Goal: Transaction & Acquisition: Purchase product/service

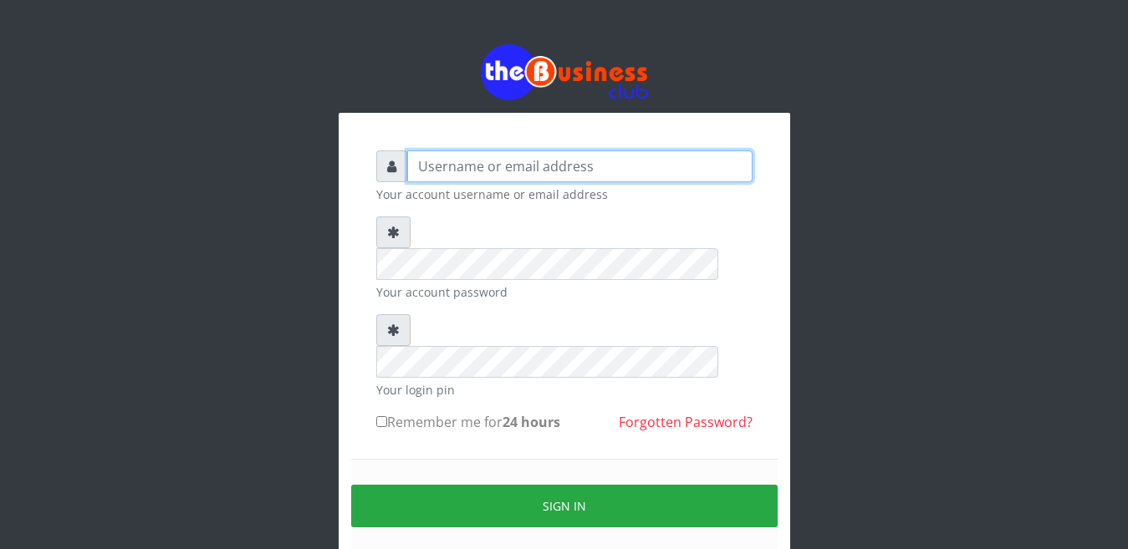
type input "moscomputers9@gmail.com"
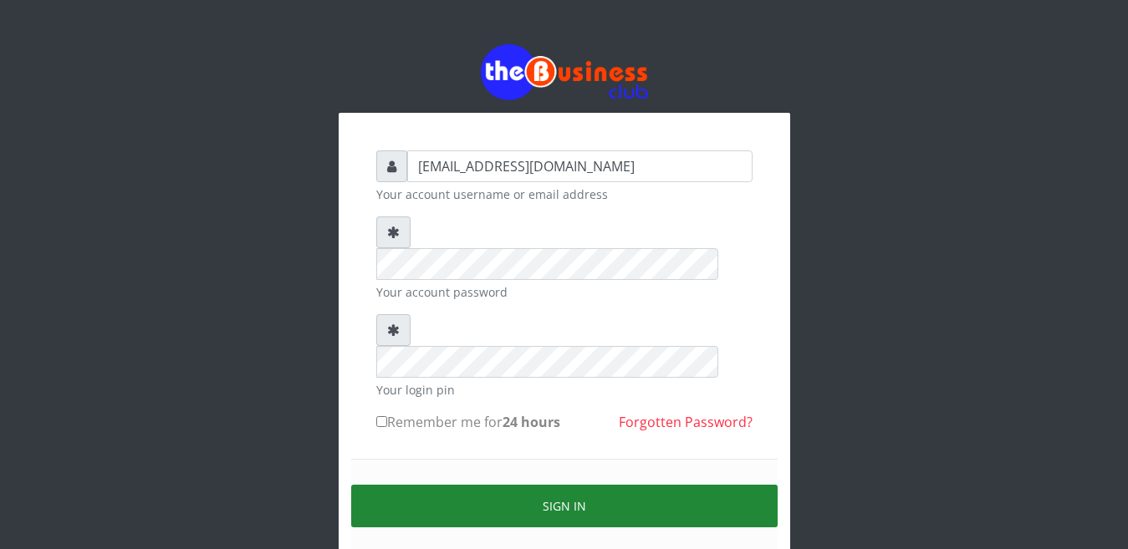
click at [549, 485] on button "Sign in" at bounding box center [564, 506] width 427 height 43
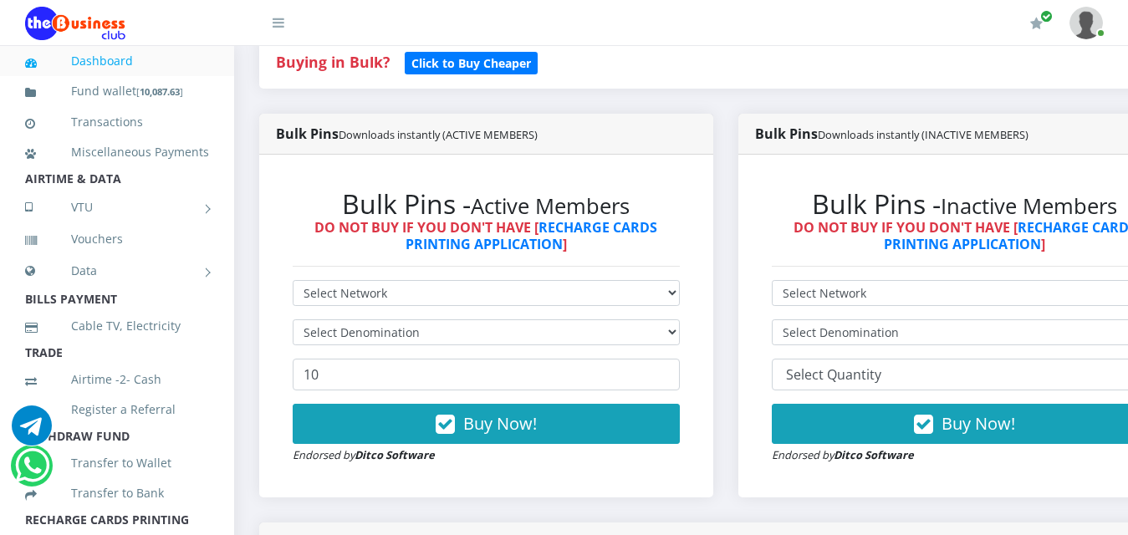
scroll to position [401, 0]
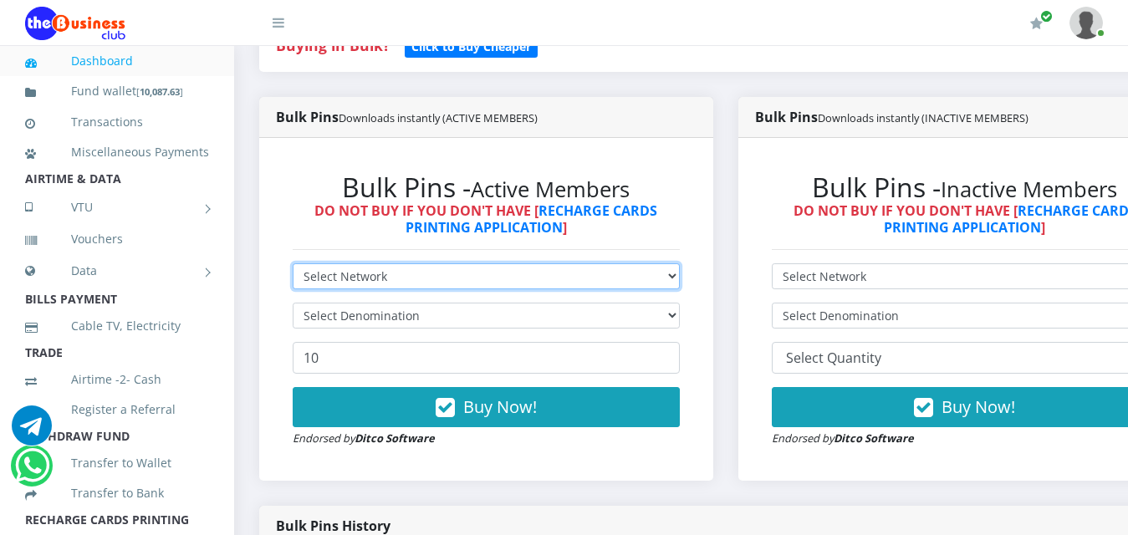
click at [471, 268] on select "Select Network MTN Globacom 9Mobile Airtel" at bounding box center [486, 276] width 387 height 26
select select "Airtel"
click at [293, 263] on select "Select Network MTN Globacom 9Mobile Airtel" at bounding box center [486, 276] width 387 height 26
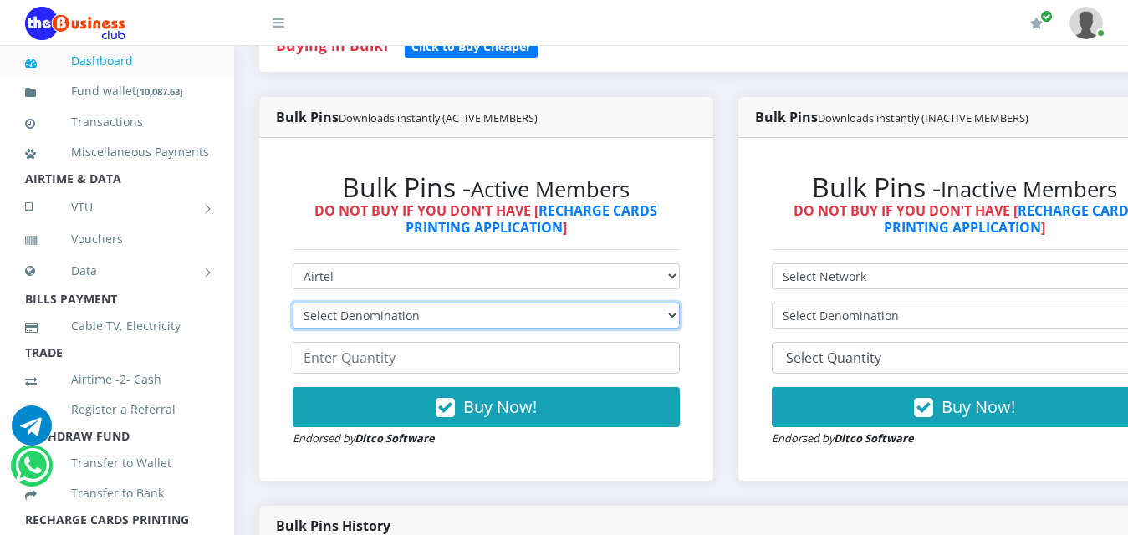
click at [360, 304] on select "Select Denomination Airtel NGN100 - ₦96.38 Airtel NGN200 - ₦192.76 Airtel NGN50…" at bounding box center [486, 316] width 387 height 26
select select "481.9-500"
click at [293, 303] on select "Select Denomination Airtel NGN100 - ₦96.38 Airtel NGN200 - ₦192.76 Airtel NGN50…" at bounding box center [486, 316] width 387 height 26
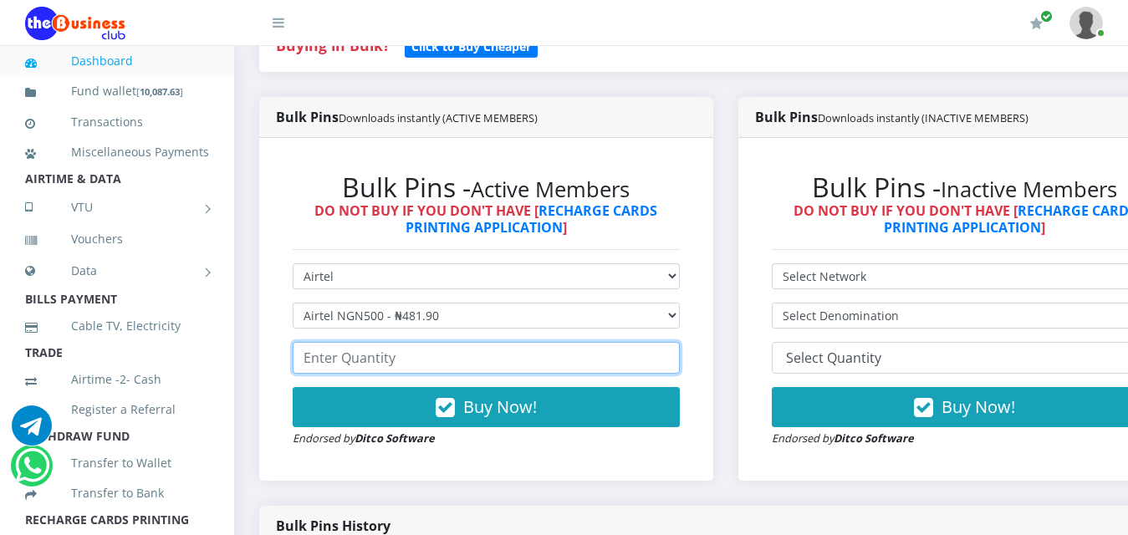
click at [373, 343] on input "number" at bounding box center [486, 358] width 387 height 32
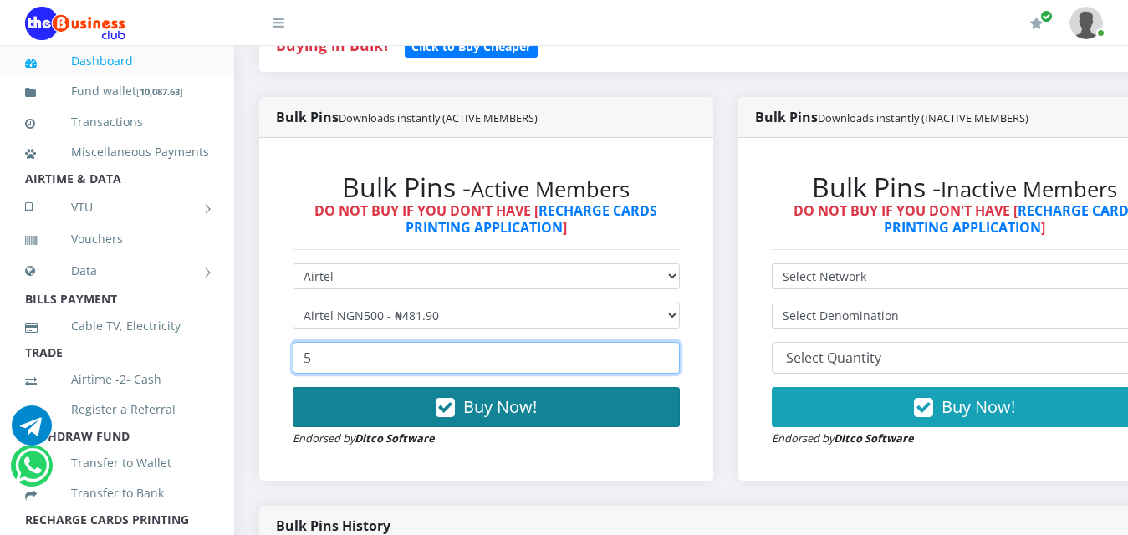
type input "5"
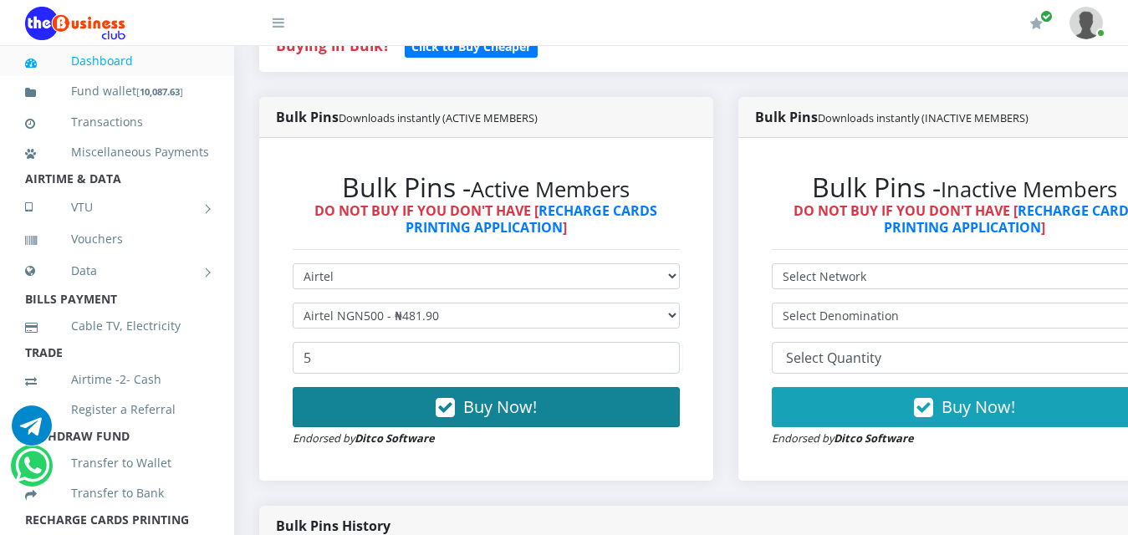
click at [518, 396] on span "Buy Now!" at bounding box center [500, 407] width 74 height 23
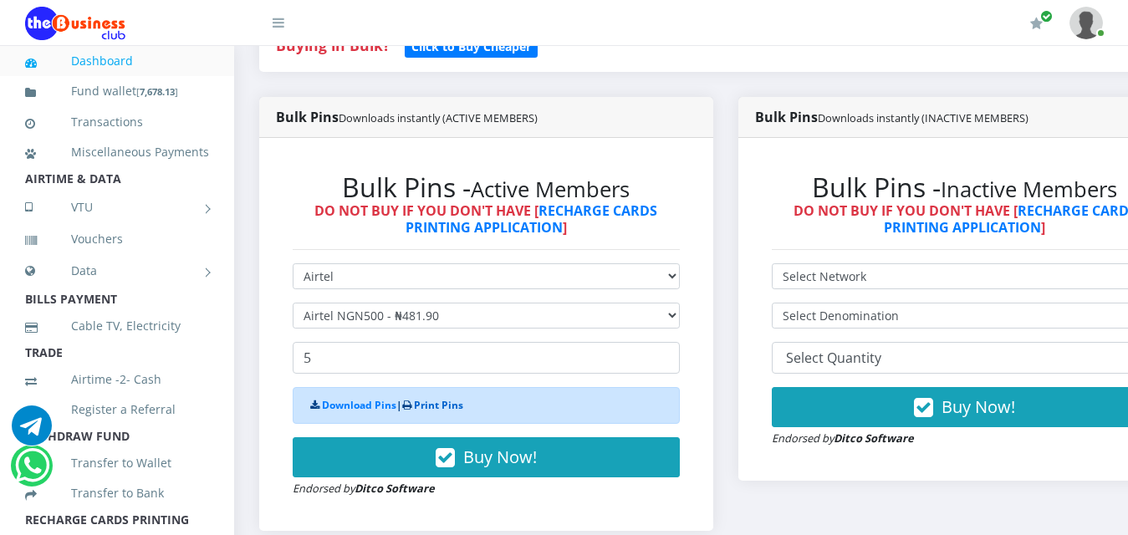
click at [434, 398] on link "Print Pins" at bounding box center [438, 405] width 49 height 14
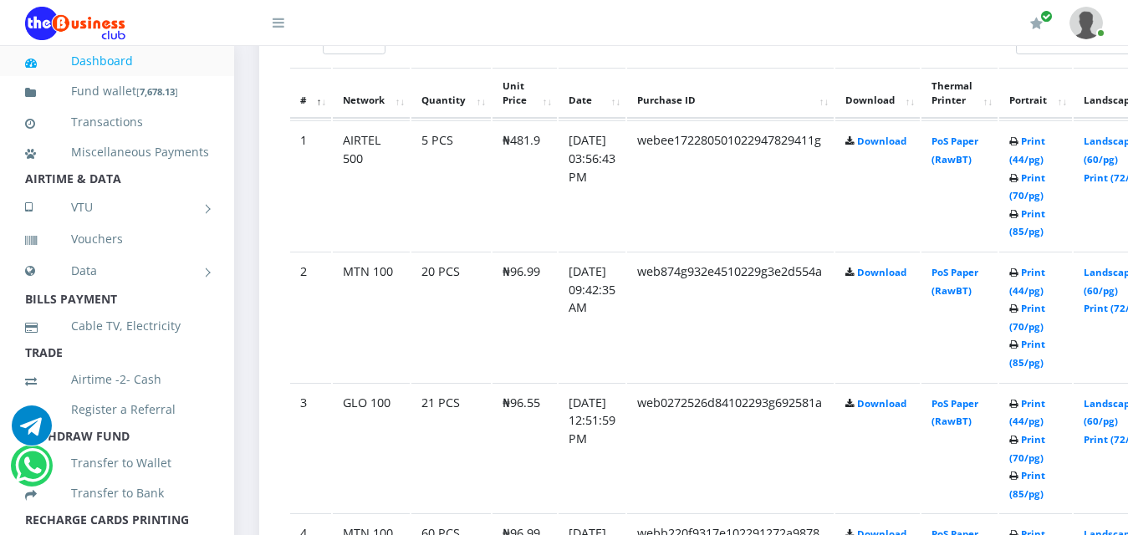
scroll to position [903, 0]
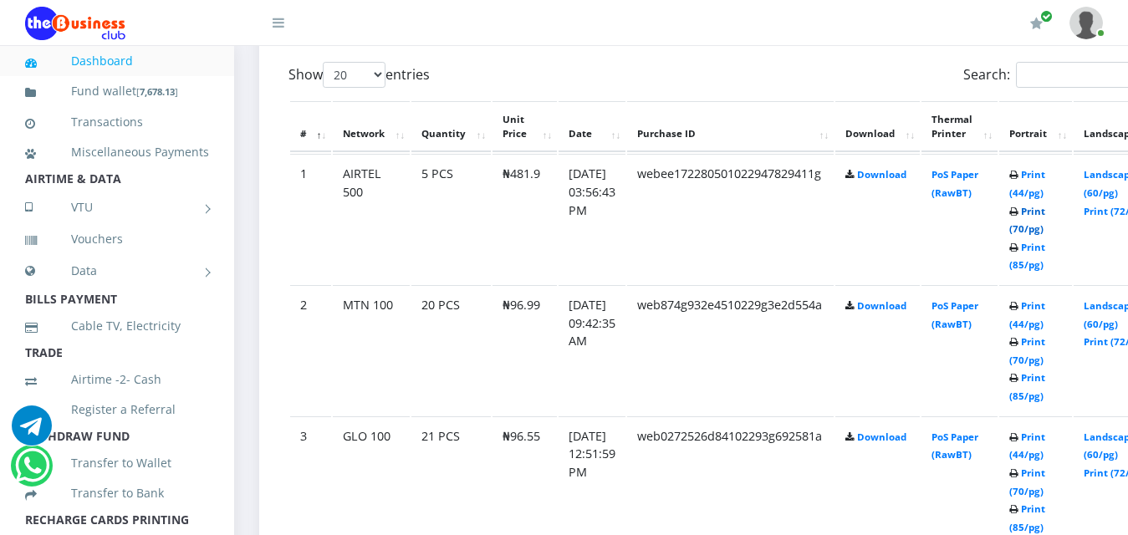
click at [1045, 215] on link "Print (70/pg)" at bounding box center [1027, 220] width 36 height 31
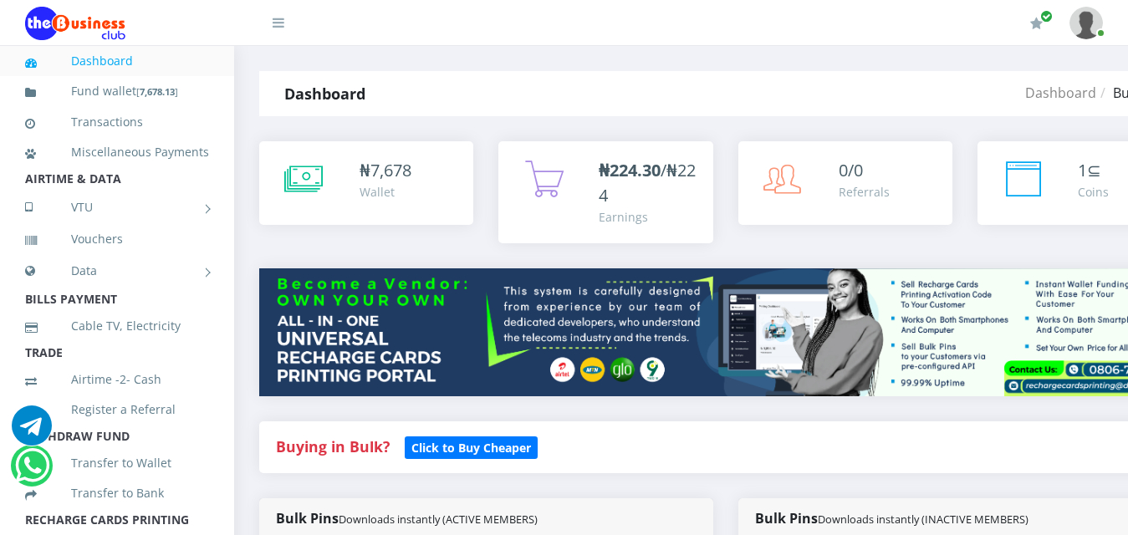
select select "Airtel"
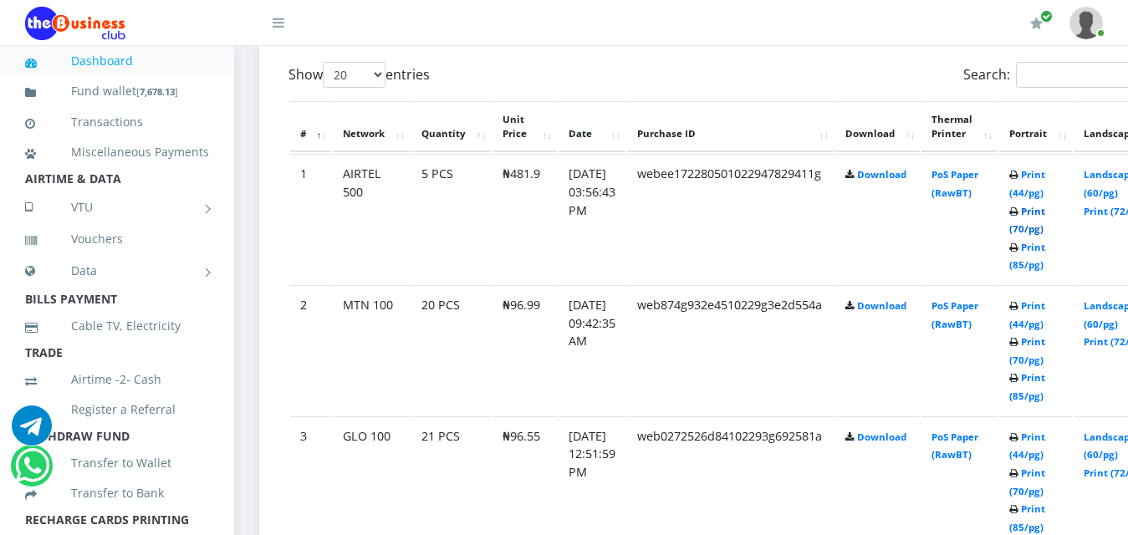
click at [1045, 205] on link "Print (70/pg)" at bounding box center [1027, 220] width 36 height 31
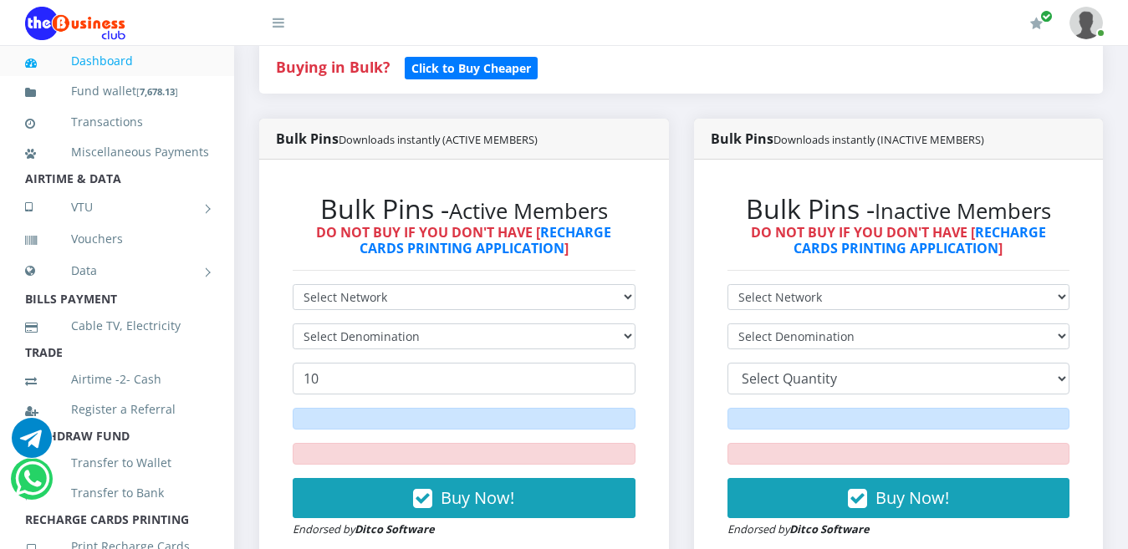
scroll to position [401, 0]
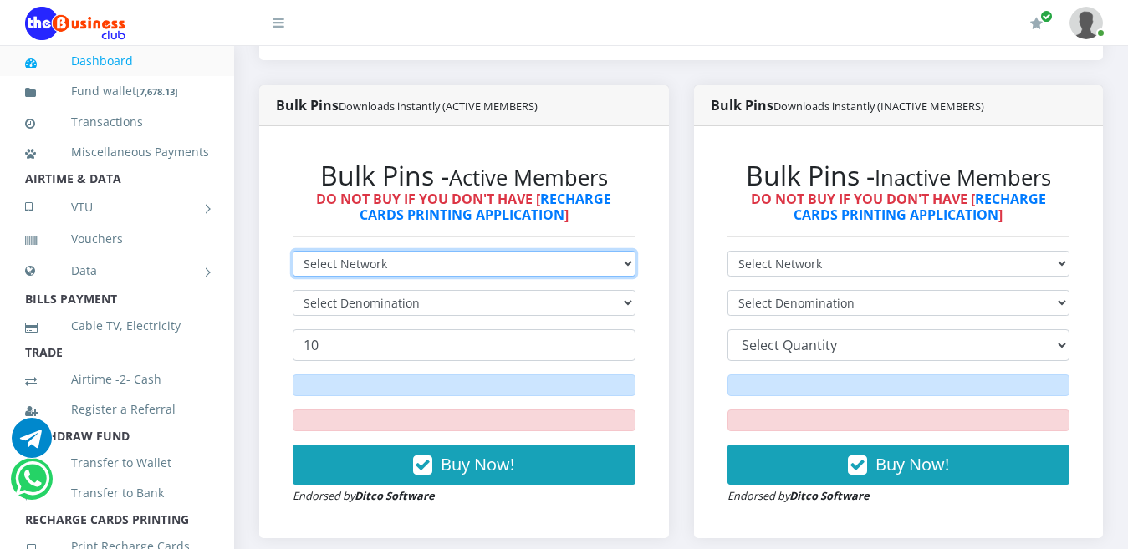
click at [420, 251] on select "Select Network MTN Globacom 9Mobile Airtel" at bounding box center [464, 264] width 343 height 26
click at [293, 251] on select "Select Network MTN Globacom 9Mobile Airtel" at bounding box center [464, 264] width 343 height 26
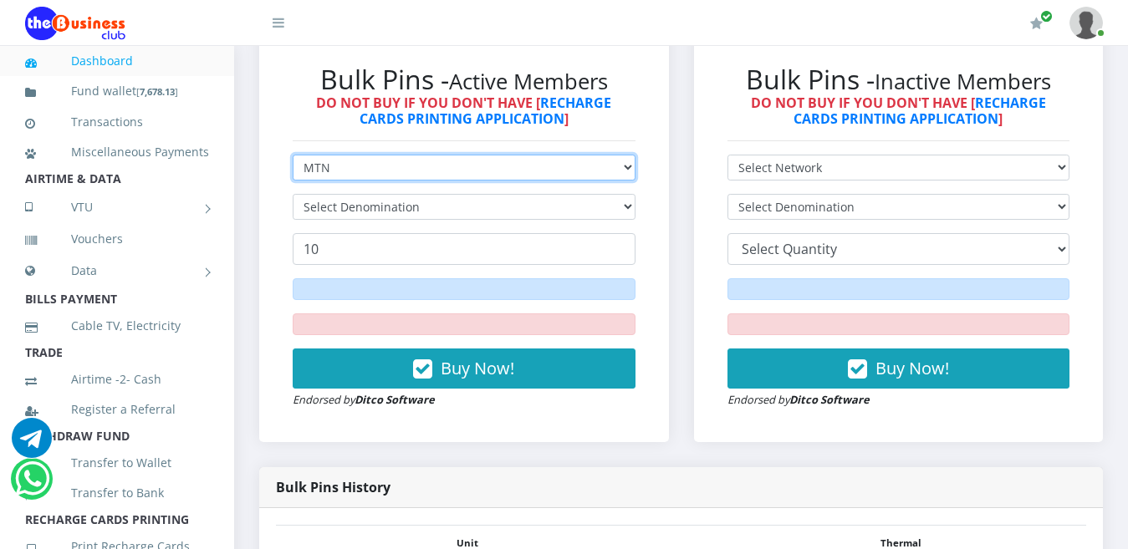
click at [368, 156] on select "Select Network MTN Globacom 9Mobile Airtel" at bounding box center [464, 168] width 343 height 26
click at [293, 155] on select "Select Network MTN Globacom 9Mobile Airtel" at bounding box center [464, 168] width 343 height 26
click at [343, 155] on select "Select Network MTN Globacom 9Mobile Airtel" at bounding box center [464, 168] width 343 height 26
click at [293, 155] on select "Select Network MTN Globacom 9Mobile Airtel" at bounding box center [464, 168] width 343 height 26
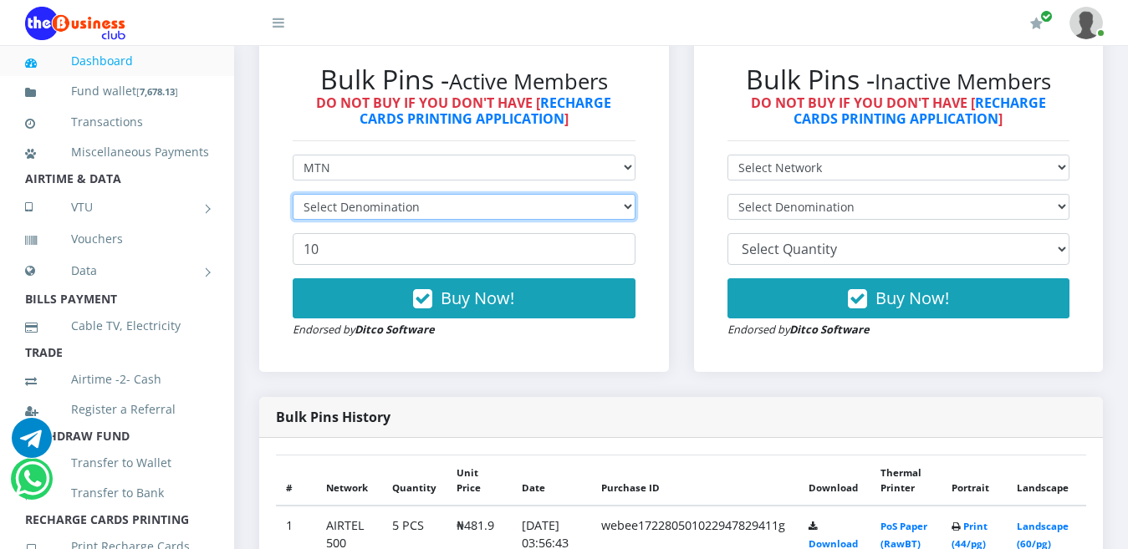
click at [337, 194] on select "Select Denomination" at bounding box center [464, 207] width 343 height 26
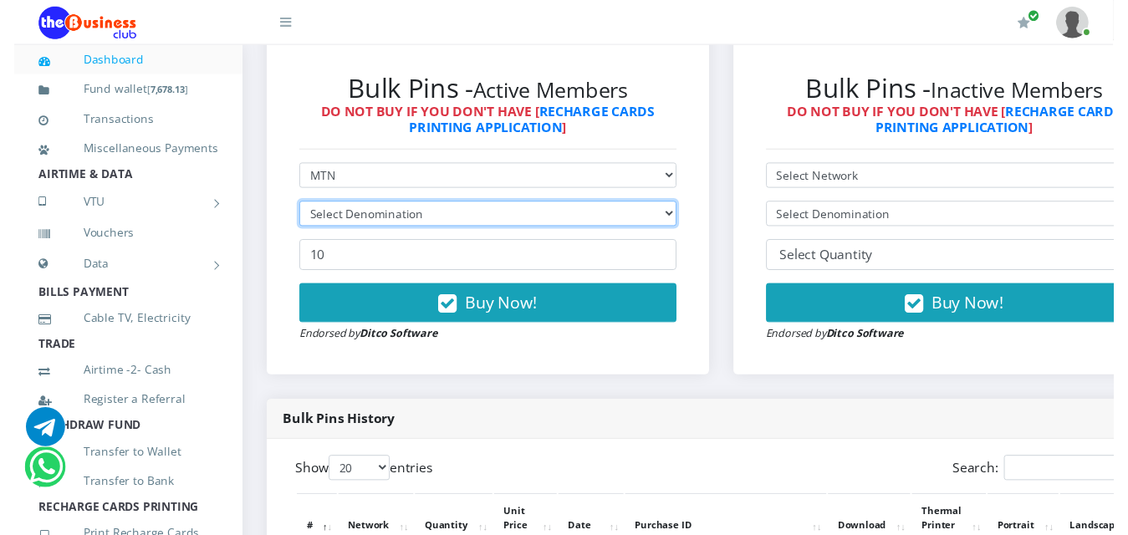
scroll to position [514, 0]
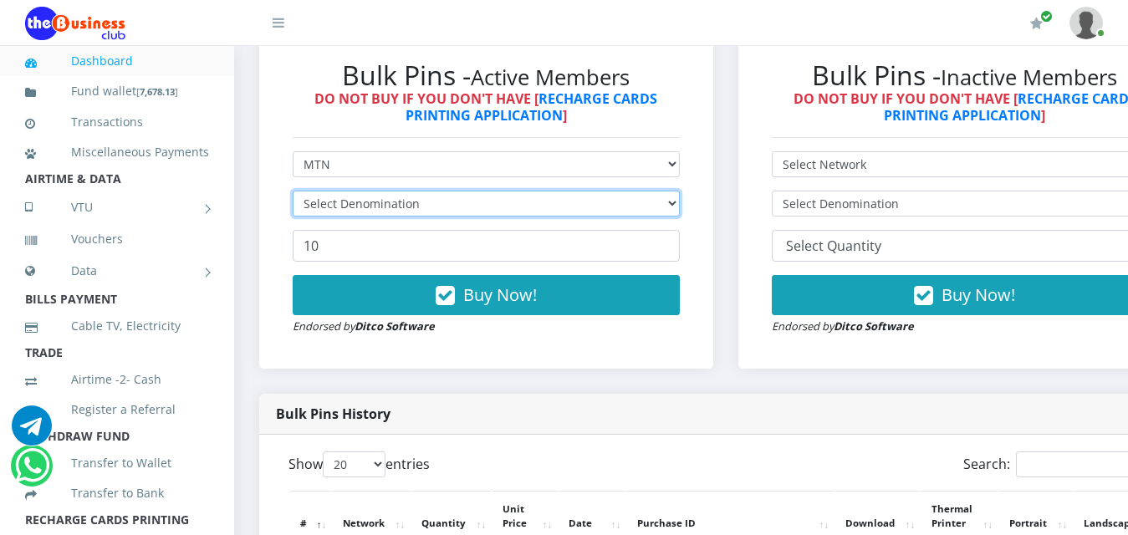
click at [337, 191] on select "Select Denomination" at bounding box center [486, 204] width 387 height 26
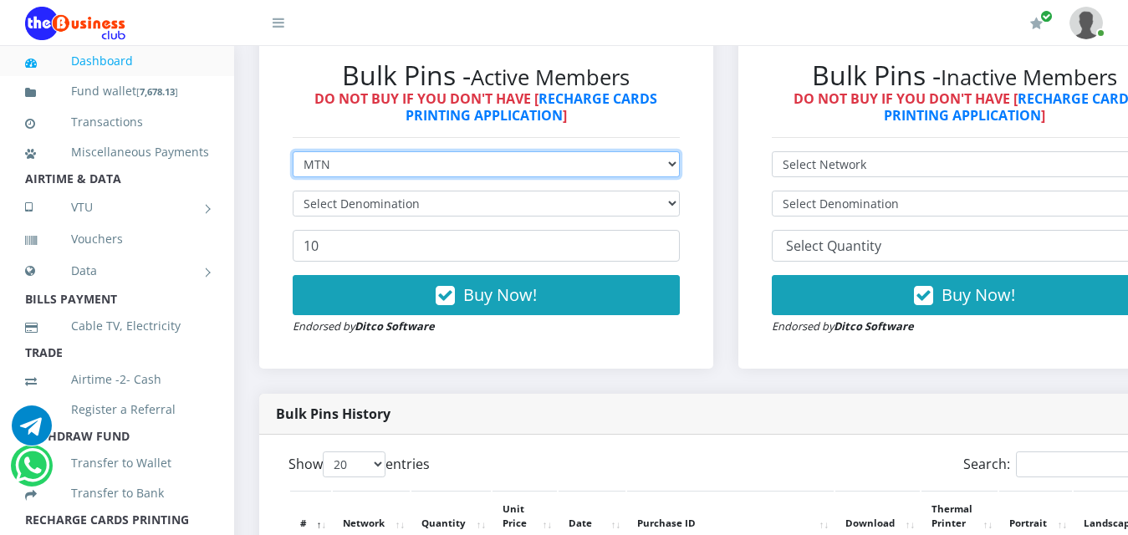
click at [332, 152] on select "Select Network MTN Globacom 9Mobile Airtel" at bounding box center [486, 164] width 387 height 26
select select "Airtel"
click at [293, 151] on select "Select Network MTN Globacom 9Mobile Airtel" at bounding box center [486, 164] width 387 height 26
click at [324, 156] on select "Select Network MTN Globacom 9Mobile Airtel" at bounding box center [486, 164] width 387 height 26
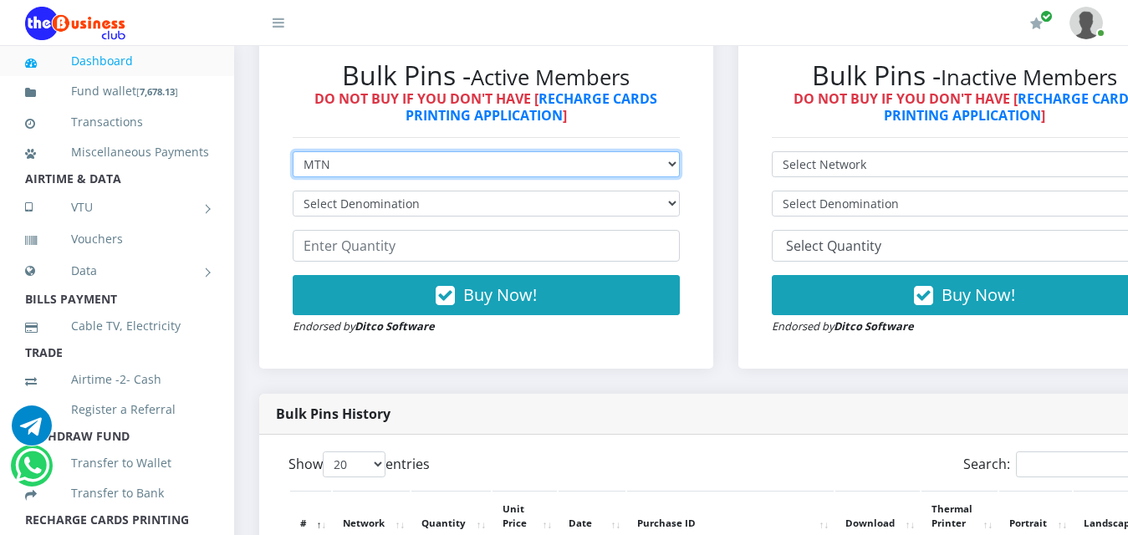
click at [293, 151] on select "Select Network MTN Globacom 9Mobile Airtel" at bounding box center [486, 164] width 387 height 26
click at [326, 153] on select "Select Network MTN Globacom 9Mobile Airtel" at bounding box center [486, 164] width 387 height 26
click at [293, 151] on select "Select Network MTN Globacom 9Mobile Airtel" at bounding box center [486, 164] width 387 height 26
click at [366, 151] on select "Select Network MTN Globacom 9Mobile Airtel" at bounding box center [486, 164] width 387 height 26
select select "MTN"
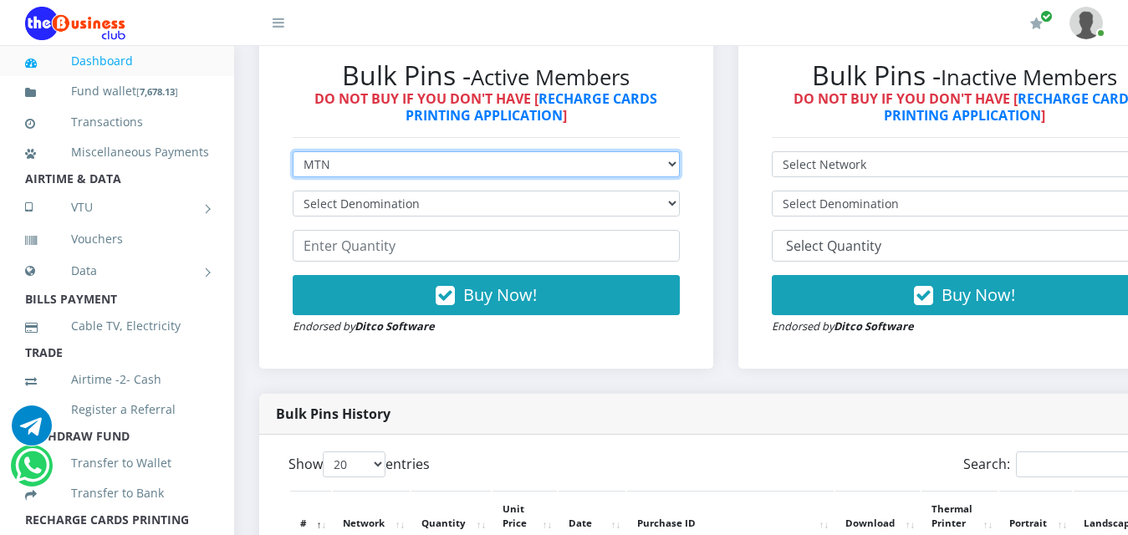
click at [293, 151] on select "Select Network MTN Globacom 9Mobile Airtel" at bounding box center [486, 164] width 387 height 26
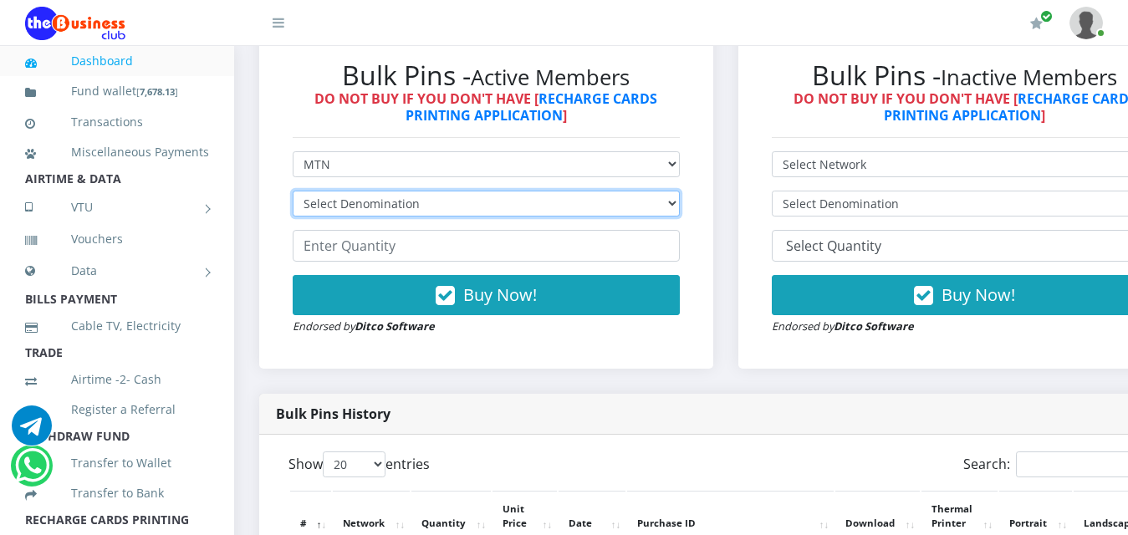
click at [358, 191] on select "Select Denomination MTN NGN100 - ₦96.99 MTN NGN200 - ₦193.98 MTN NGN400 - ₦387.…" at bounding box center [486, 204] width 387 height 26
select select "96.99-100"
click at [293, 191] on select "Select Denomination MTN NGN100 - ₦96.99 MTN NGN200 - ₦193.98 MTN NGN400 - ₦387.…" at bounding box center [486, 204] width 387 height 26
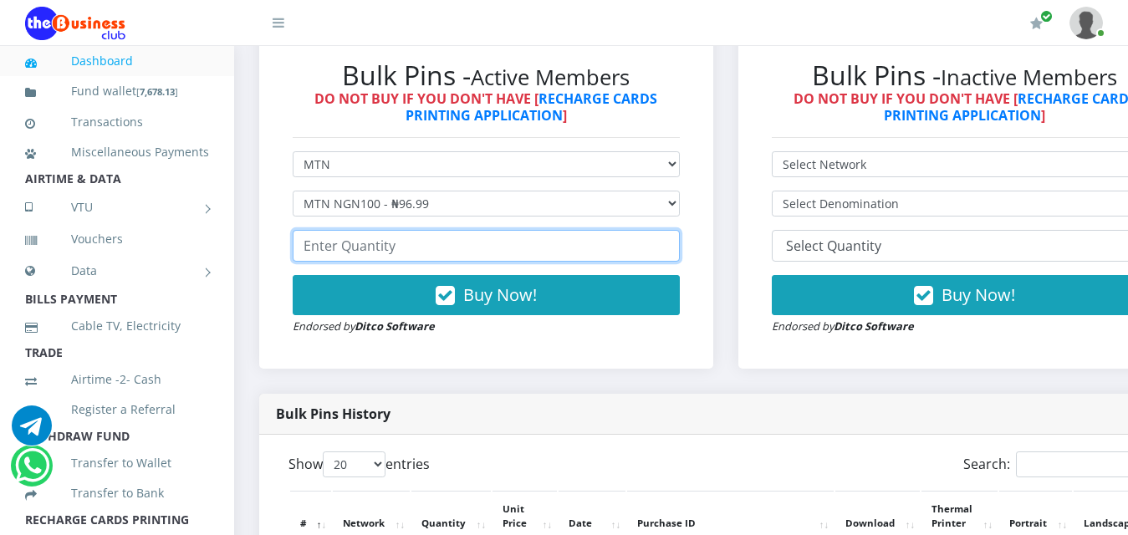
click at [387, 238] on input "number" at bounding box center [486, 246] width 387 height 32
click at [386, 231] on input "number" at bounding box center [486, 246] width 387 height 32
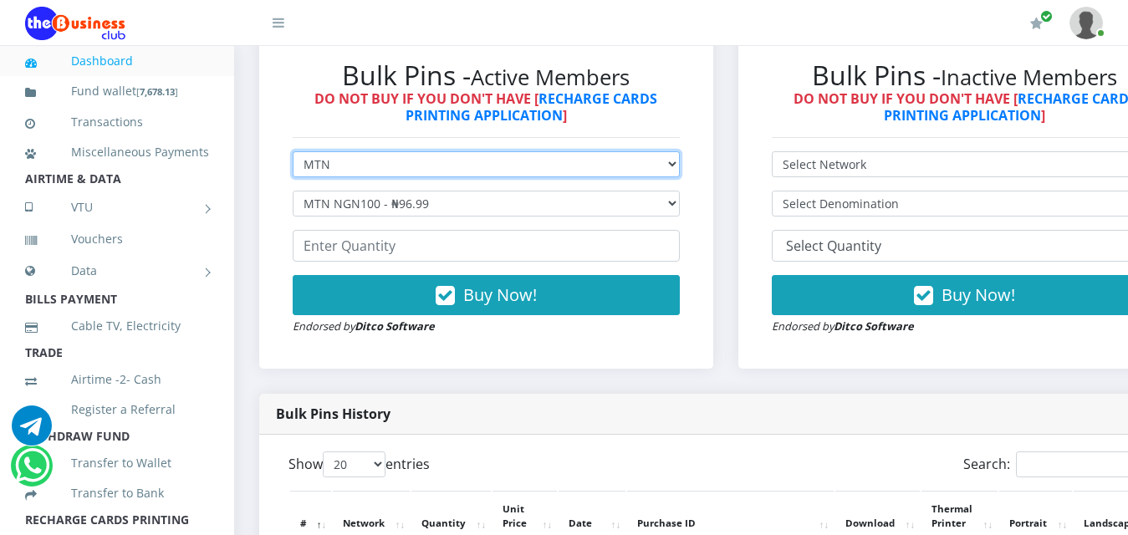
click at [372, 151] on select "Select Network MTN Globacom 9Mobile Airtel" at bounding box center [486, 164] width 387 height 26
select select "Airtel"
click at [293, 151] on select "Select Network MTN Globacom 9Mobile Airtel" at bounding box center [486, 164] width 387 height 26
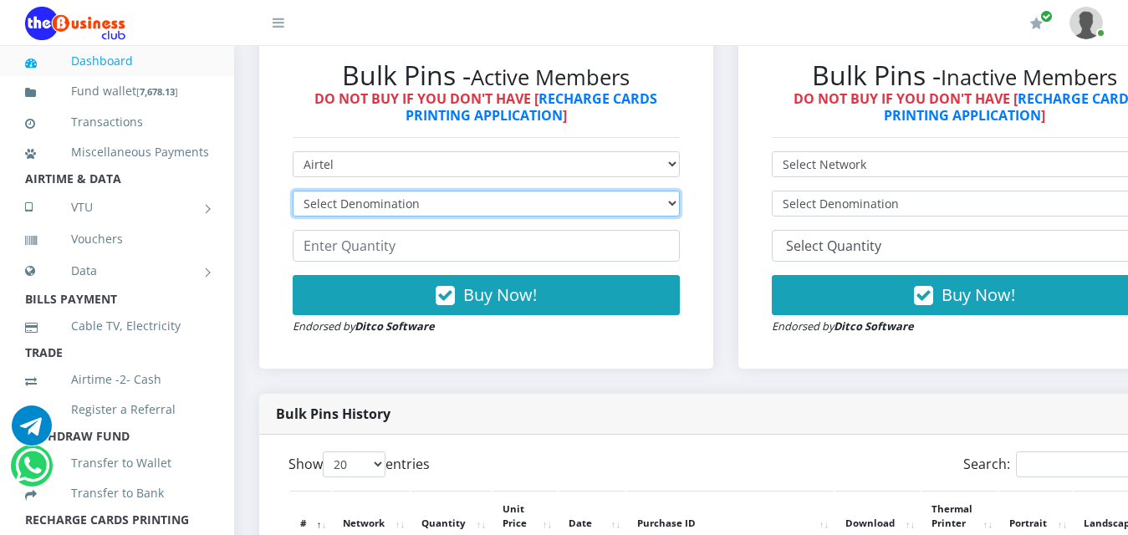
click at [353, 191] on select "Select Denomination" at bounding box center [486, 204] width 387 height 26
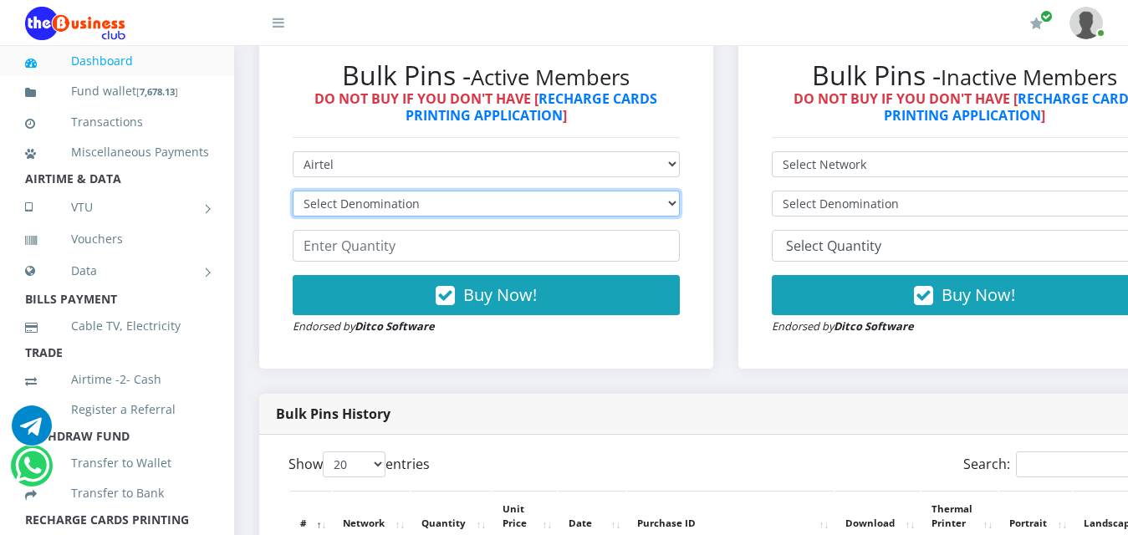
click at [353, 191] on select "Select Denomination" at bounding box center [486, 204] width 387 height 26
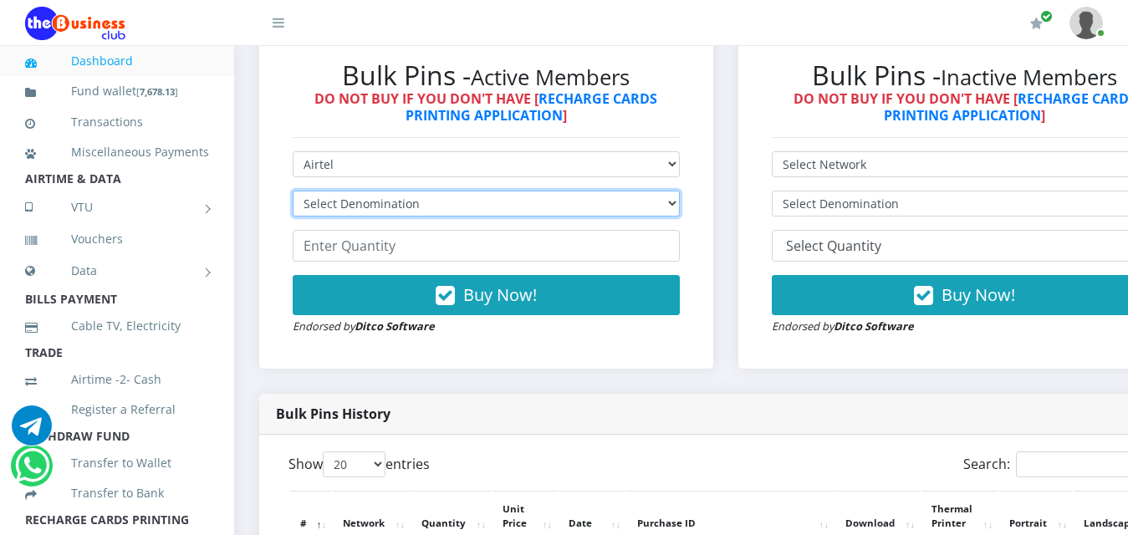
click at [353, 191] on select "Select Denomination" at bounding box center [486, 204] width 387 height 26
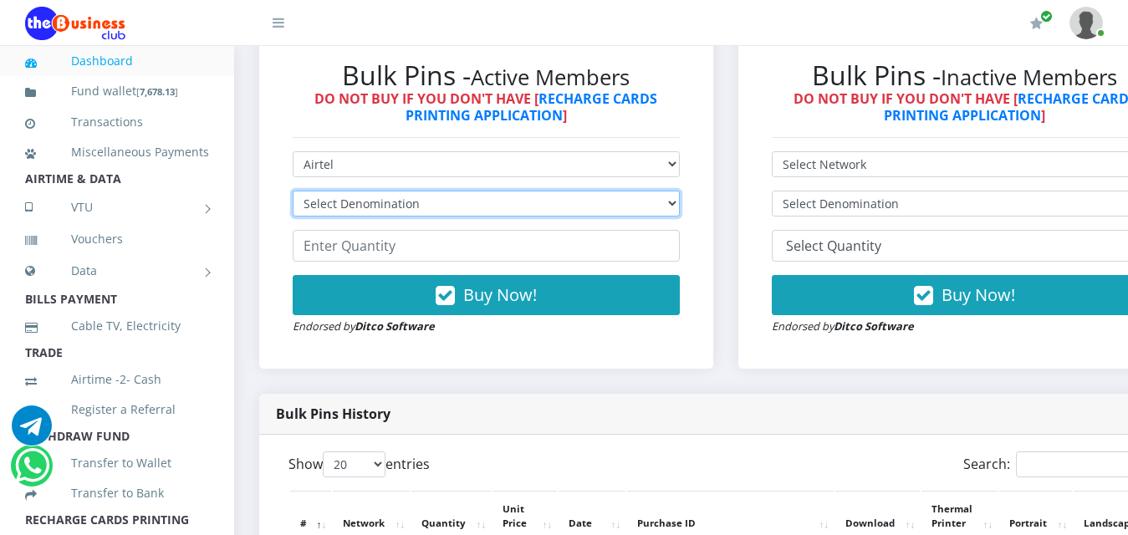
click at [353, 191] on select "Select Denomination" at bounding box center [486, 204] width 387 height 26
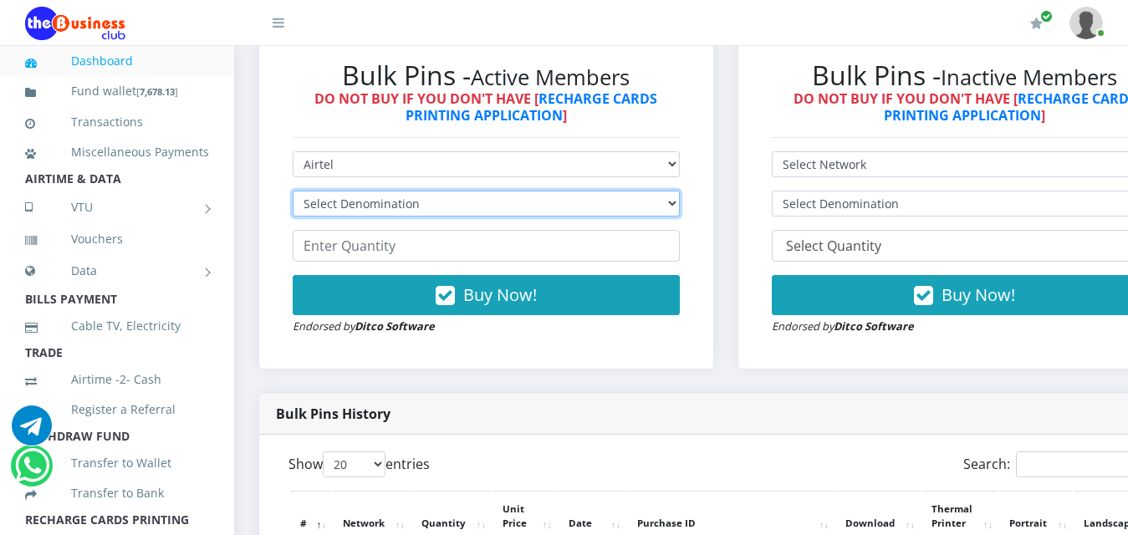
click at [353, 191] on select "Select Denomination" at bounding box center [486, 204] width 387 height 26
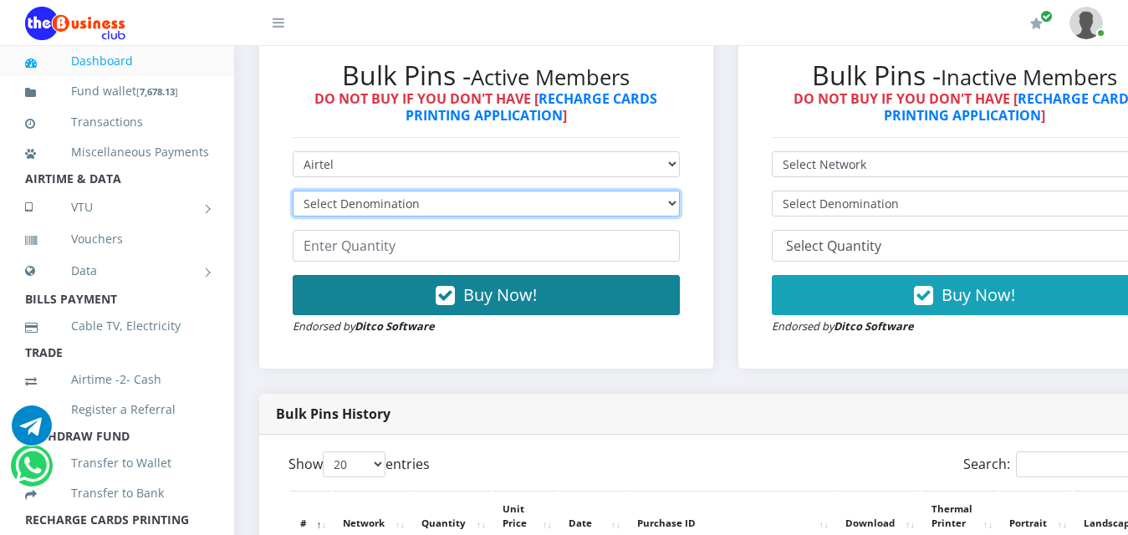
select select "96.38-100"
click at [293, 191] on select "Select Denomination Airtel NGN100 - ₦96.38 Airtel NGN200 - ₦192.76 Airtel NGN50…" at bounding box center [486, 204] width 387 height 26
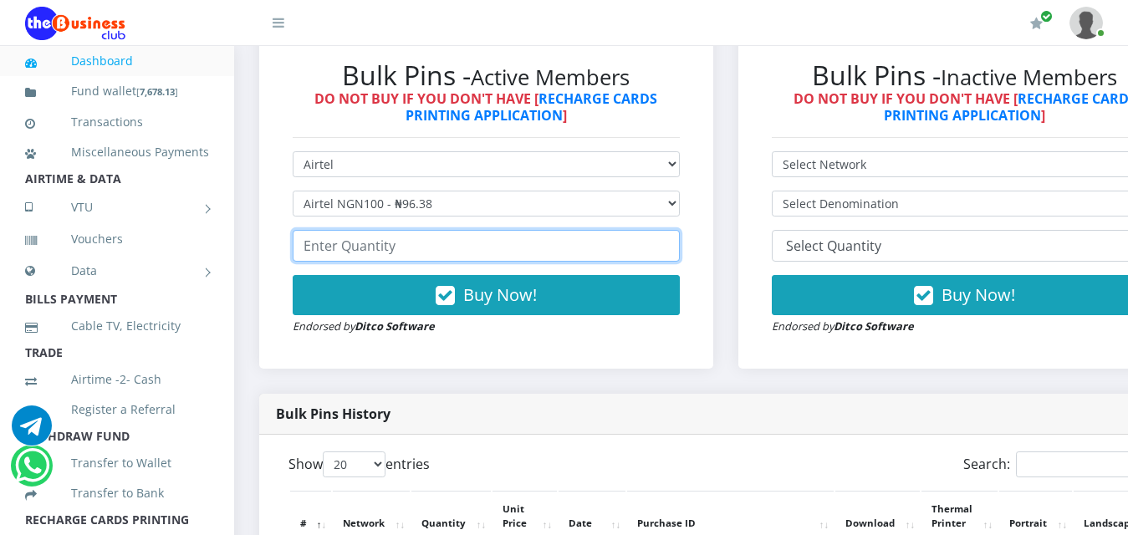
click at [347, 230] on input "number" at bounding box center [486, 246] width 387 height 32
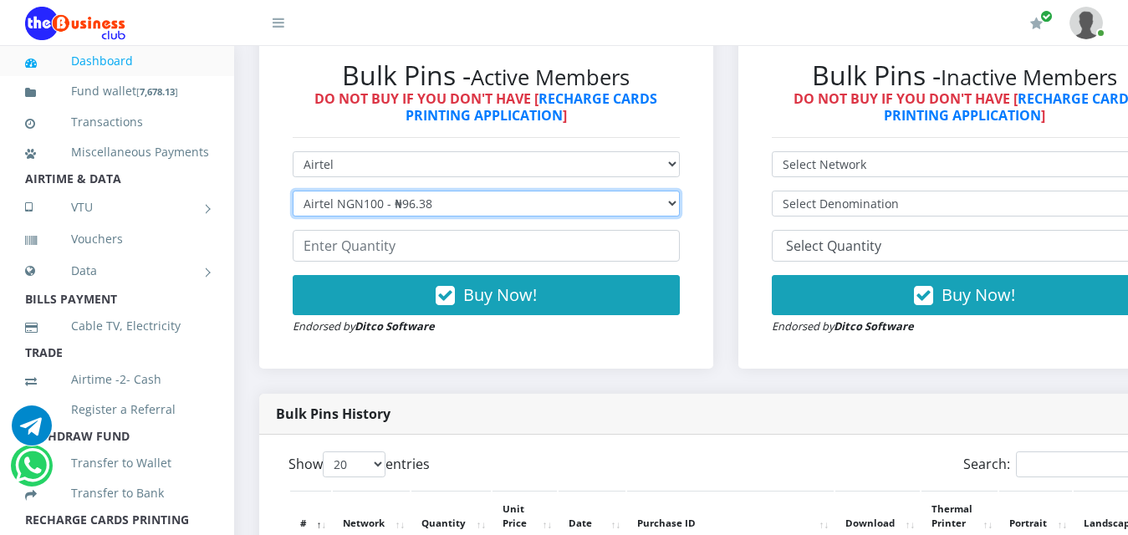
click at [412, 191] on select "Select Denomination Airtel NGN100 - ₦96.38 Airtel NGN200 - ₦192.76 Airtel NGN50…" at bounding box center [486, 204] width 387 height 26
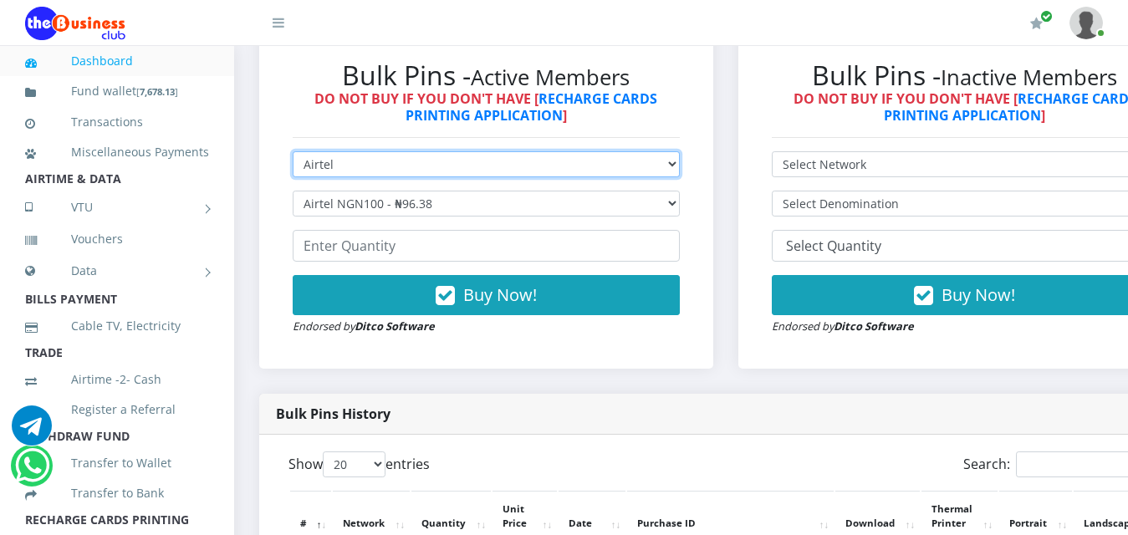
click at [363, 151] on select "Select Network MTN Globacom 9Mobile Airtel" at bounding box center [486, 164] width 387 height 26
select select "MTN"
click at [293, 151] on select "Select Network MTN Globacom 9Mobile Airtel" at bounding box center [486, 164] width 387 height 26
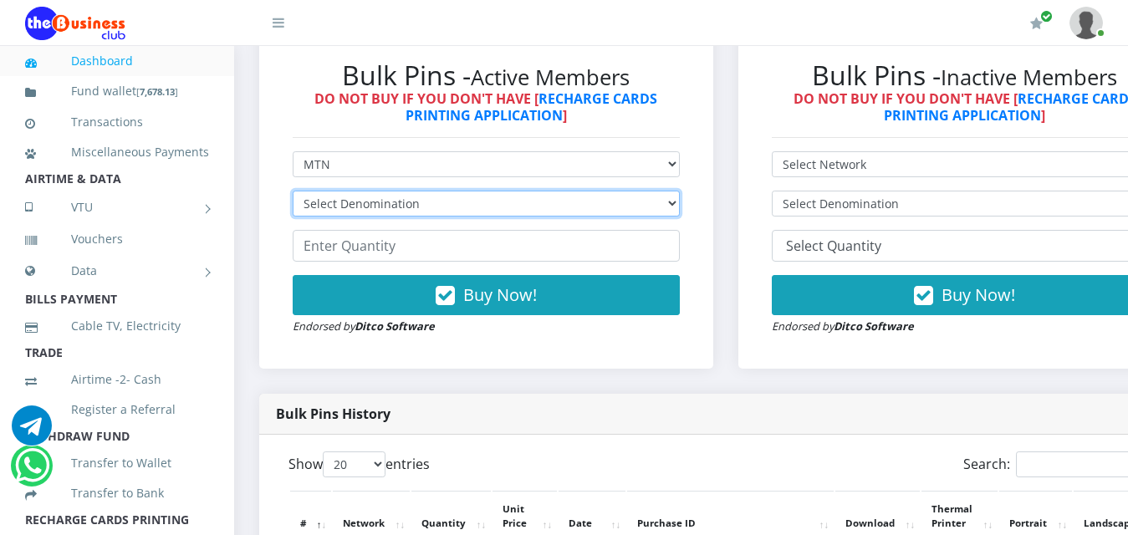
click at [343, 191] on select "Select Denomination" at bounding box center [486, 204] width 387 height 26
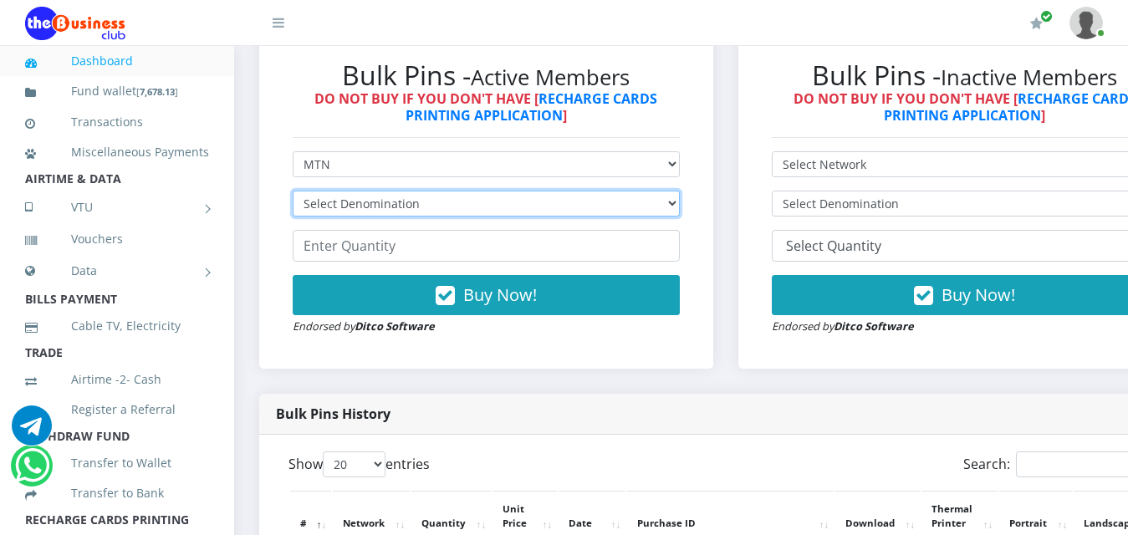
click at [343, 191] on select "Select Denomination" at bounding box center [486, 204] width 387 height 26
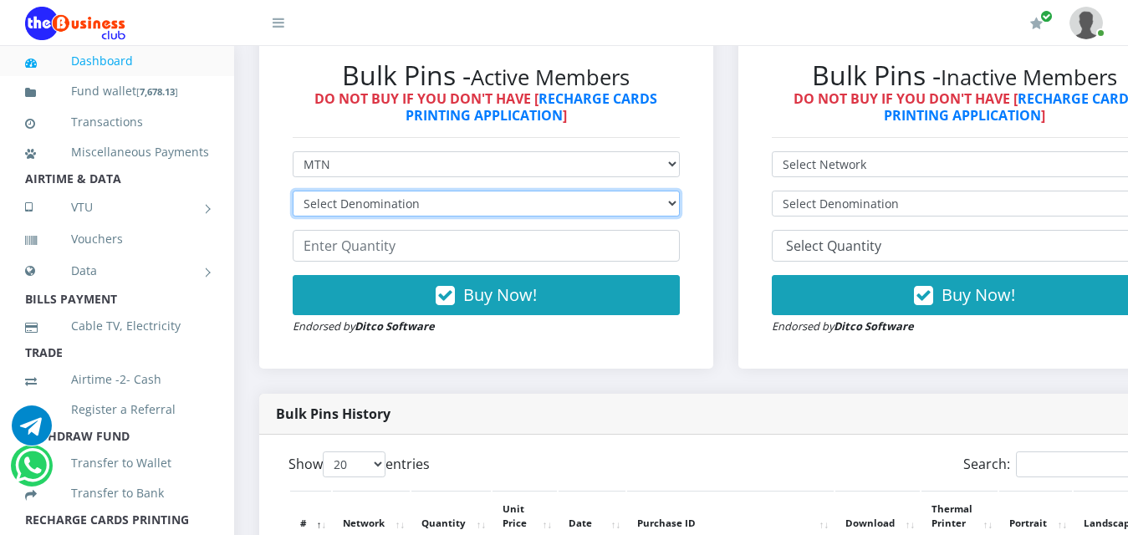
click at [343, 191] on select "Select Denomination" at bounding box center [486, 204] width 387 height 26
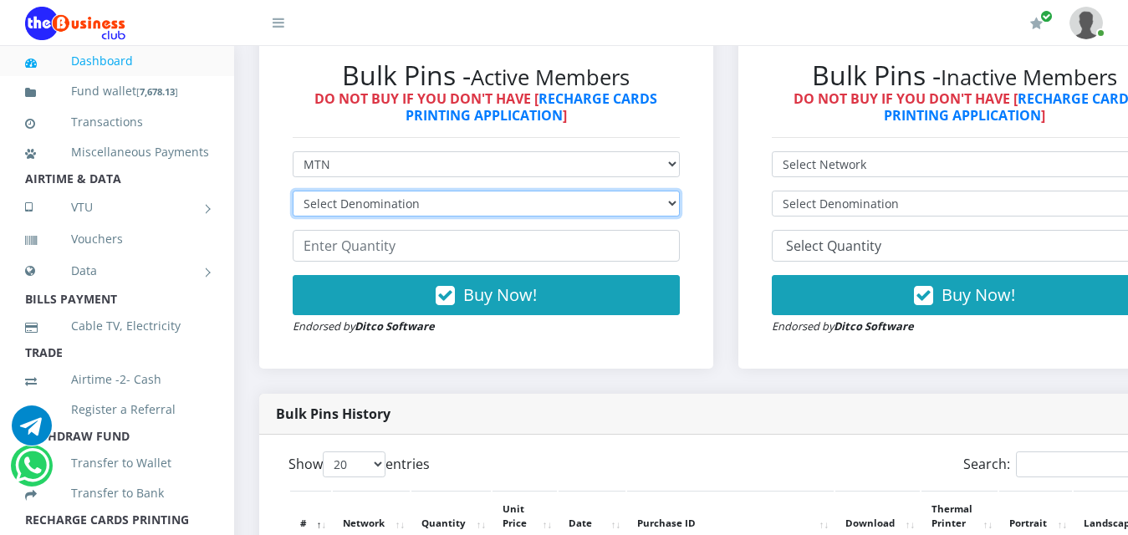
click at [343, 191] on select "Select Denomination" at bounding box center [486, 204] width 387 height 26
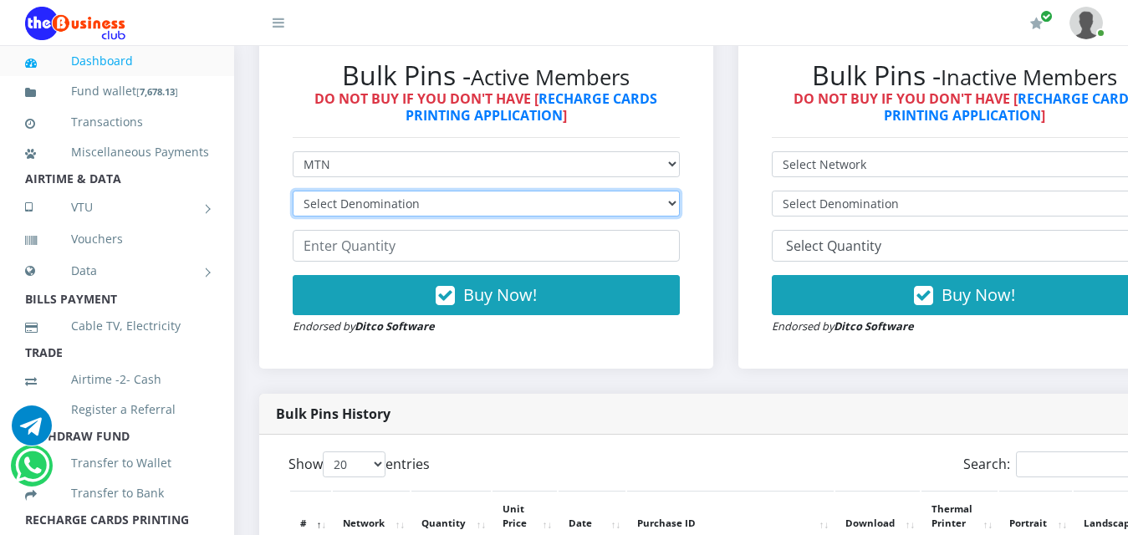
click at [343, 191] on select "Select Denomination" at bounding box center [486, 204] width 387 height 26
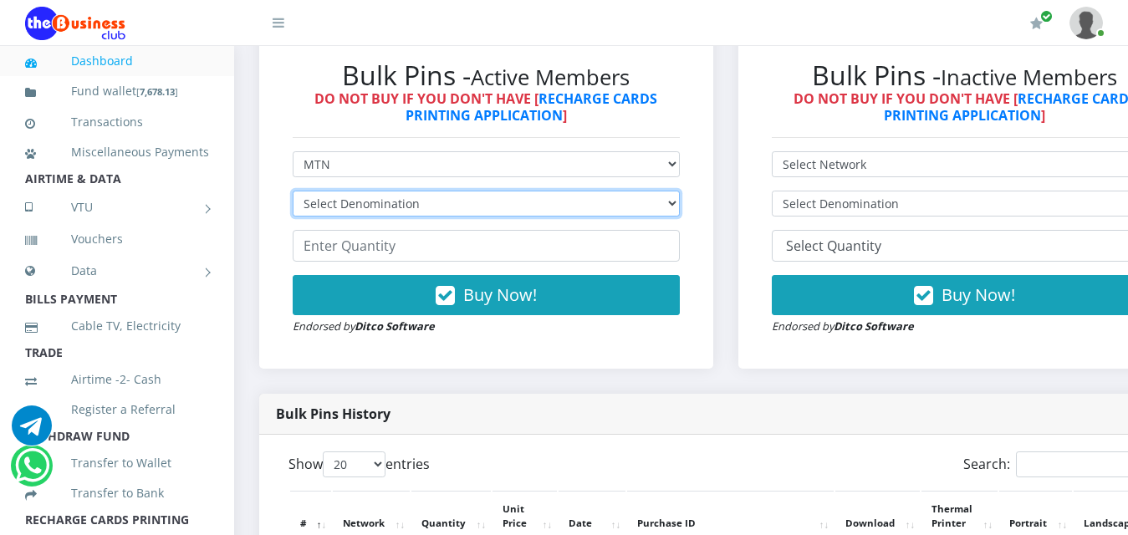
click at [343, 191] on select "Select Denomination" at bounding box center [486, 204] width 387 height 26
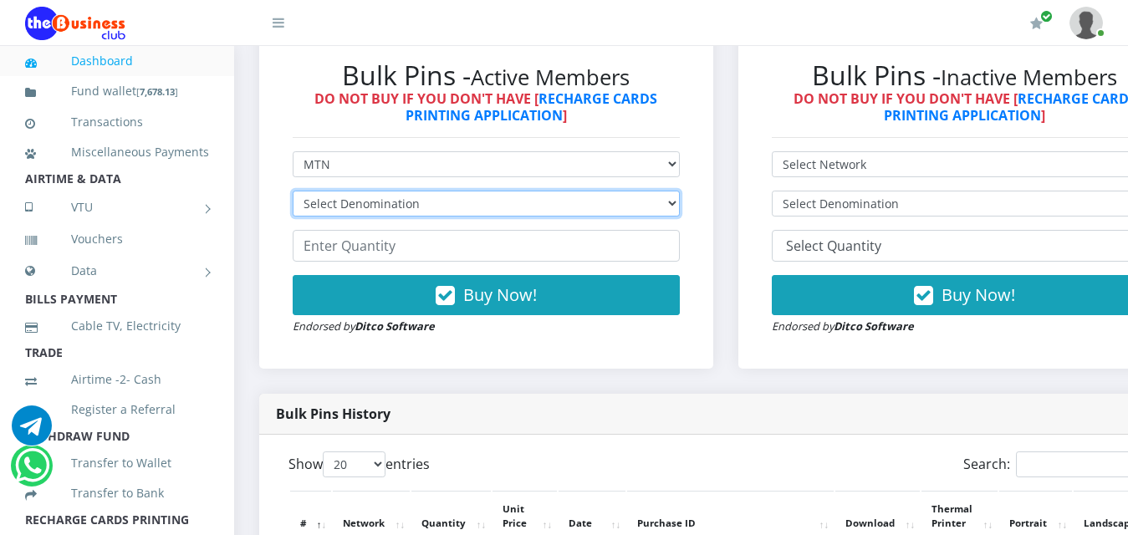
click at [343, 191] on select "Select Denomination" at bounding box center [486, 204] width 387 height 26
click at [343, 191] on select "Select Denomination MTN NGN100 - ₦96.99 MTN NGN200 - ₦193.98 MTN NGN400 - ₦387.…" at bounding box center [486, 204] width 387 height 26
select select "96.99-100"
click at [293, 191] on select "Select Denomination MTN NGN100 - ₦96.99 MTN NGN200 - ₦193.98 MTN NGN400 - ₦387.…" at bounding box center [486, 204] width 387 height 26
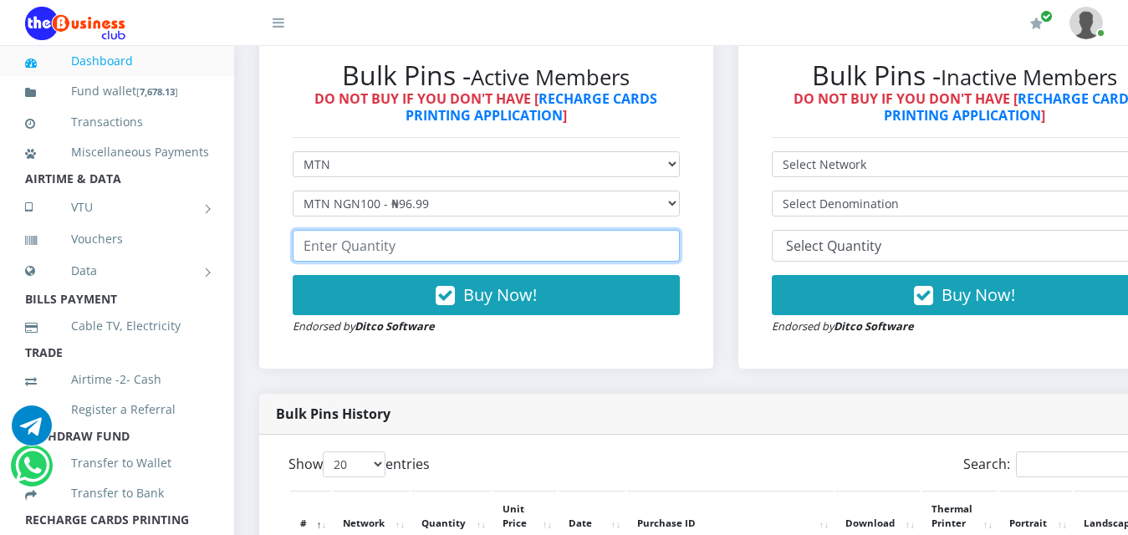
click at [338, 230] on input "number" at bounding box center [486, 246] width 387 height 32
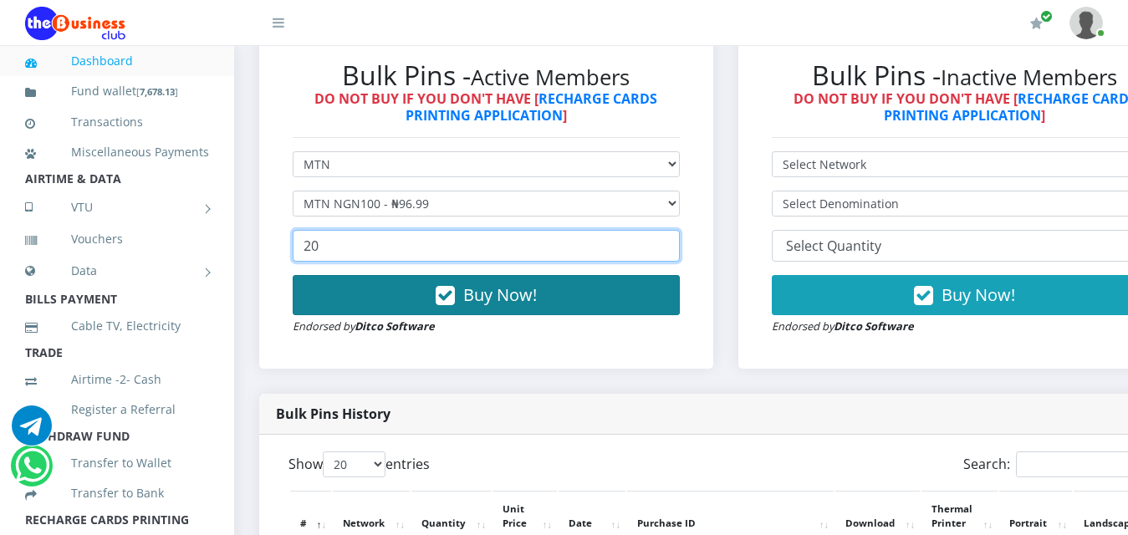
type input "20"
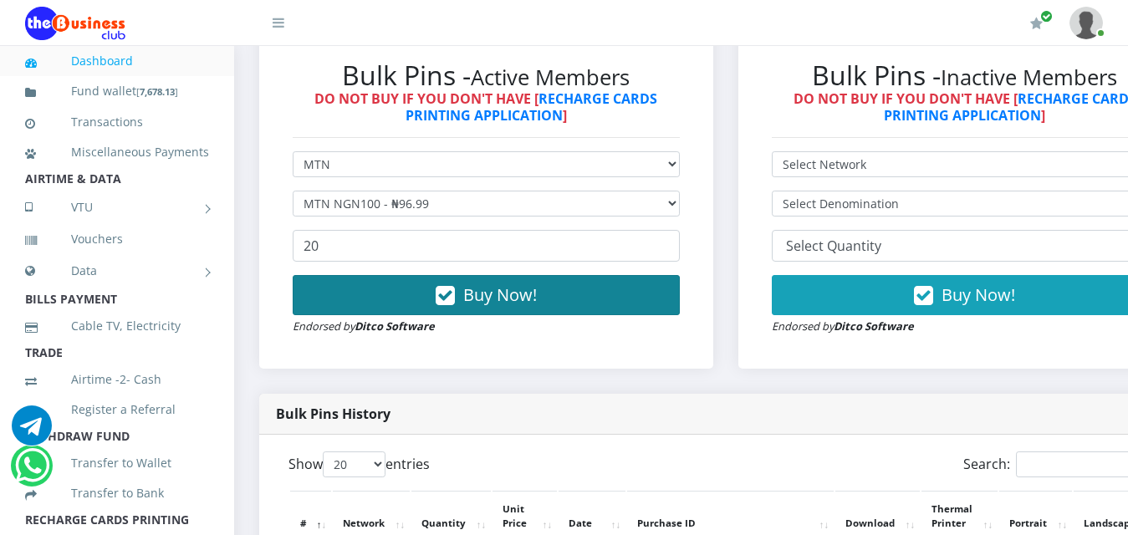
click at [514, 284] on span "Buy Now!" at bounding box center [500, 295] width 74 height 23
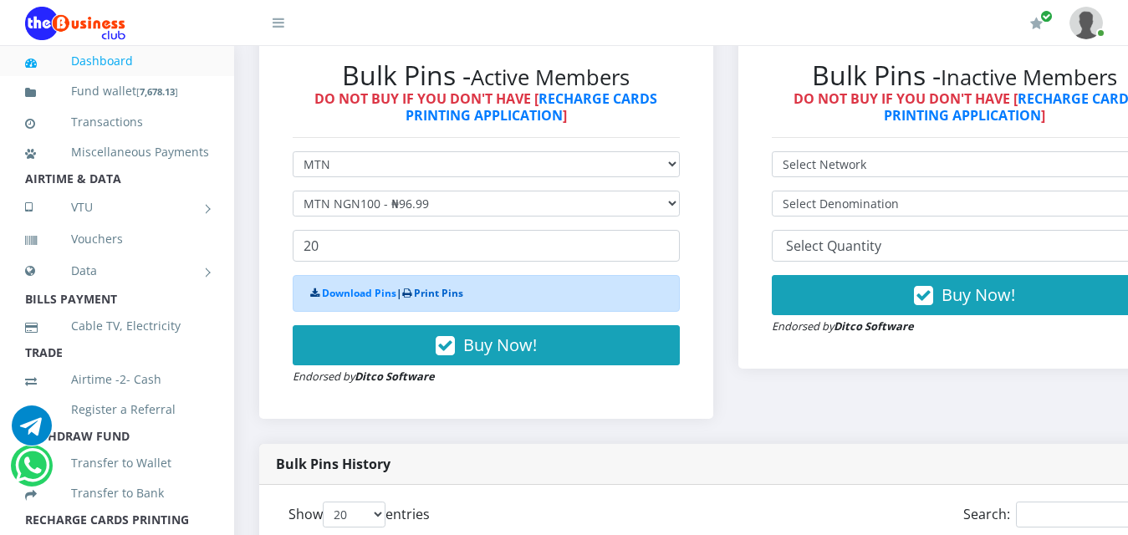
click at [449, 286] on link "Print Pins" at bounding box center [438, 293] width 49 height 14
click at [435, 286] on link "Print Pins" at bounding box center [438, 293] width 49 height 14
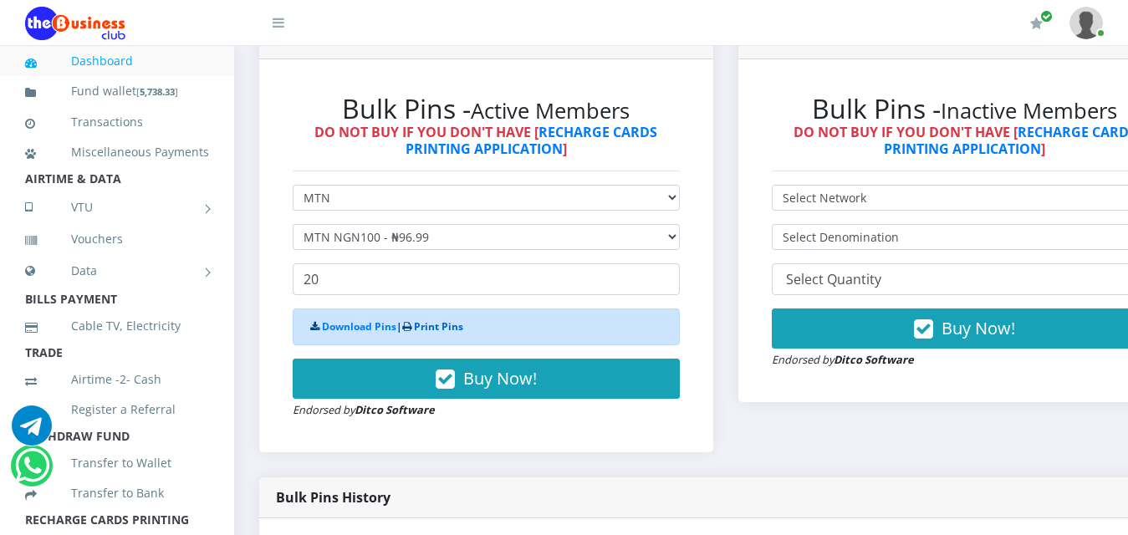
scroll to position [514, 0]
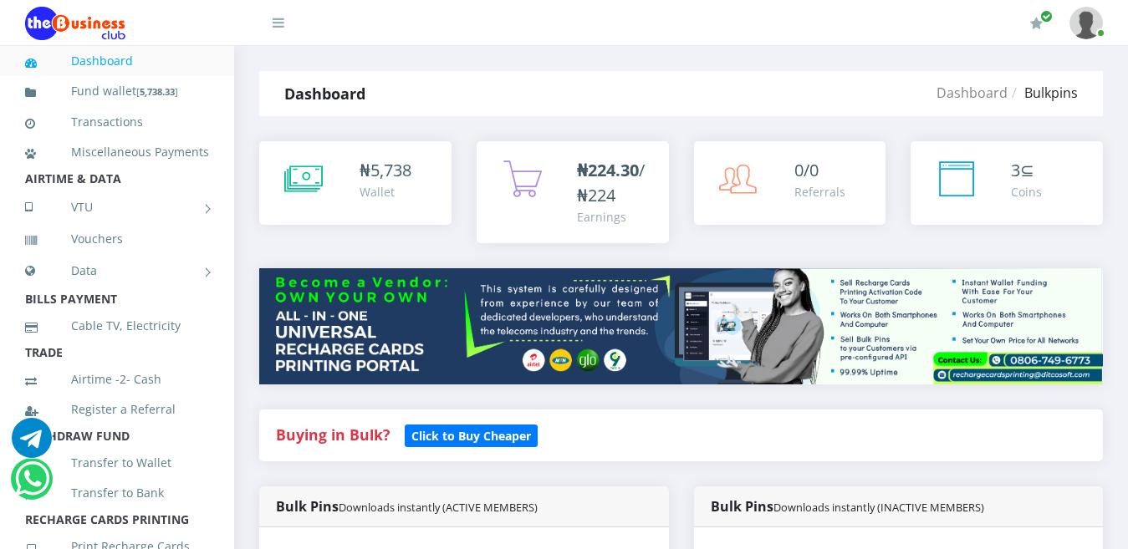
select select "MTN"
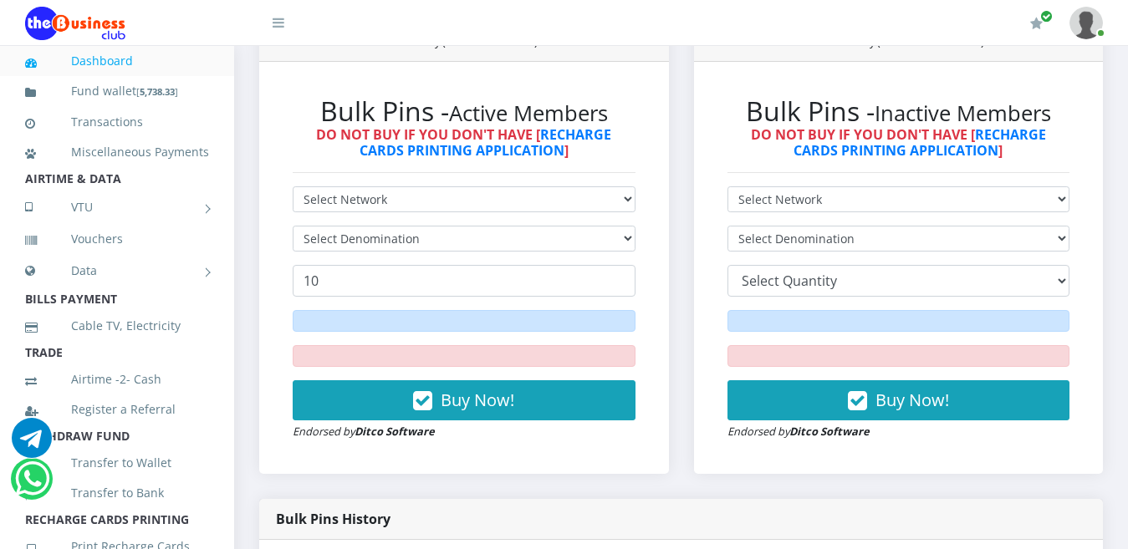
scroll to position [468, 0]
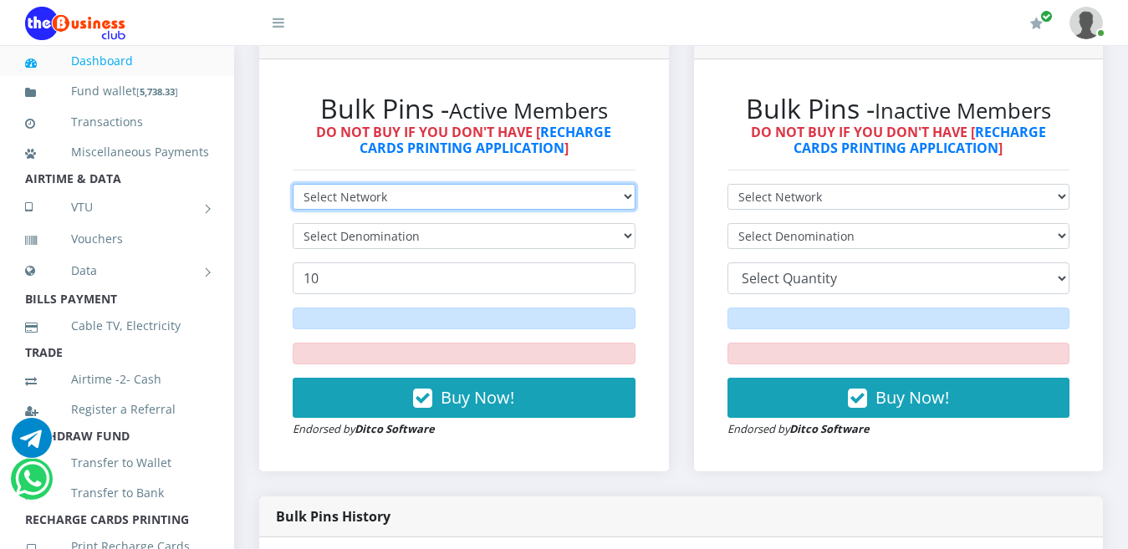
click at [444, 184] on select "Select Network MTN Globacom 9Mobile Airtel" at bounding box center [464, 197] width 343 height 26
click at [293, 184] on select "Select Network MTN Globacom 9Mobile Airtel" at bounding box center [464, 197] width 343 height 26
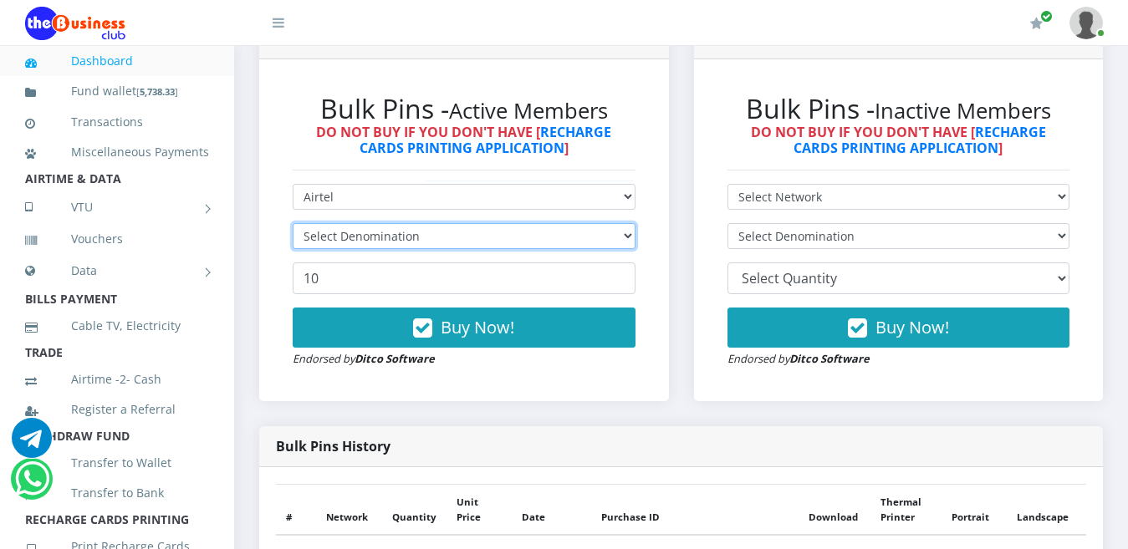
click at [376, 223] on select "Select Denomination" at bounding box center [464, 236] width 343 height 26
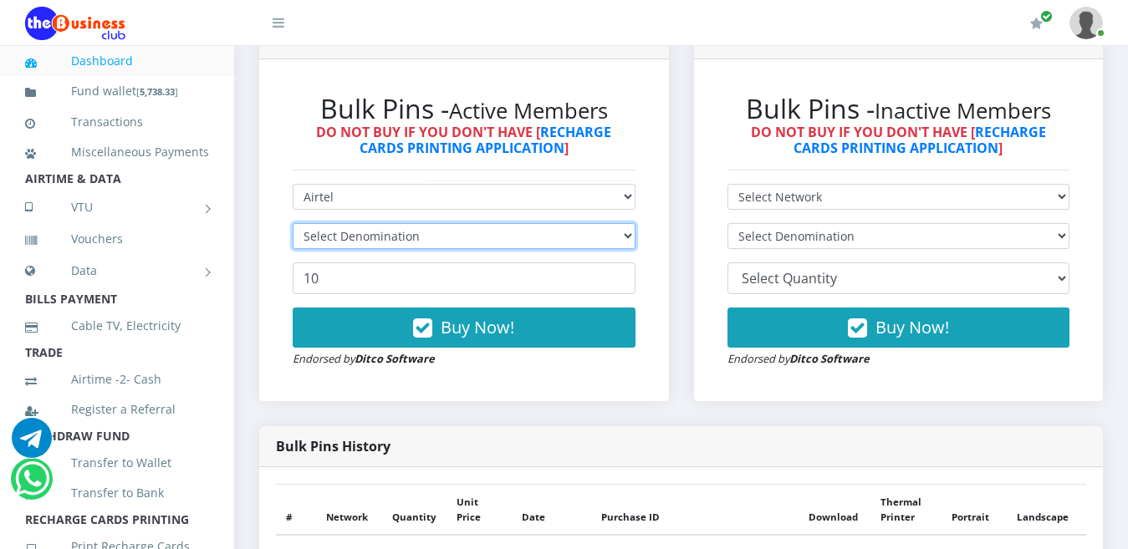
click at [376, 223] on select "Select Denomination" at bounding box center [464, 236] width 343 height 26
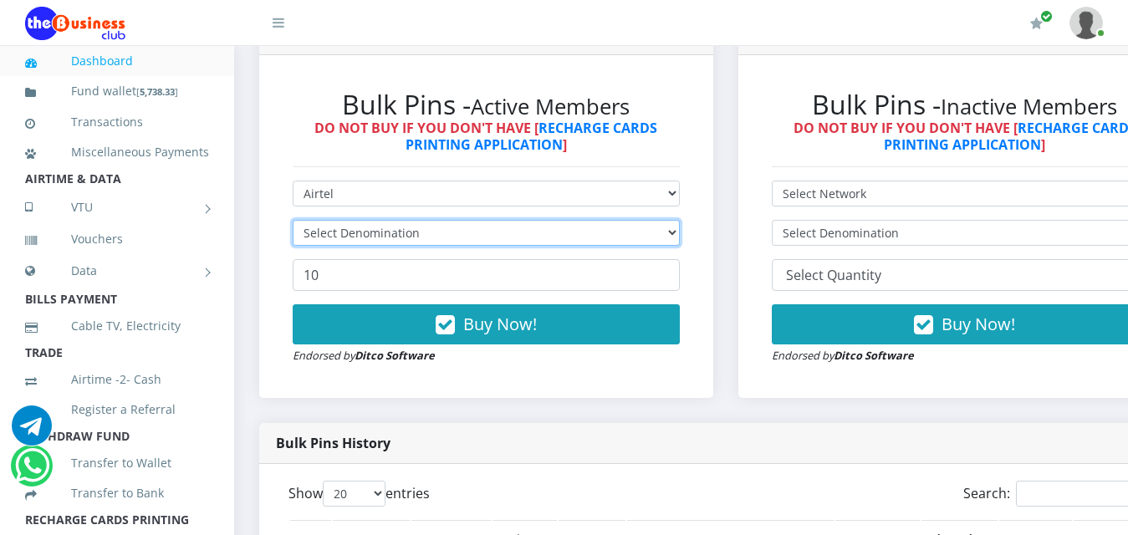
scroll to position [0, 0]
click at [376, 222] on select "Select Denomination" at bounding box center [486, 233] width 387 height 26
click at [376, 221] on select "Select Denomination" at bounding box center [486, 233] width 387 height 26
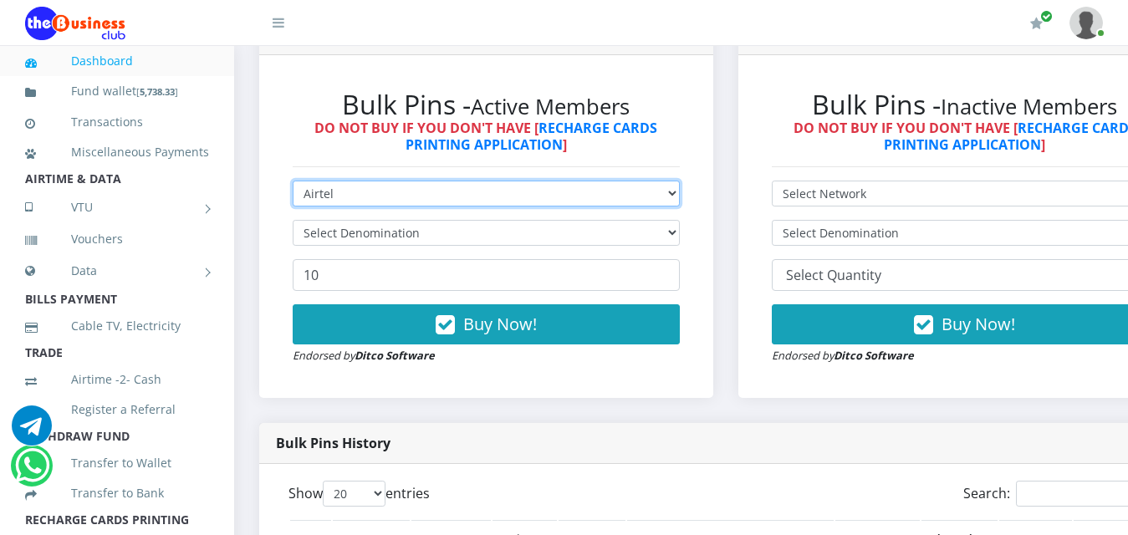
click at [605, 181] on select "Select Network MTN Globacom 9Mobile Airtel" at bounding box center [486, 194] width 387 height 26
click at [293, 181] on select "Select Network MTN Globacom 9Mobile Airtel" at bounding box center [486, 194] width 387 height 26
click at [462, 183] on select "Select Network MTN Globacom 9Mobile Airtel" at bounding box center [486, 194] width 387 height 26
select select "Airtel"
click at [293, 181] on select "Select Network MTN Globacom 9Mobile Airtel" at bounding box center [486, 194] width 387 height 26
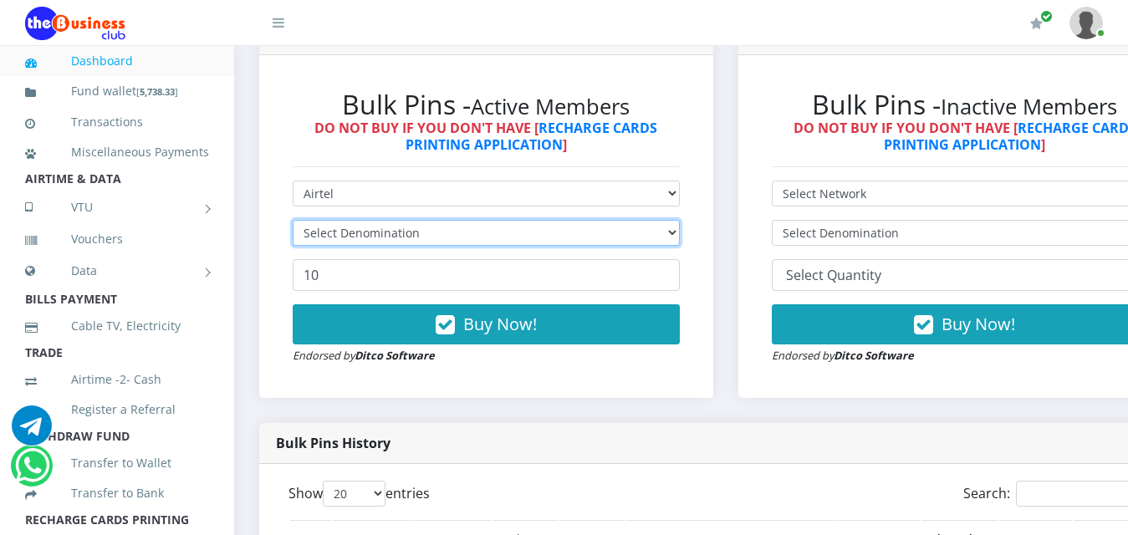
click at [401, 220] on select "Select Denomination" at bounding box center [486, 233] width 387 height 26
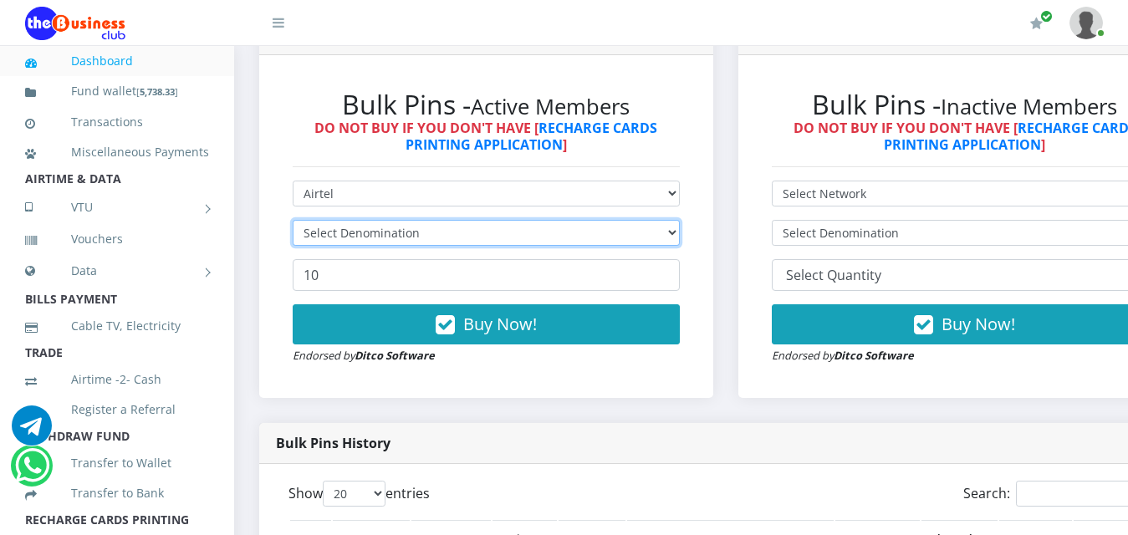
click at [401, 220] on select "Select Denomination" at bounding box center [486, 233] width 387 height 26
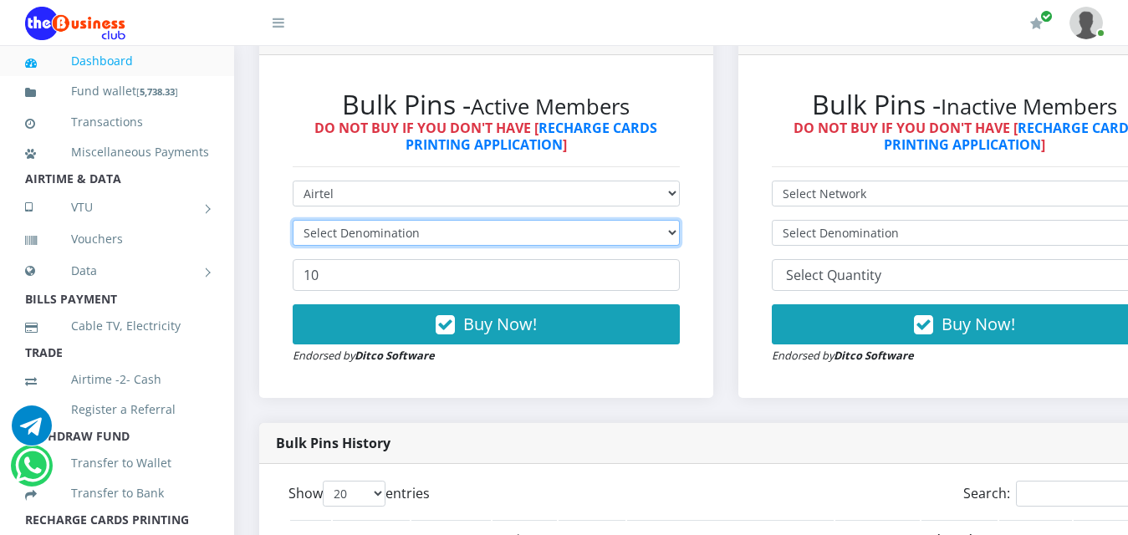
click at [401, 220] on select "Select Denomination" at bounding box center [486, 233] width 387 height 26
click at [401, 220] on select "Select Denomination Airtel NGN100 - ₦96.38 Airtel NGN200 - ₦192.76 Airtel NGN50…" at bounding box center [486, 233] width 387 height 26
select select "192.76-200"
click at [293, 220] on select "Select Denomination Airtel NGN100 - ₦96.38 Airtel NGN200 - ₦192.76 Airtel NGN50…" at bounding box center [486, 233] width 387 height 26
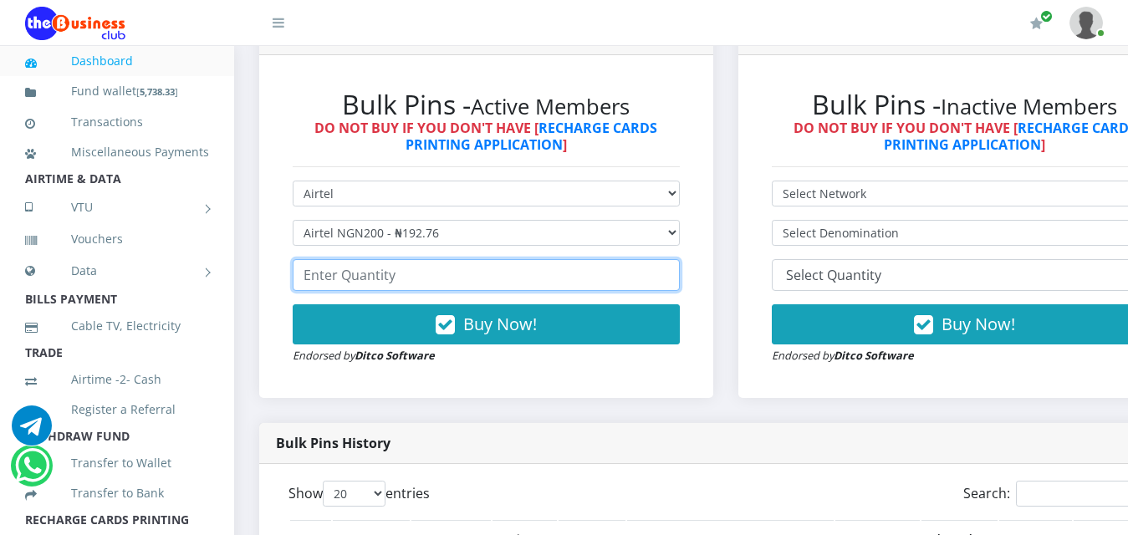
click at [378, 259] on input "number" at bounding box center [486, 275] width 387 height 32
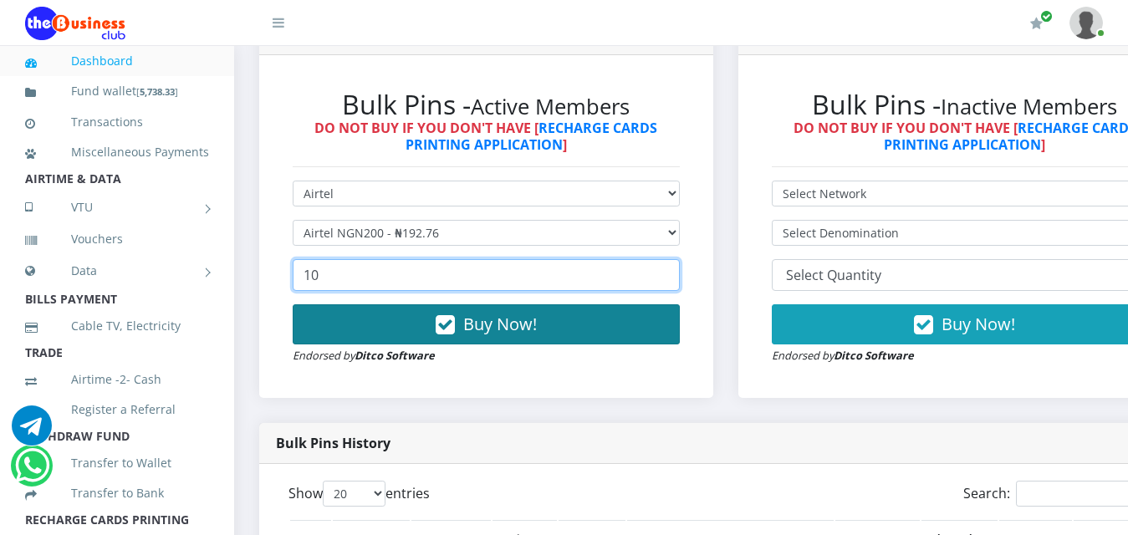
type input "10"
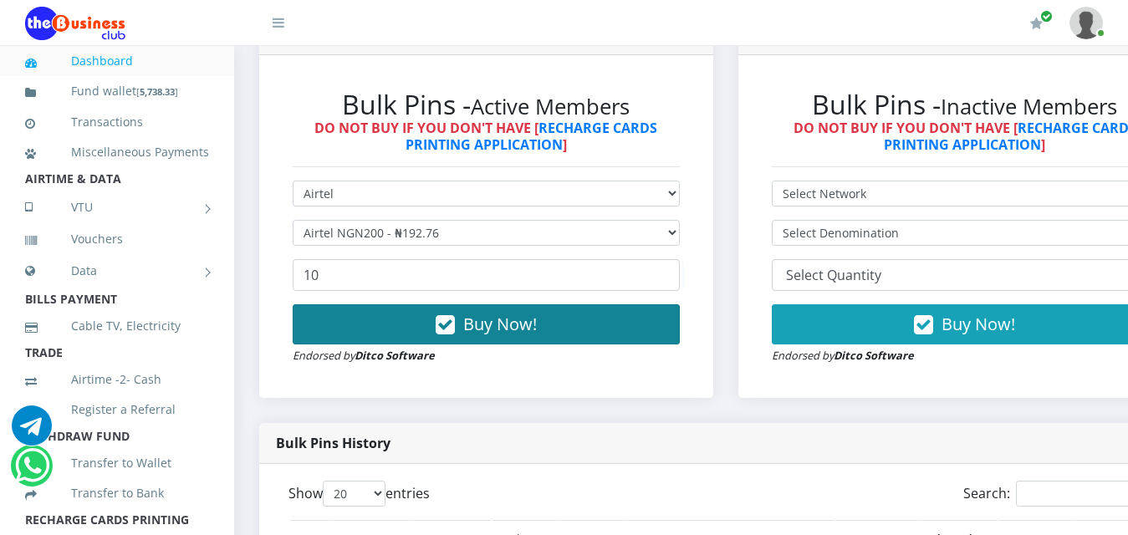
click at [480, 313] on span "Buy Now!" at bounding box center [500, 324] width 74 height 23
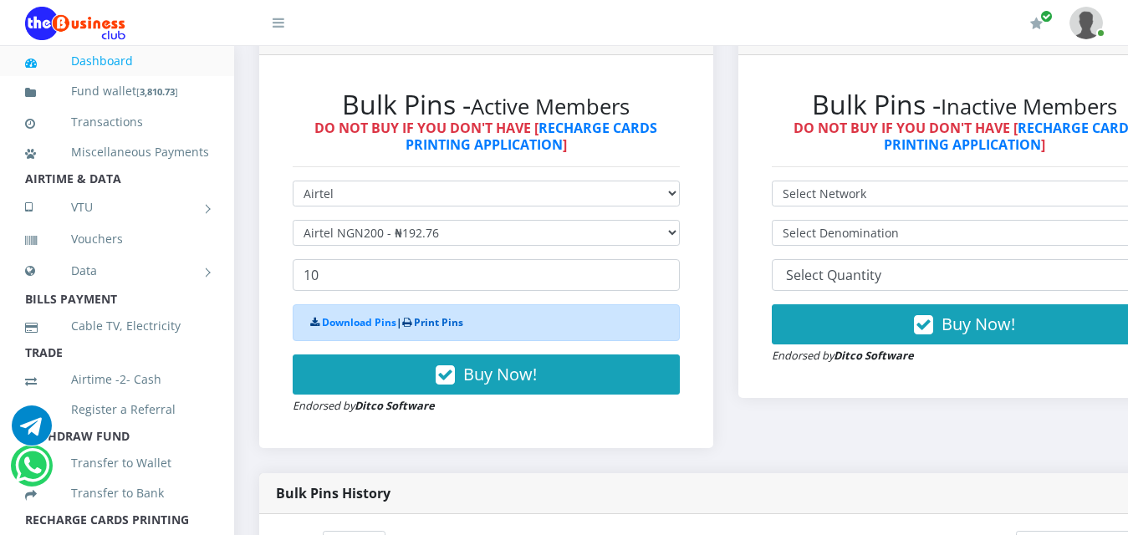
click at [452, 315] on link "Print Pins" at bounding box center [438, 322] width 49 height 14
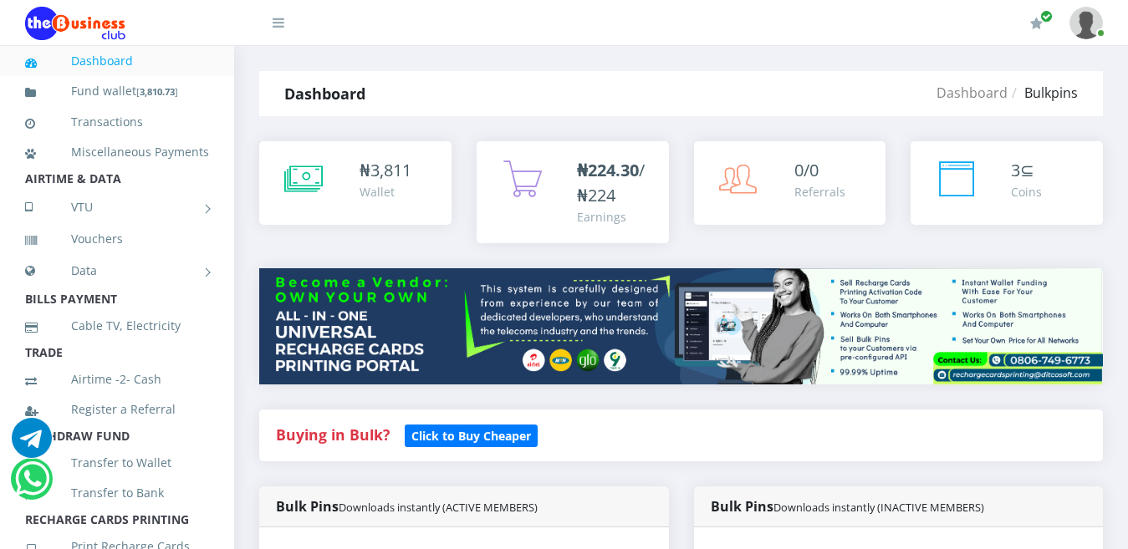
select select "Airtel"
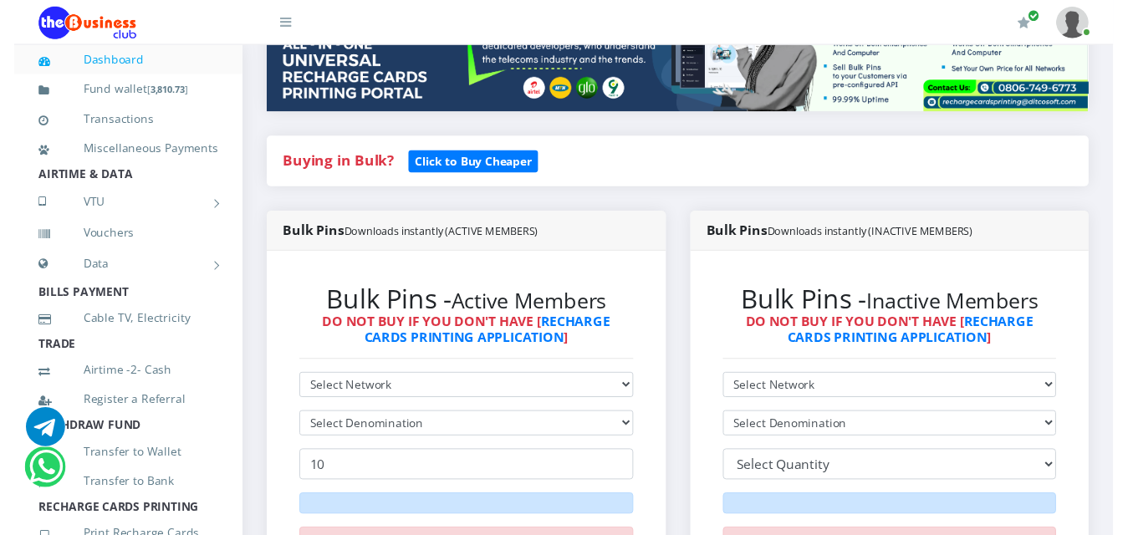
scroll to position [268, 0]
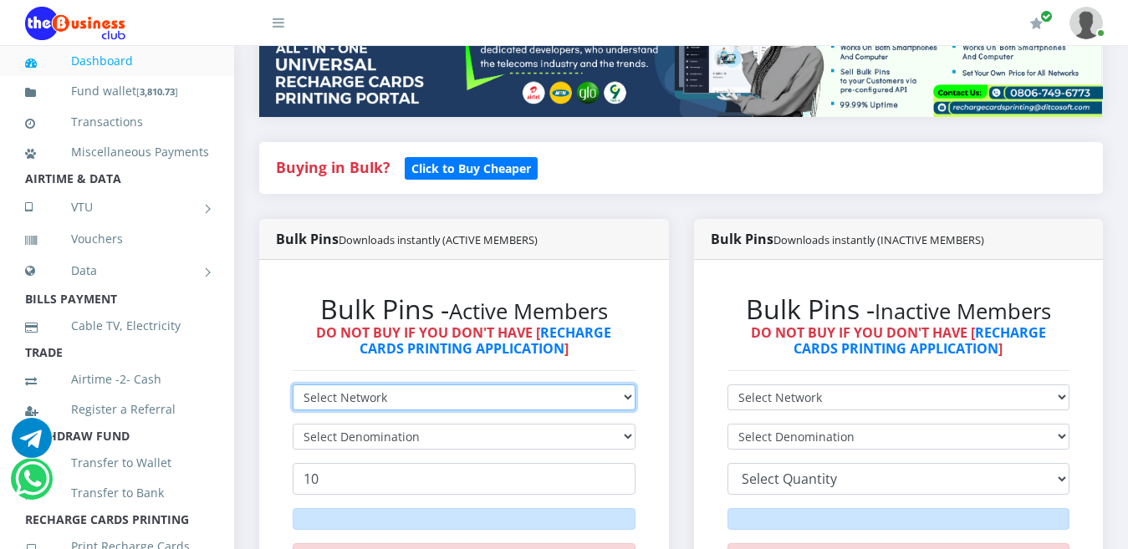
click at [416, 385] on select "Select Network MTN Globacom 9Mobile Airtel" at bounding box center [464, 398] width 343 height 26
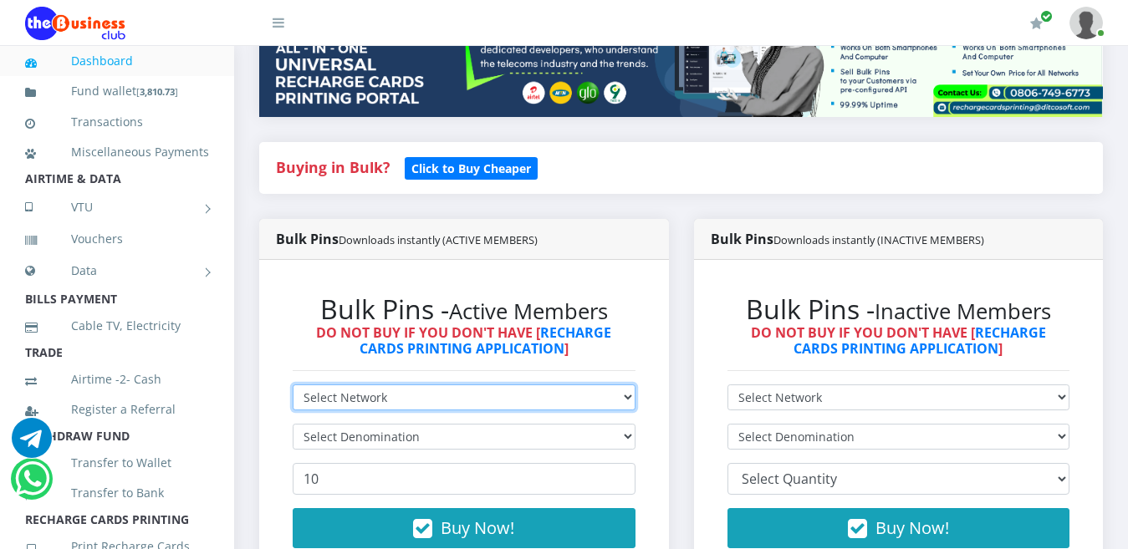
select select "Airtel"
click at [293, 385] on select "Select Network MTN Globacom 9Mobile Airtel" at bounding box center [464, 398] width 343 height 26
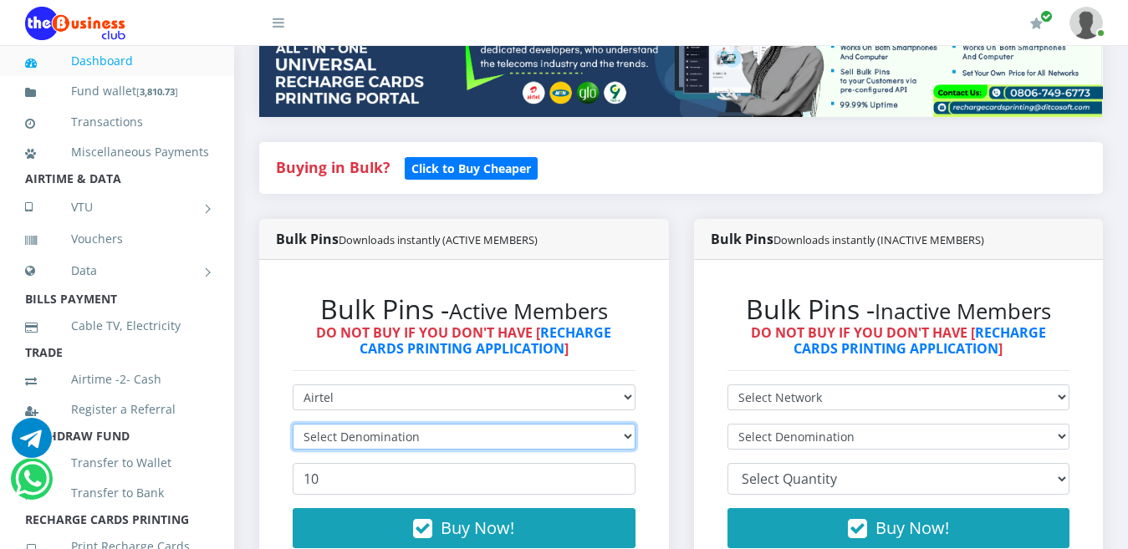
click at [350, 424] on select "Select Denomination" at bounding box center [464, 437] width 343 height 26
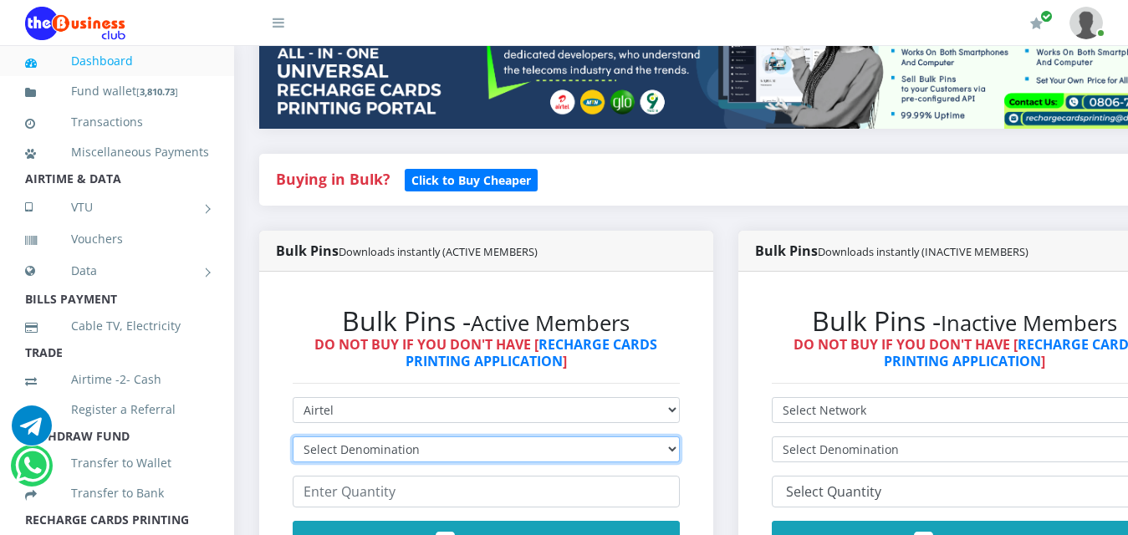
select select "96.38-100"
click at [293, 437] on select "Select Denomination Airtel NGN100 - ₦96.38 Airtel NGN200 - ₦192.76 Airtel NGN50…" at bounding box center [486, 450] width 387 height 26
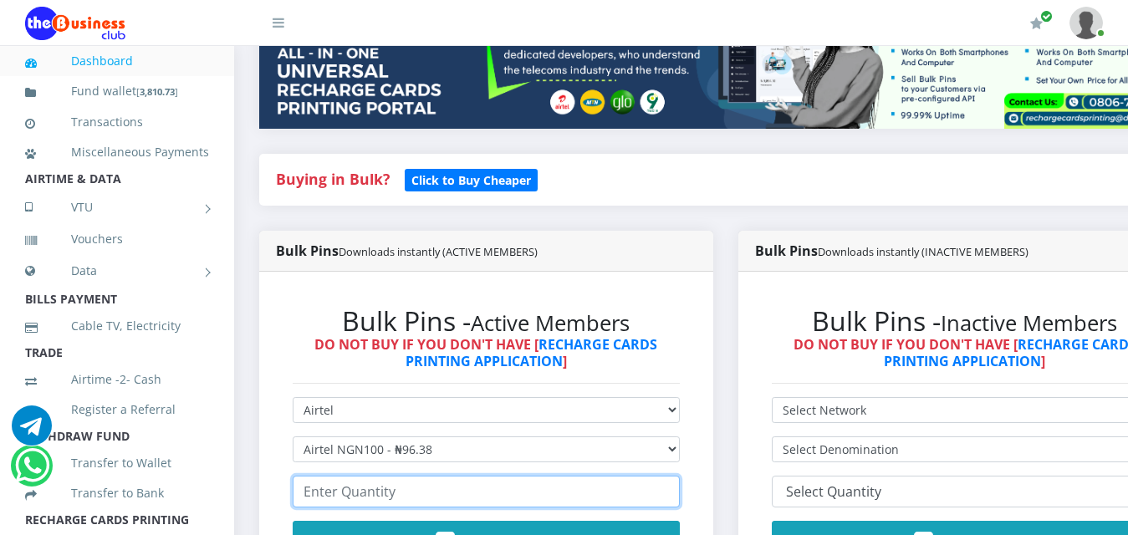
click at [368, 476] on input "number" at bounding box center [486, 492] width 387 height 32
type input "16"
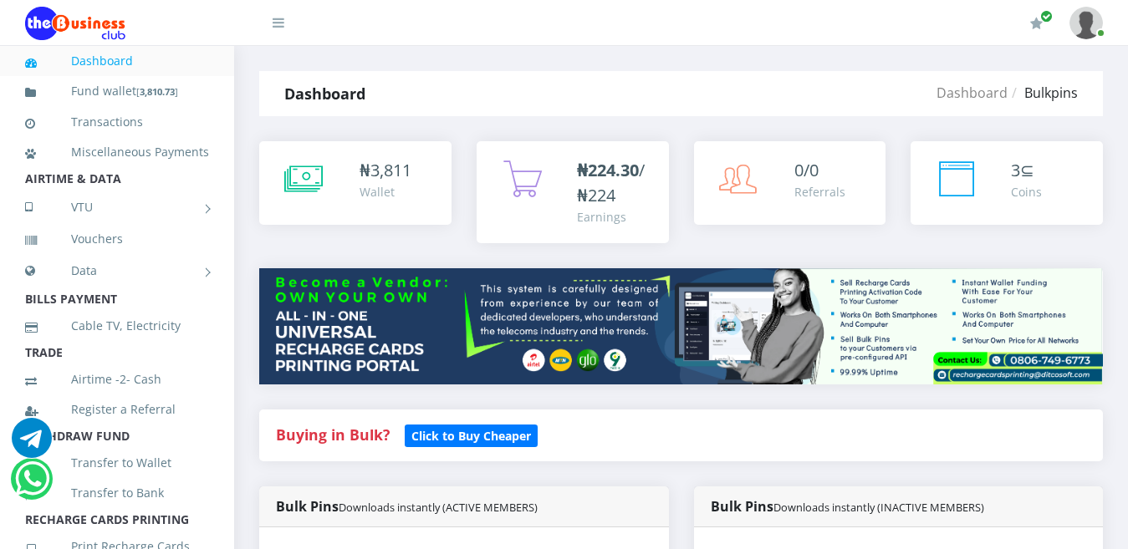
scroll to position [268, 0]
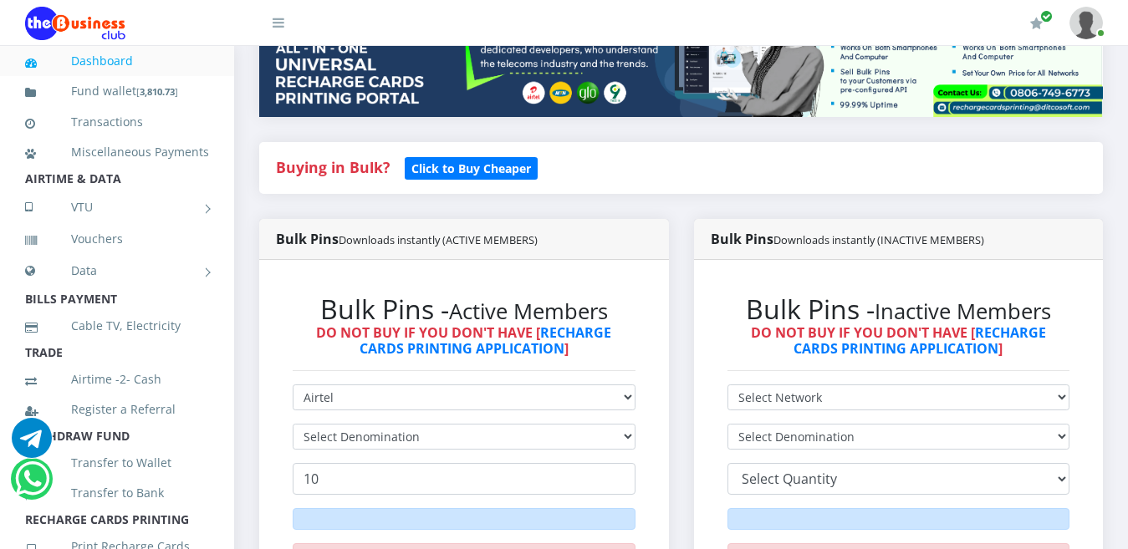
click at [351, 424] on select "Select Denomination" at bounding box center [464, 437] width 343 height 26
click at [620, 424] on select "Select Denomination" at bounding box center [464, 437] width 343 height 26
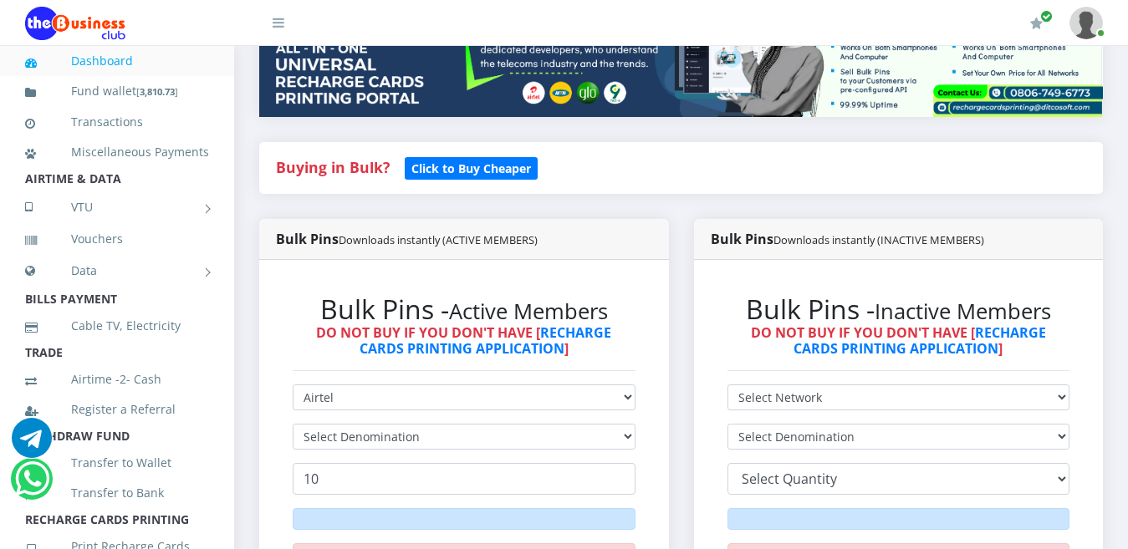
click at [620, 424] on select "Select Denomination" at bounding box center [464, 437] width 343 height 26
click at [580, 424] on select "Select Denomination" at bounding box center [464, 437] width 343 height 26
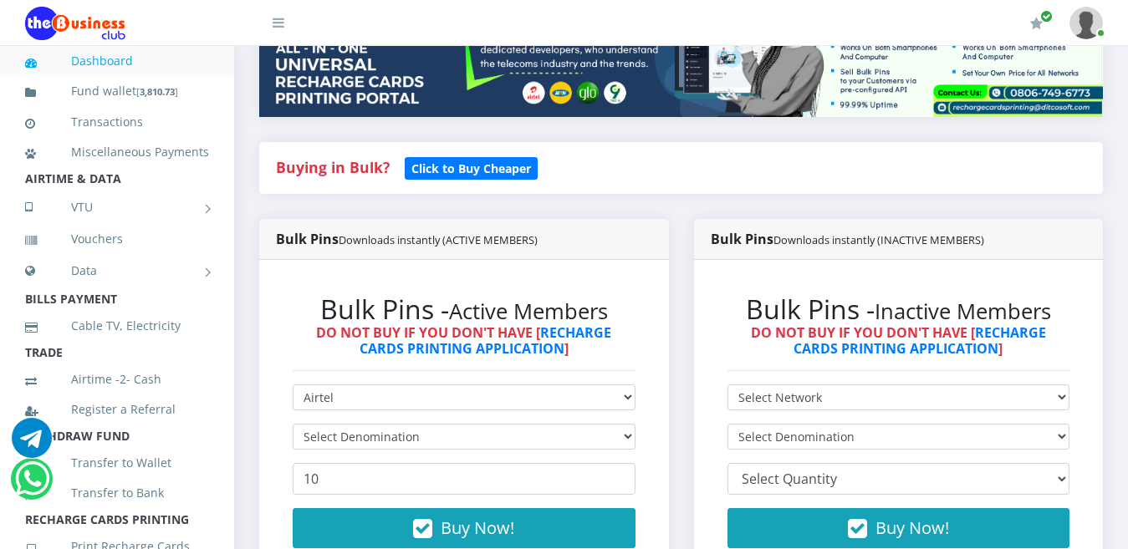
click at [579, 424] on select "Select Denomination" at bounding box center [464, 437] width 343 height 26
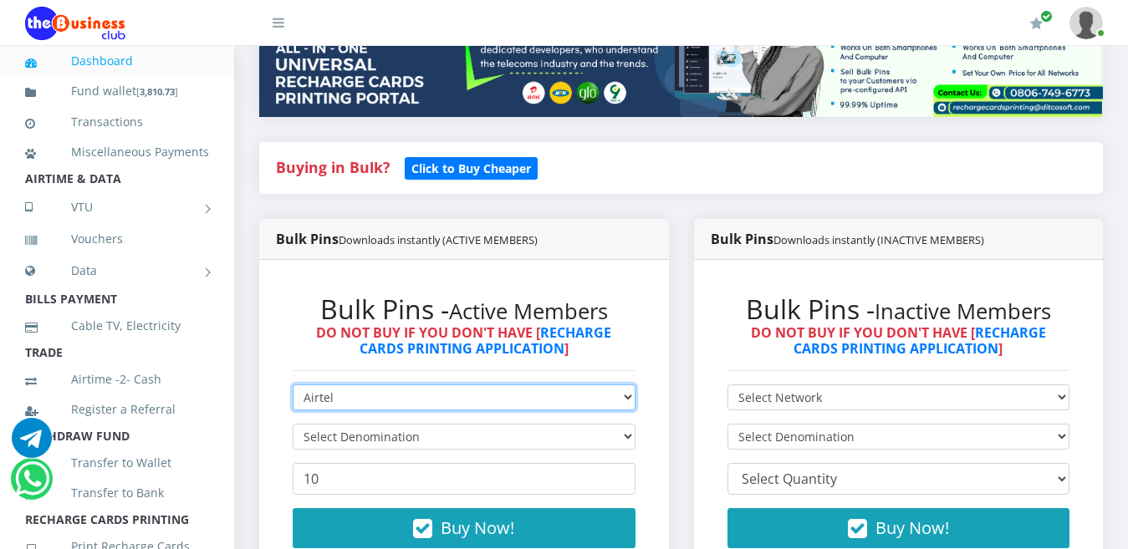
click at [579, 385] on select "Select Network MTN Globacom 9Mobile Airtel" at bounding box center [464, 398] width 343 height 26
select select "Glo"
click at [293, 385] on select "Select Network MTN Globacom 9Mobile Airtel" at bounding box center [464, 398] width 343 height 26
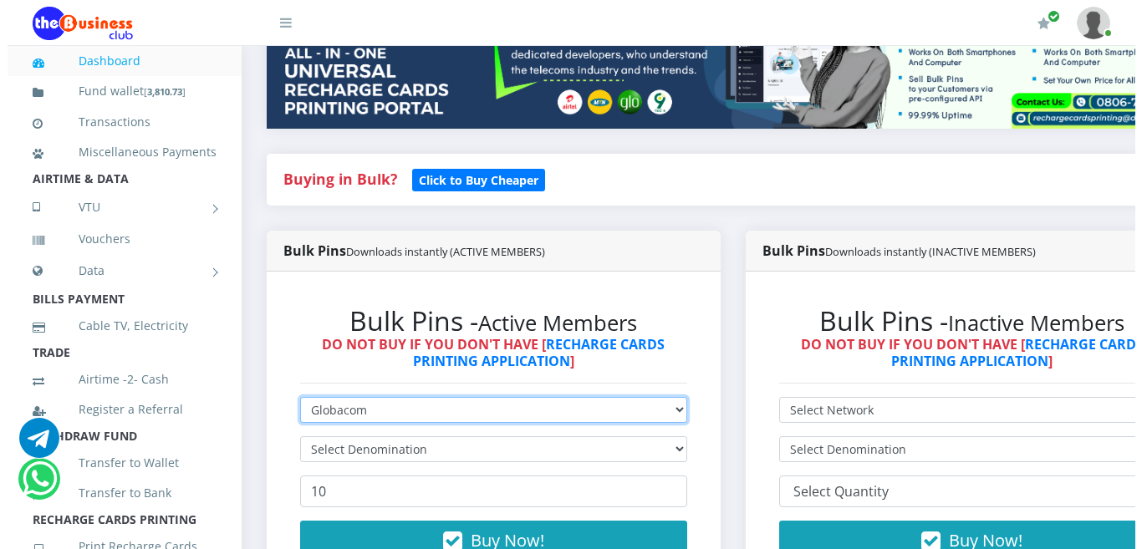
scroll to position [0, 0]
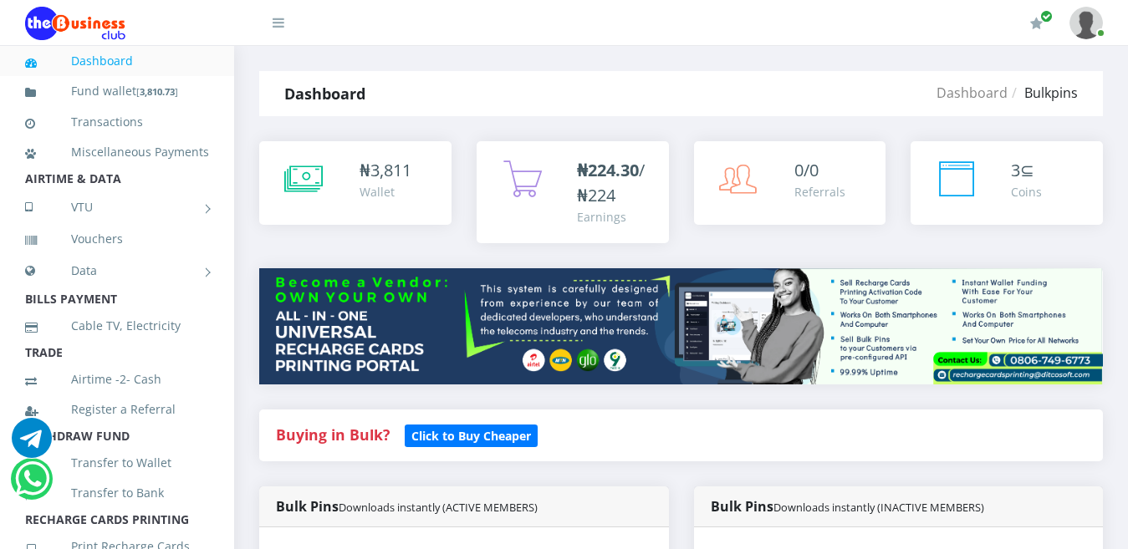
scroll to position [468, 0]
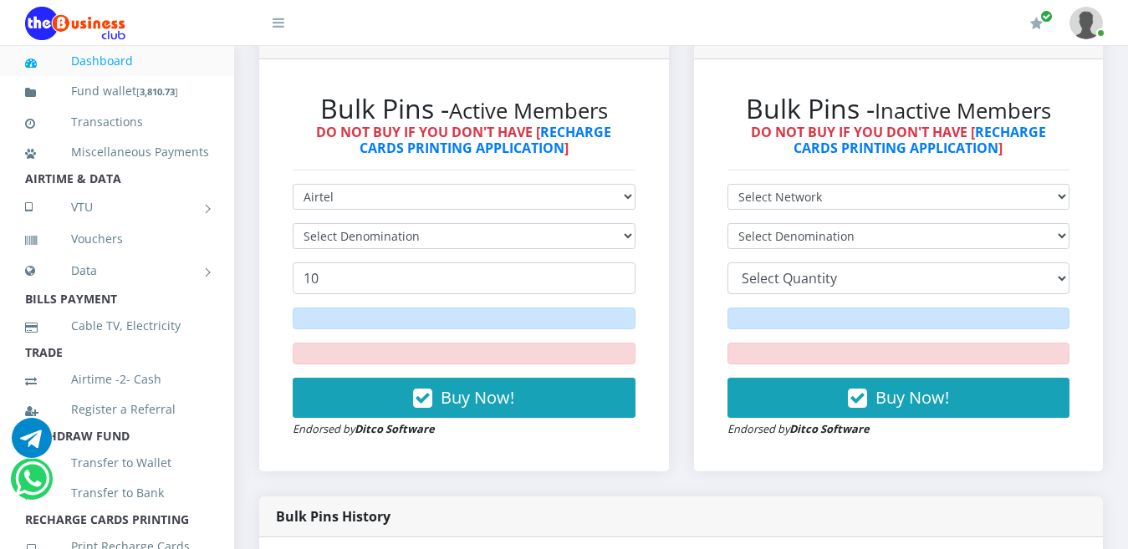
click at [481, 223] on select "Select Denomination" at bounding box center [464, 236] width 343 height 26
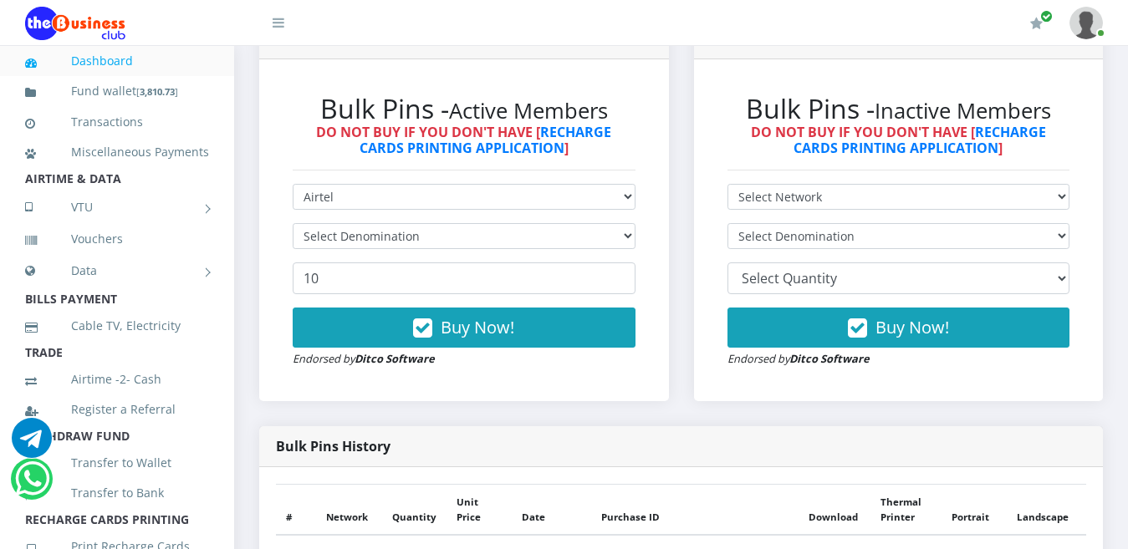
click at [481, 223] on select "Select Denomination" at bounding box center [464, 236] width 343 height 26
click at [624, 223] on select "Select Denomination" at bounding box center [464, 236] width 343 height 26
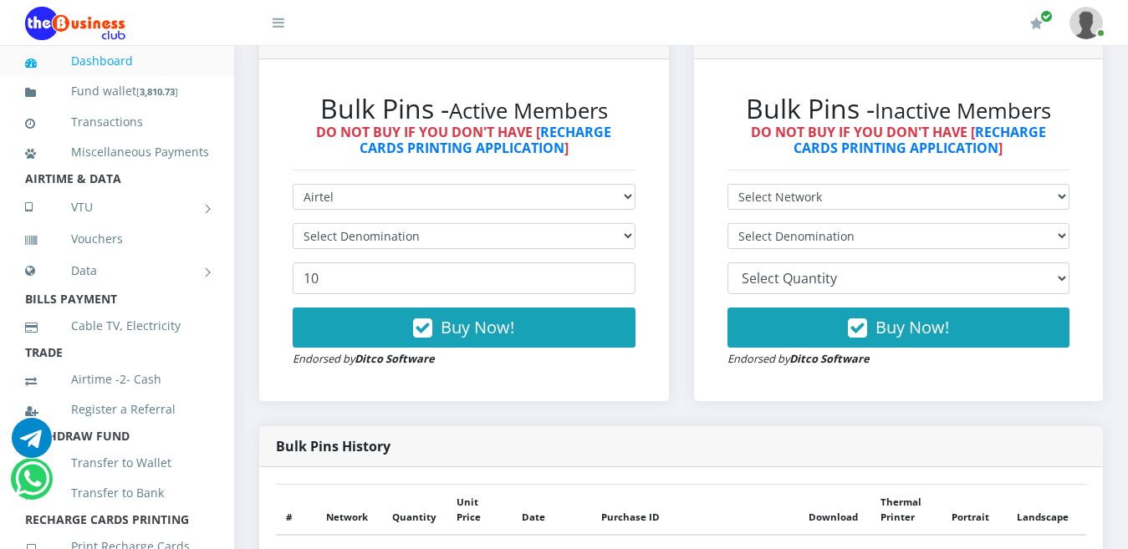
click at [624, 223] on select "Select Denomination" at bounding box center [464, 236] width 343 height 26
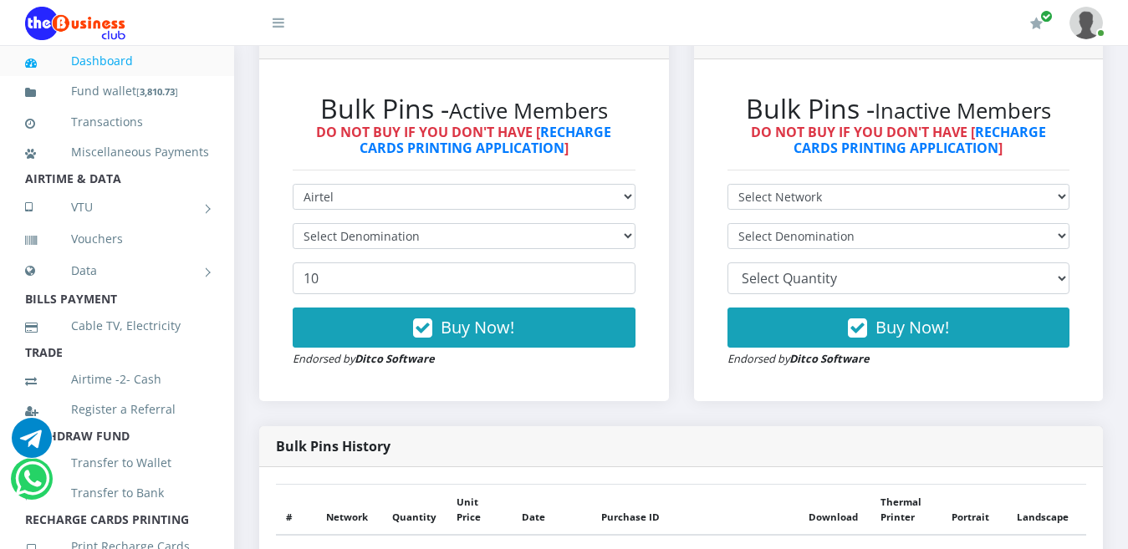
click at [624, 223] on select "Select Denomination" at bounding box center [464, 236] width 343 height 26
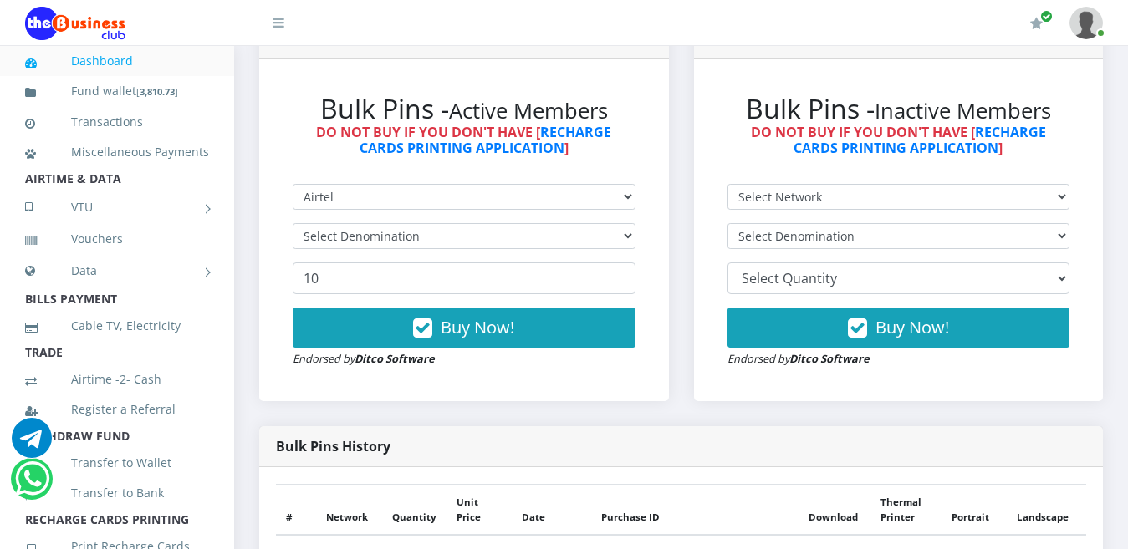
click at [624, 223] on select "Select Denomination" at bounding box center [464, 236] width 343 height 26
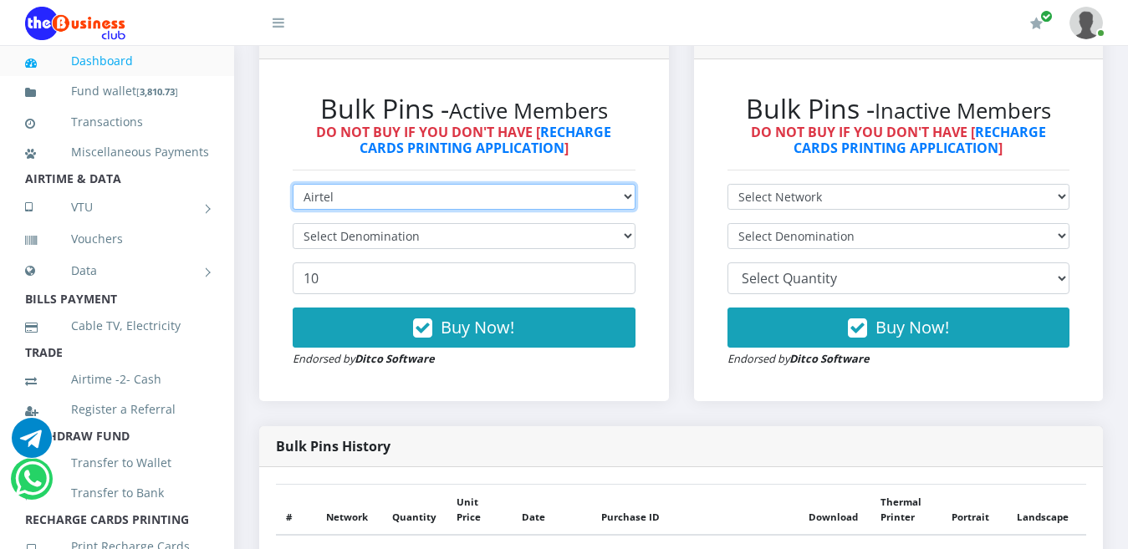
click at [628, 184] on select "Select Network MTN Globacom 9Mobile Airtel" at bounding box center [464, 197] width 343 height 26
select select "9Mobile"
click at [293, 184] on select "Select Network MTN Globacom 9Mobile Airtel" at bounding box center [464, 197] width 343 height 26
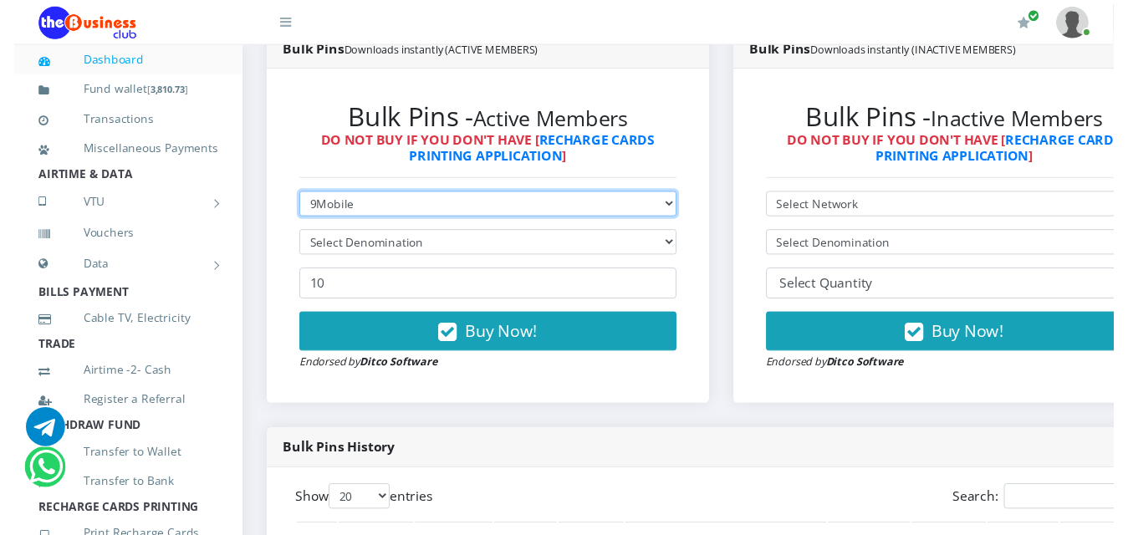
scroll to position [484, 0]
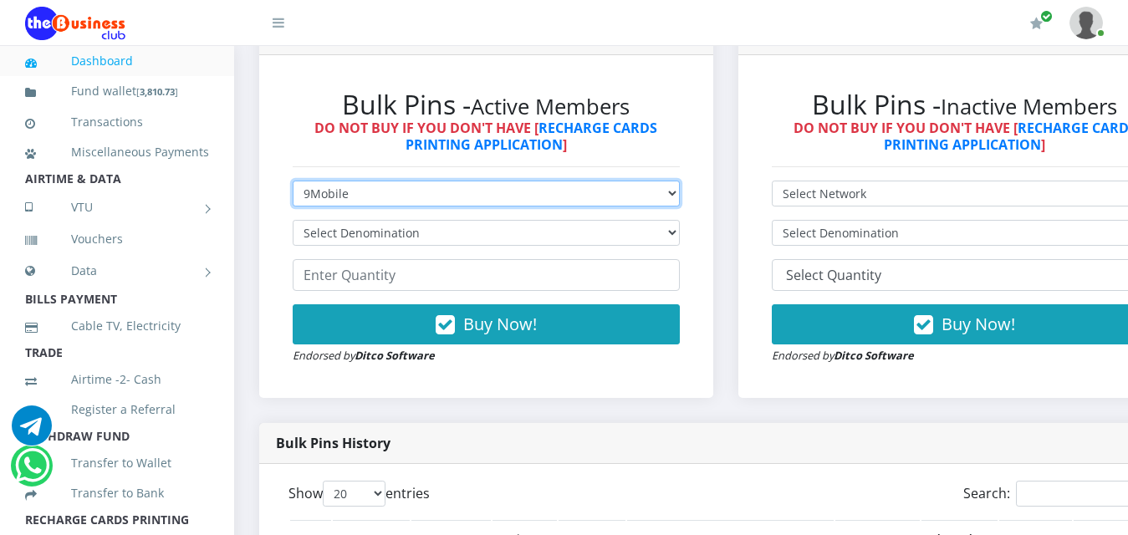
click at [633, 181] on select "Select Network MTN Globacom 9Mobile Airtel" at bounding box center [486, 194] width 387 height 26
select select "Airtel"
click at [293, 181] on select "Select Network MTN Globacom 9Mobile Airtel" at bounding box center [486, 194] width 387 height 26
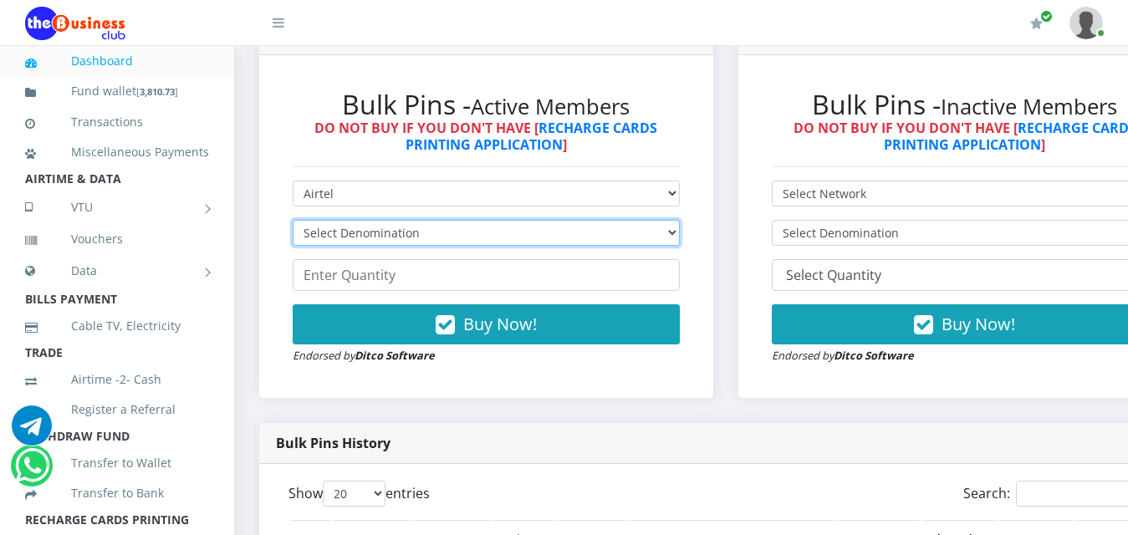
click at [560, 220] on select "Select Denomination Airtel NGN100 - ₦96.38 Airtel NGN200 - ₦192.76 Airtel NGN50…" at bounding box center [486, 233] width 387 height 26
select select "96.38-100"
click at [293, 220] on select "Select Denomination Airtel NGN100 - ₦96.38 Airtel NGN200 - ₦192.76 Airtel NGN50…" at bounding box center [486, 233] width 387 height 26
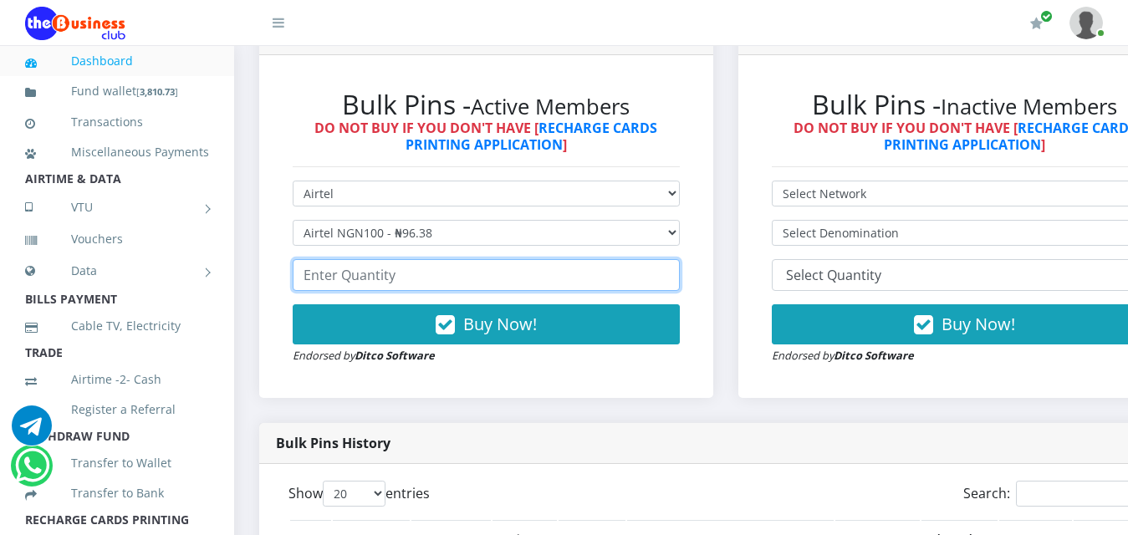
click at [468, 261] on input "number" at bounding box center [486, 275] width 387 height 32
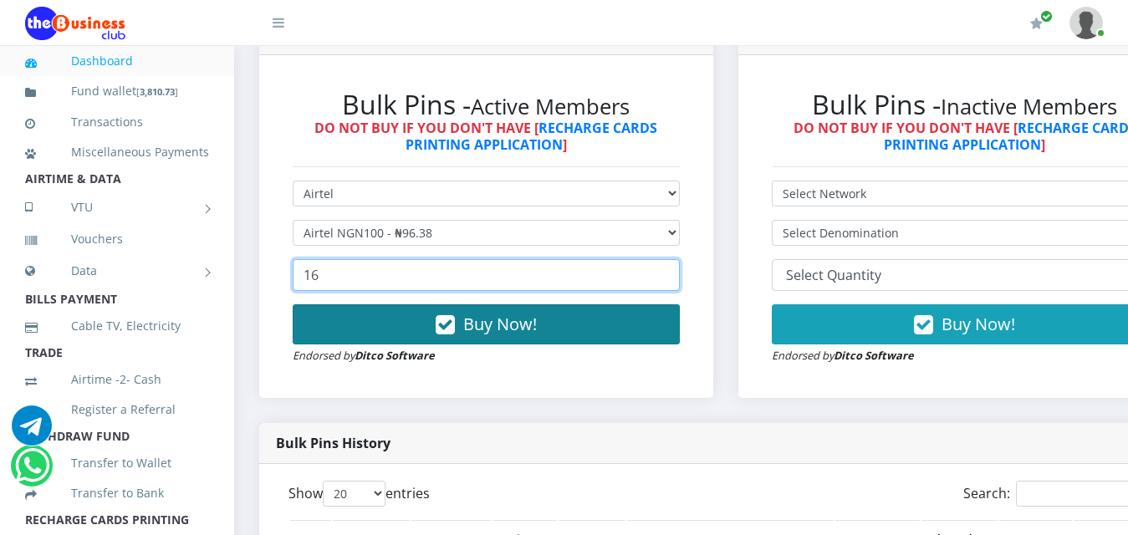
type input "16"
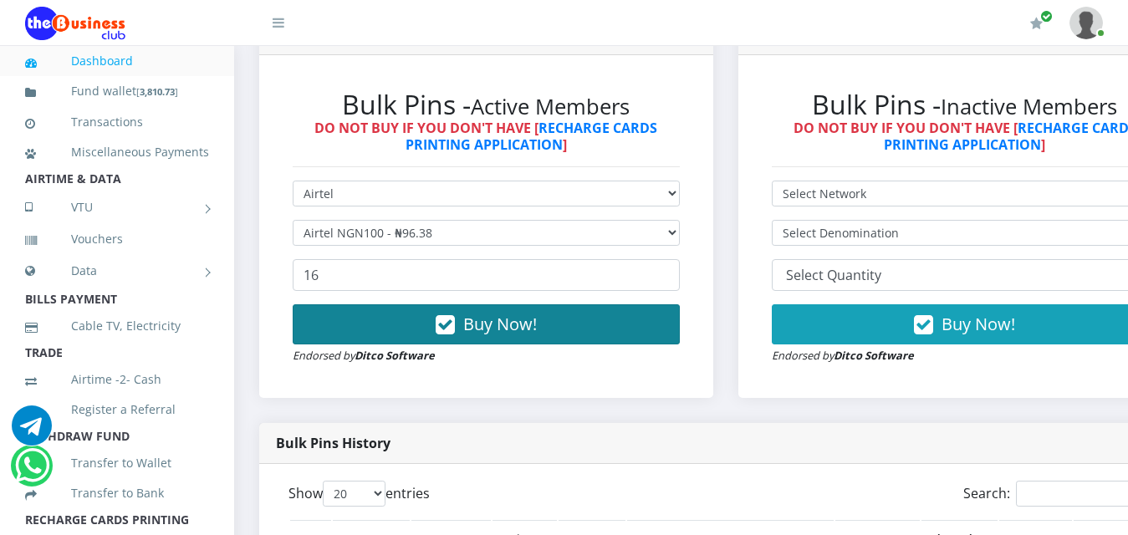
click at [499, 313] on span "Buy Now!" at bounding box center [500, 324] width 74 height 23
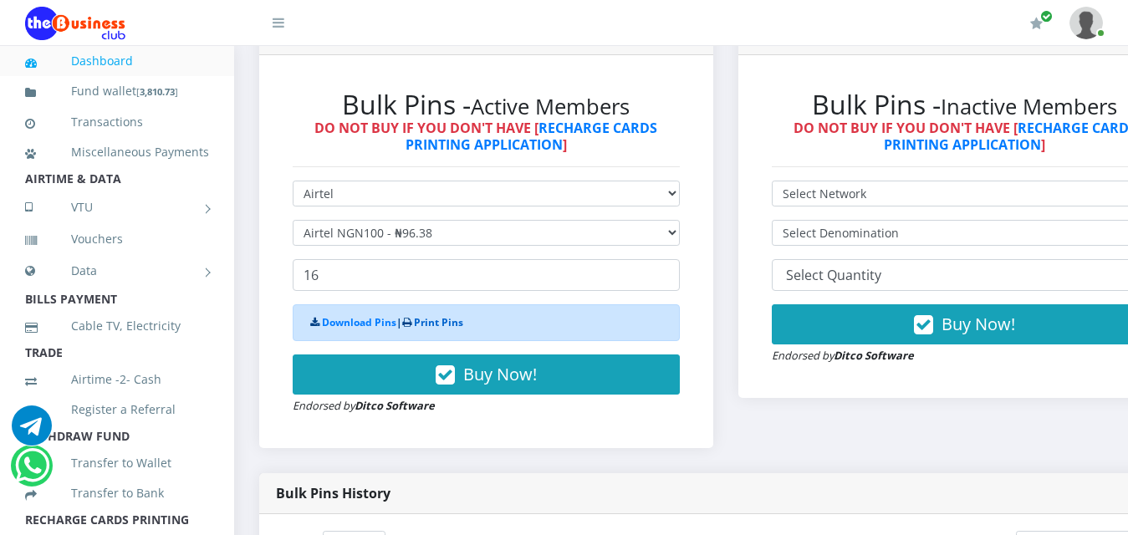
scroll to position [0, 0]
click at [442, 315] on link "Print Pins" at bounding box center [438, 322] width 49 height 14
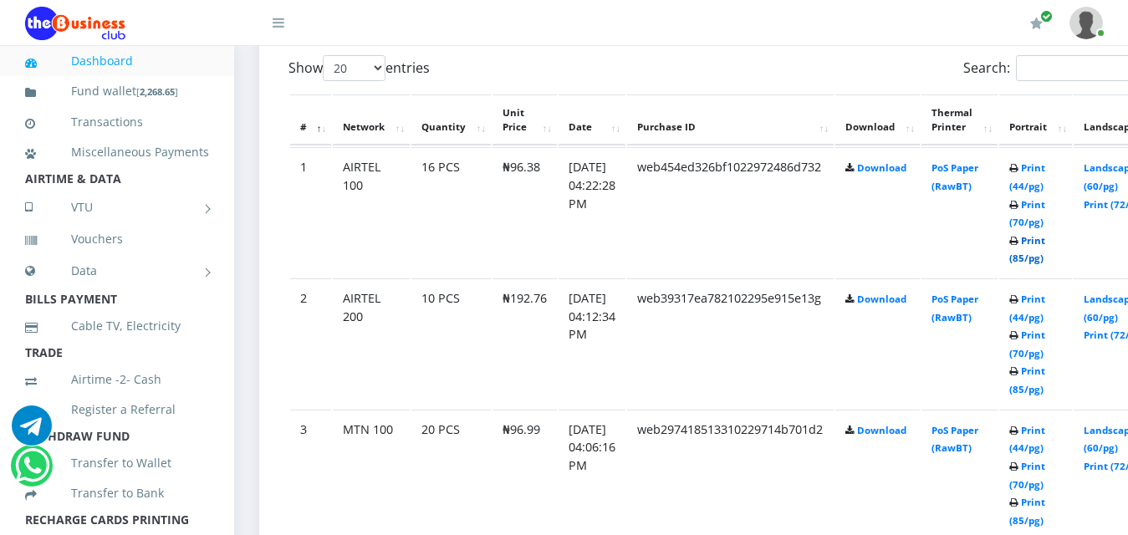
click at [1045, 234] on link "Print (85/pg)" at bounding box center [1027, 249] width 36 height 31
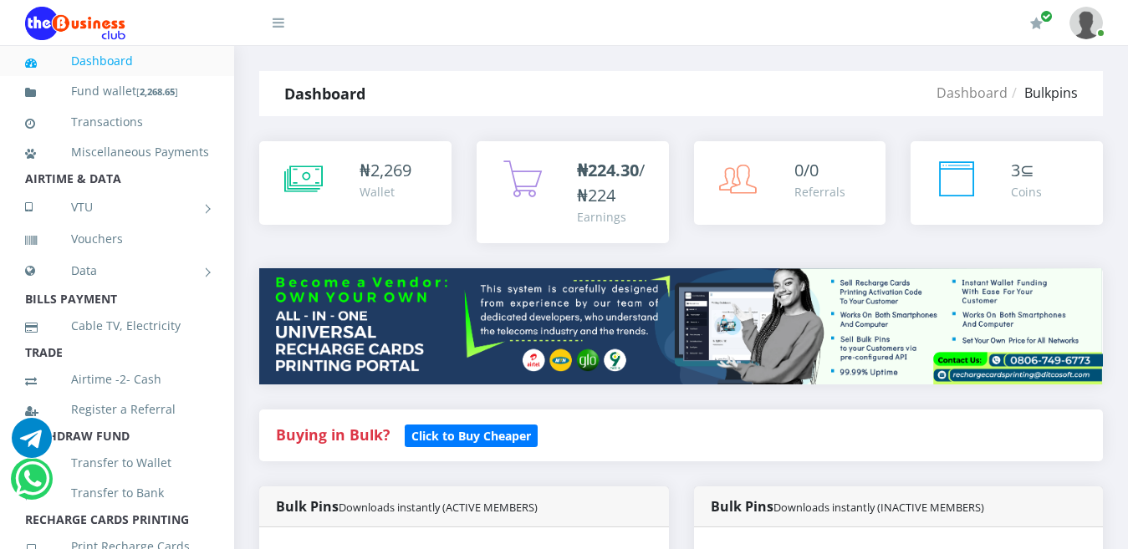
scroll to position [464, 0]
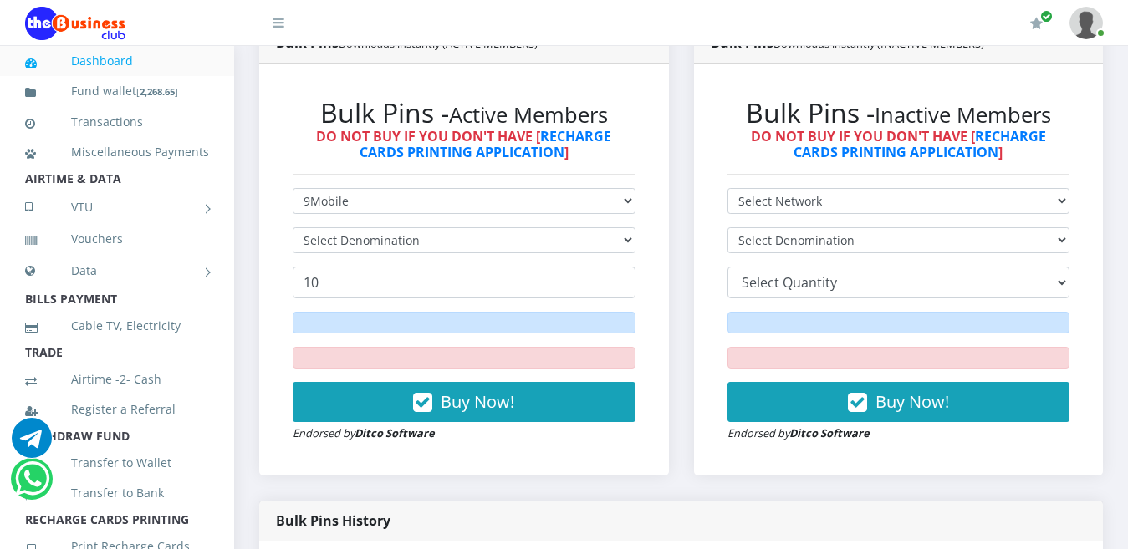
click at [404, 188] on select "Select Network MTN Globacom 9Mobile Airtel" at bounding box center [464, 201] width 343 height 26
select select "MTN"
click at [293, 188] on select "Select Network MTN Globacom 9Mobile Airtel" at bounding box center [464, 201] width 343 height 26
click at [403, 227] on select "Select Denomination" at bounding box center [464, 240] width 343 height 26
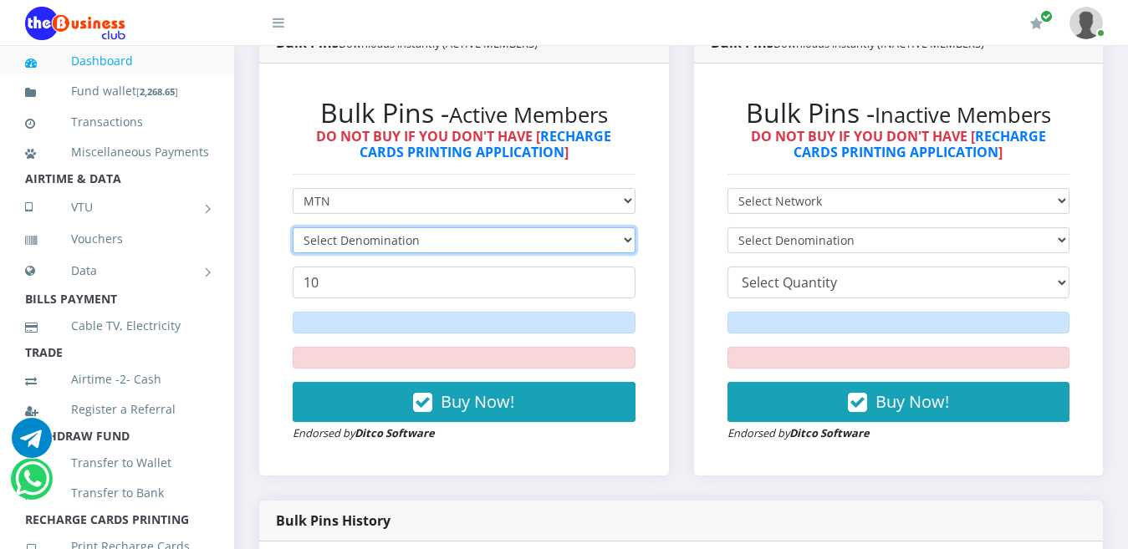
click at [403, 227] on select "Select Denomination" at bounding box center [464, 240] width 343 height 26
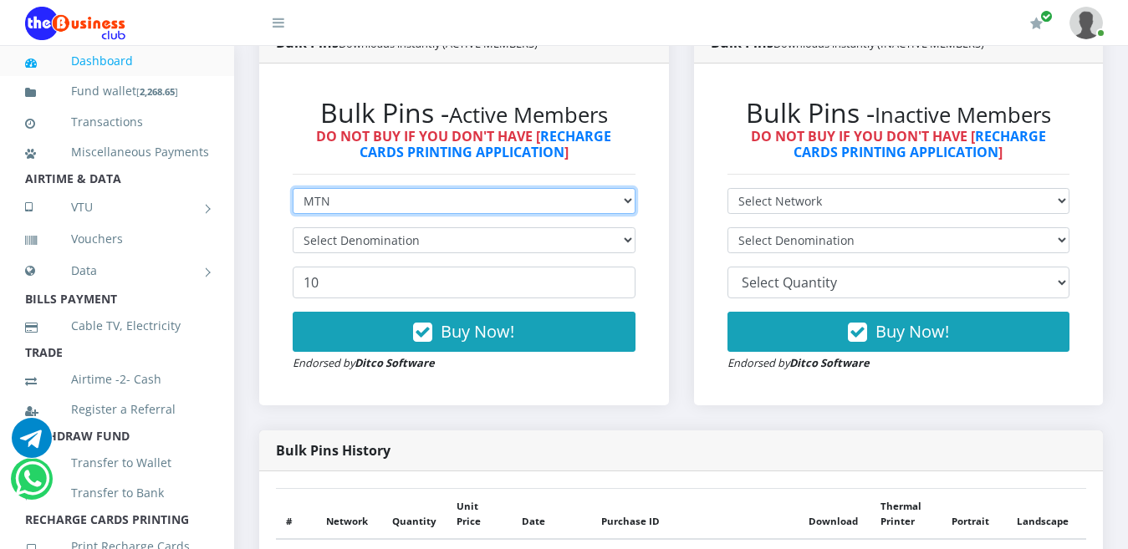
click at [400, 188] on select "Select Network MTN Globacom 9Mobile Airtel" at bounding box center [464, 201] width 343 height 26
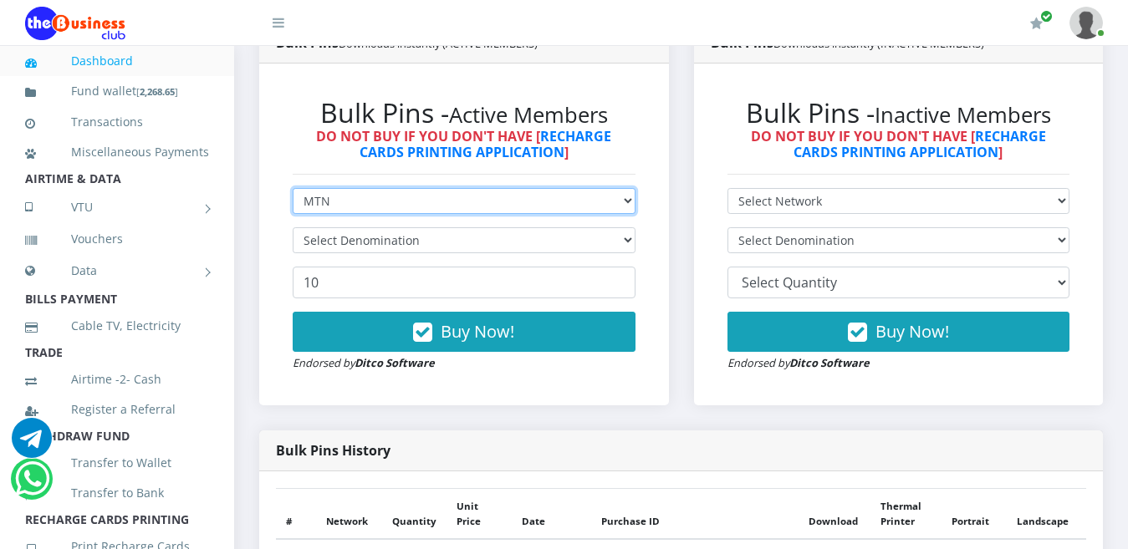
click at [293, 188] on select "Select Network MTN Globacom 9Mobile Airtel" at bounding box center [464, 201] width 343 height 26
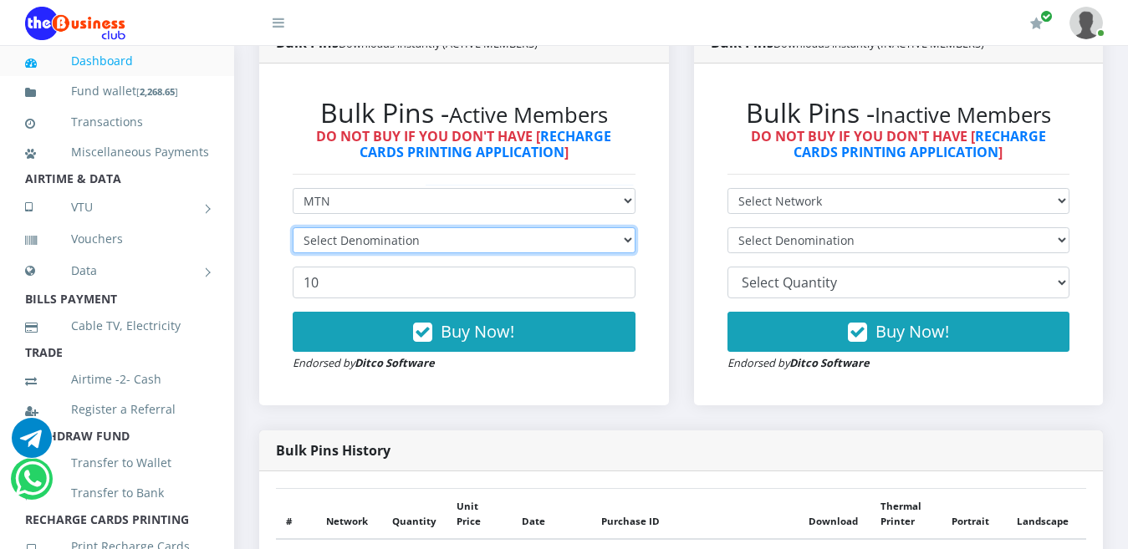
click at [382, 227] on select "Select Denomination" at bounding box center [464, 240] width 343 height 26
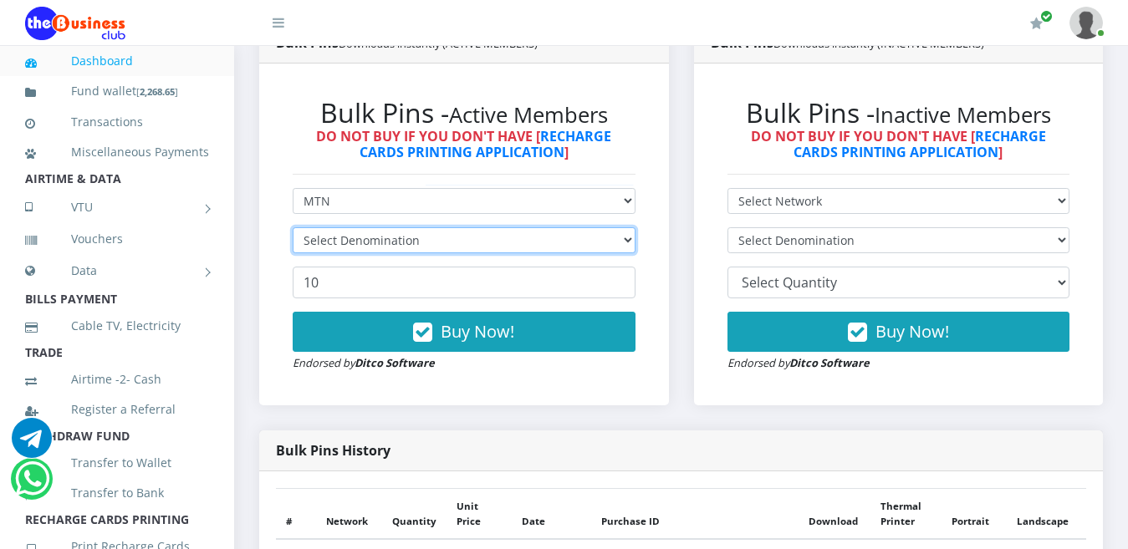
click at [382, 227] on select "Select Denomination" at bounding box center [464, 240] width 343 height 26
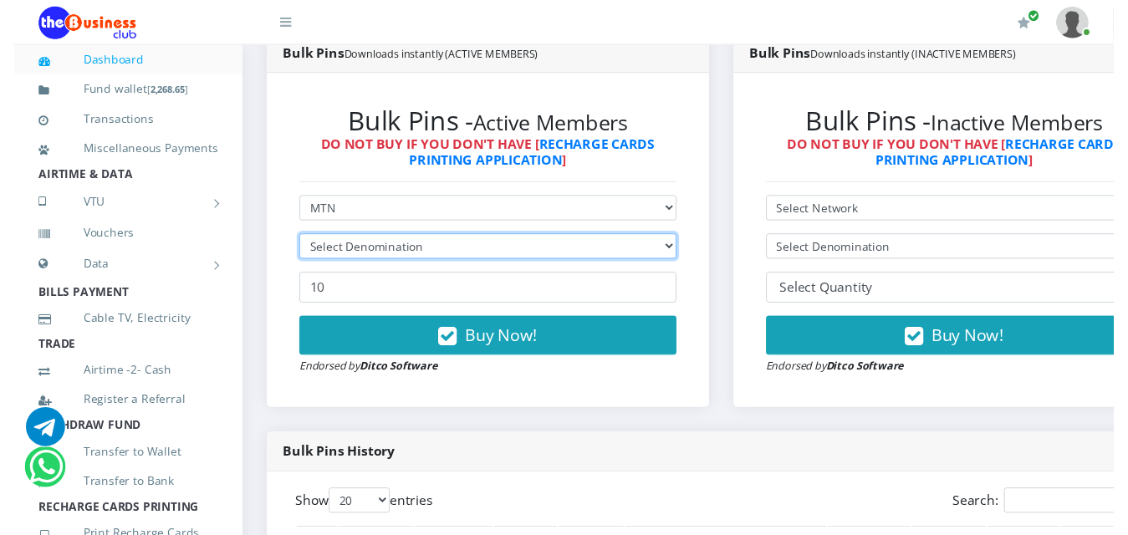
scroll to position [480, 0]
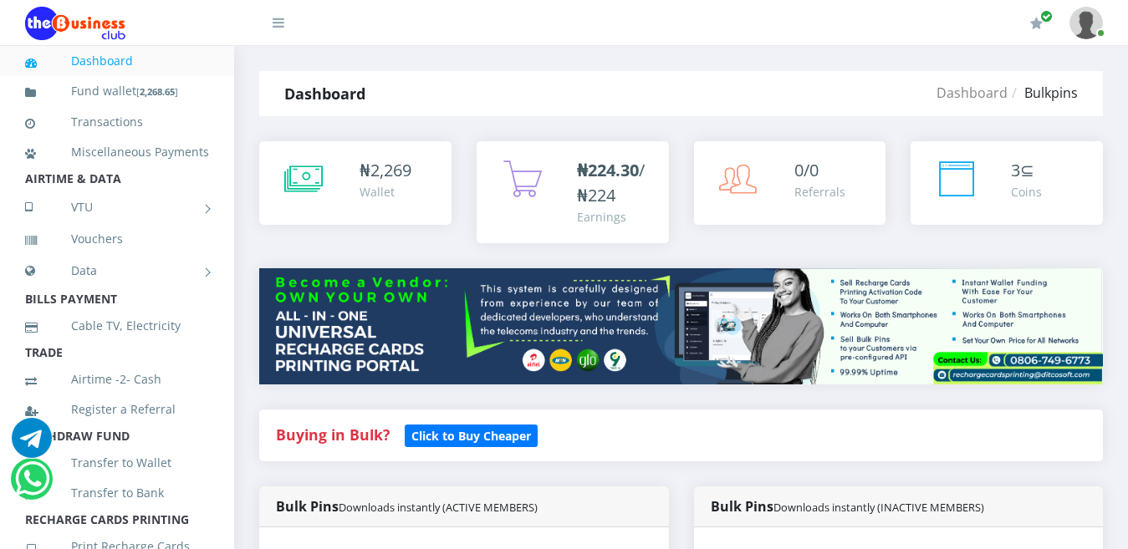
scroll to position [464, 0]
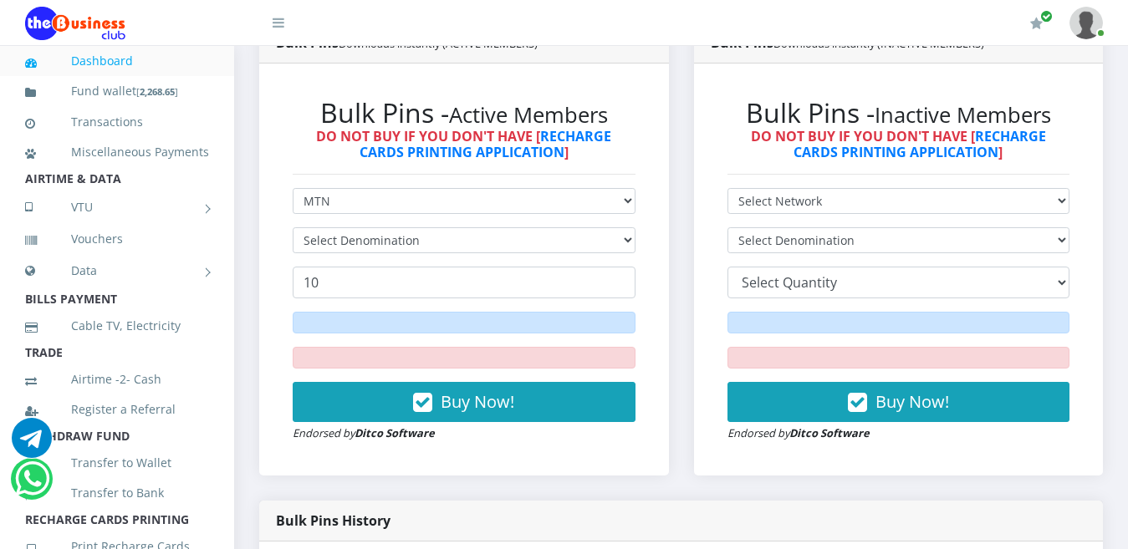
click at [457, 227] on select "Select Denomination" at bounding box center [464, 240] width 343 height 26
click at [624, 227] on select "Select Denomination" at bounding box center [464, 240] width 343 height 26
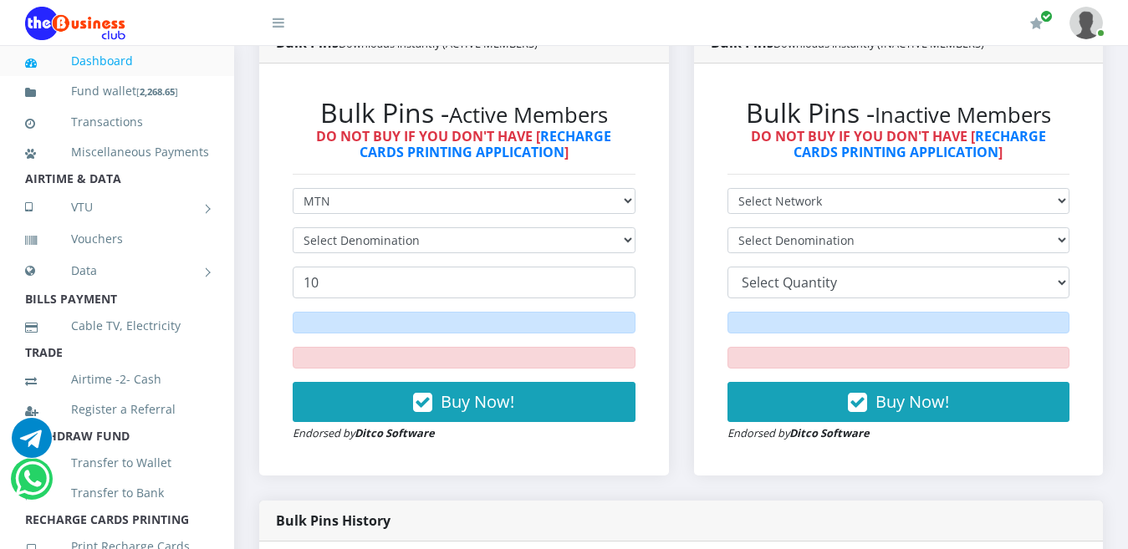
click at [624, 227] on select "Select Denomination" at bounding box center [464, 240] width 343 height 26
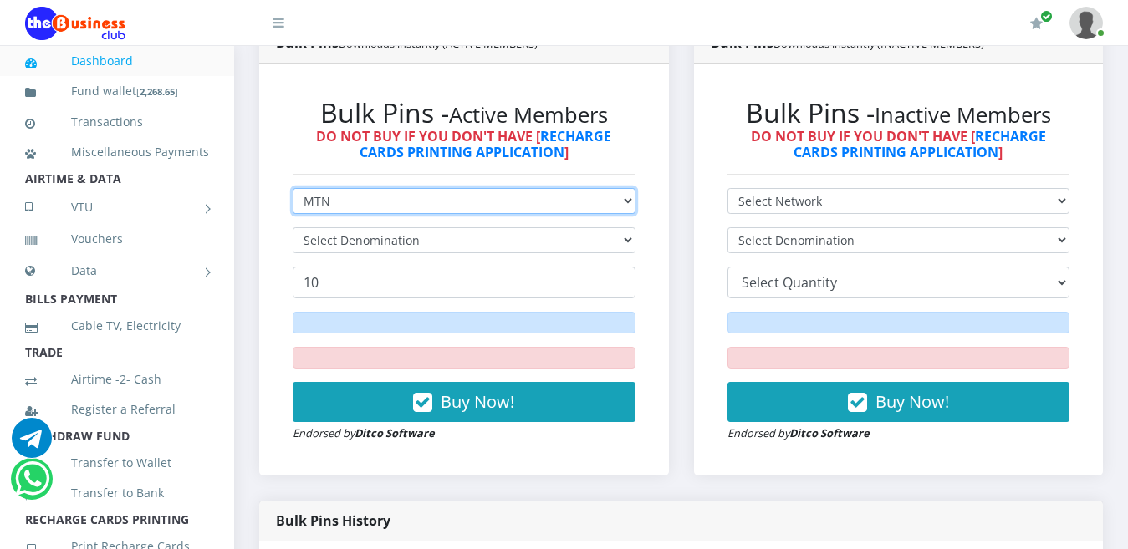
click at [627, 188] on select "Select Network MTN Globacom 9Mobile Airtel" at bounding box center [464, 201] width 343 height 26
click at [293, 188] on select "Select Network MTN Globacom 9Mobile Airtel" at bounding box center [464, 201] width 343 height 26
click at [610, 188] on select "Select Network MTN Globacom 9Mobile Airtel" at bounding box center [464, 201] width 343 height 26
click at [293, 188] on select "Select Network MTN Globacom 9Mobile Airtel" at bounding box center [464, 201] width 343 height 26
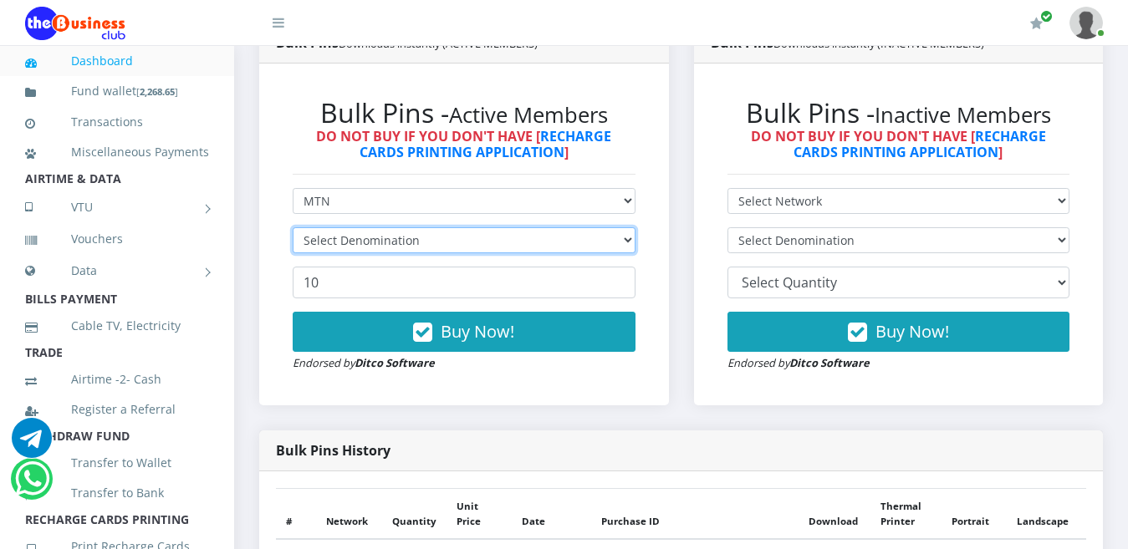
click at [605, 227] on select "Select Denomination" at bounding box center [464, 240] width 343 height 26
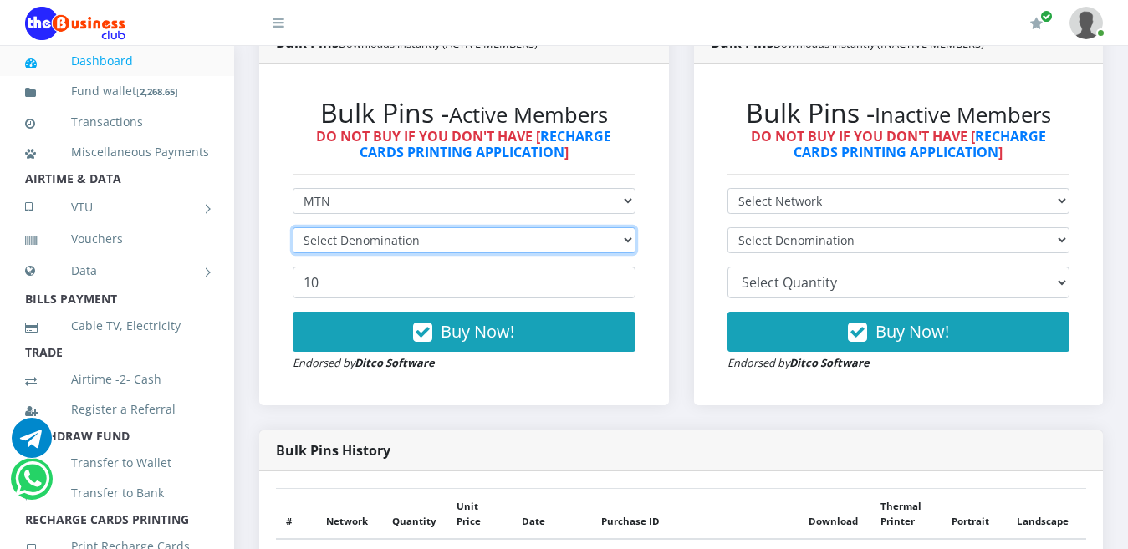
click at [605, 227] on select "Select Denomination" at bounding box center [464, 240] width 343 height 26
click at [623, 227] on select "Select Denomination" at bounding box center [464, 240] width 343 height 26
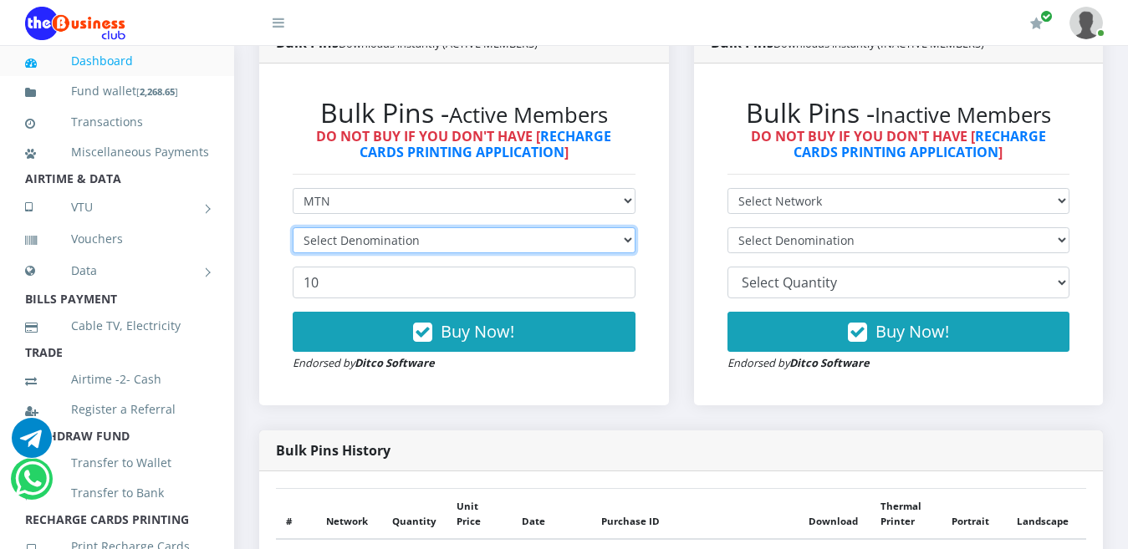
click at [623, 227] on select "Select Denomination" at bounding box center [464, 240] width 343 height 26
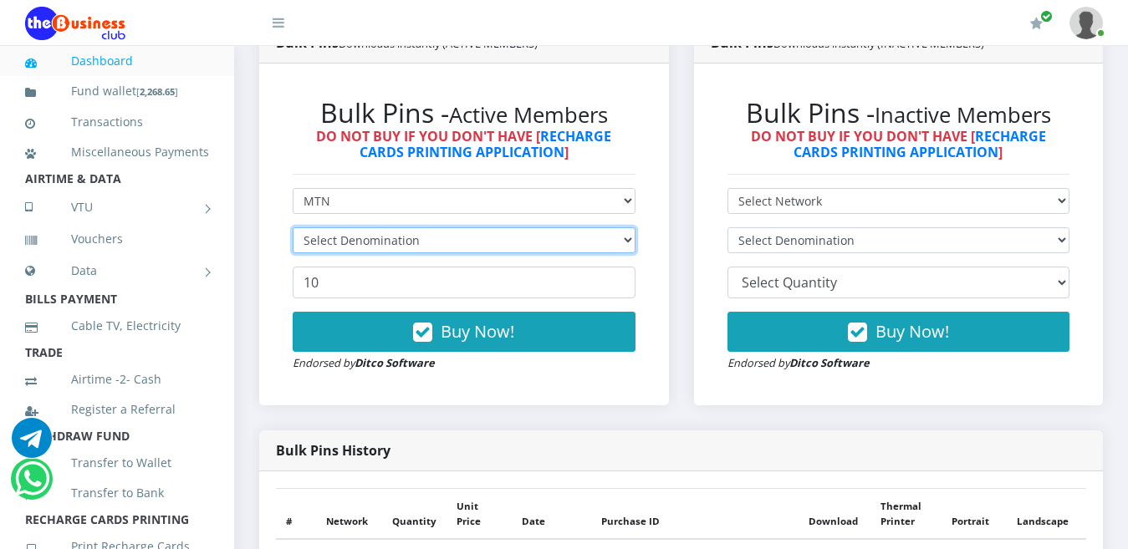
click at [623, 227] on select "Select Denomination" at bounding box center [464, 240] width 343 height 26
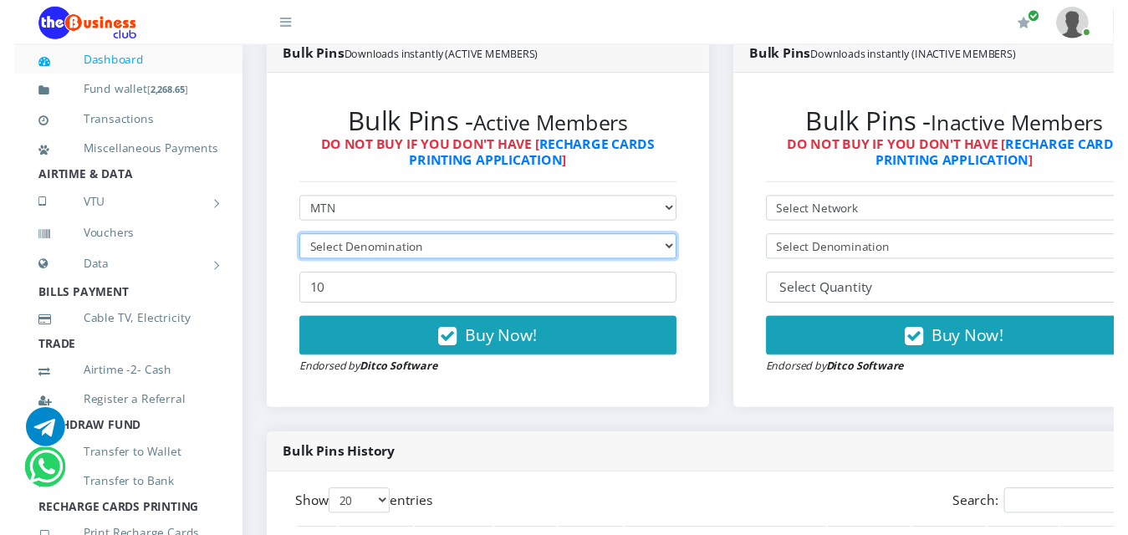
scroll to position [480, 0]
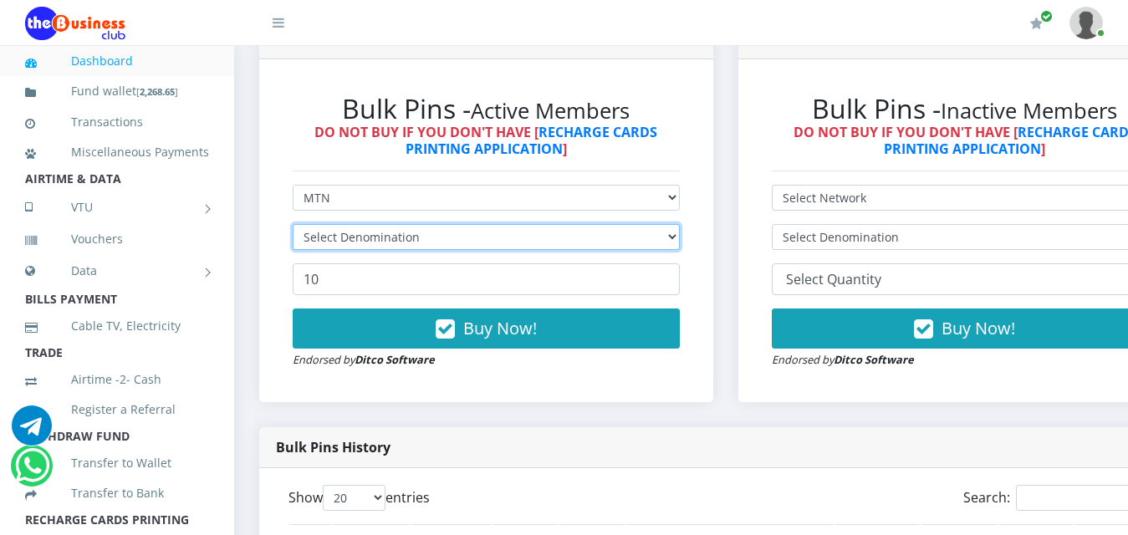
click at [623, 224] on select "Select Denomination" at bounding box center [486, 237] width 387 height 26
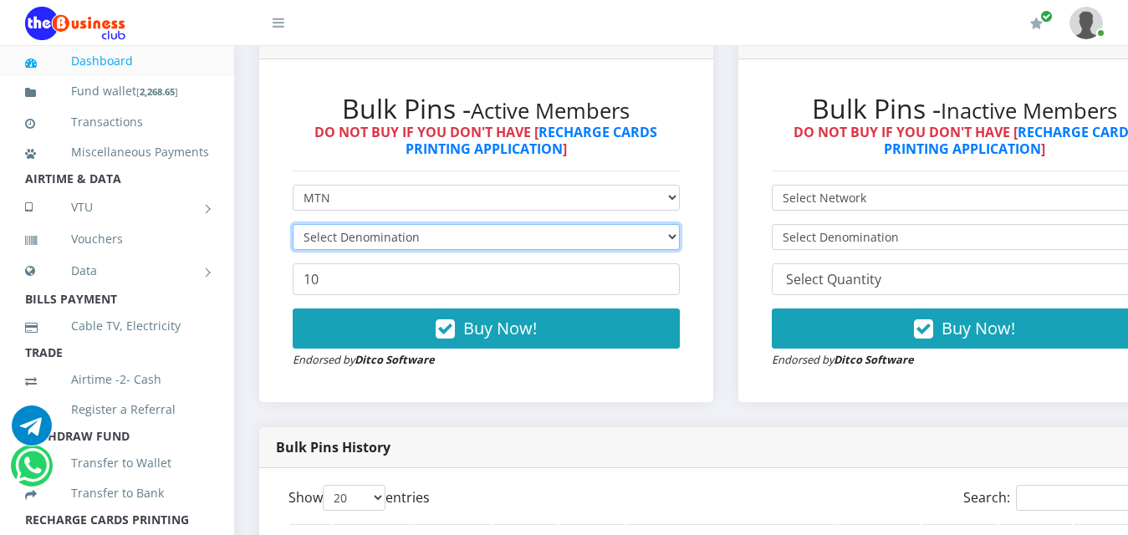
click at [623, 224] on select "Select Denomination" at bounding box center [486, 237] width 387 height 26
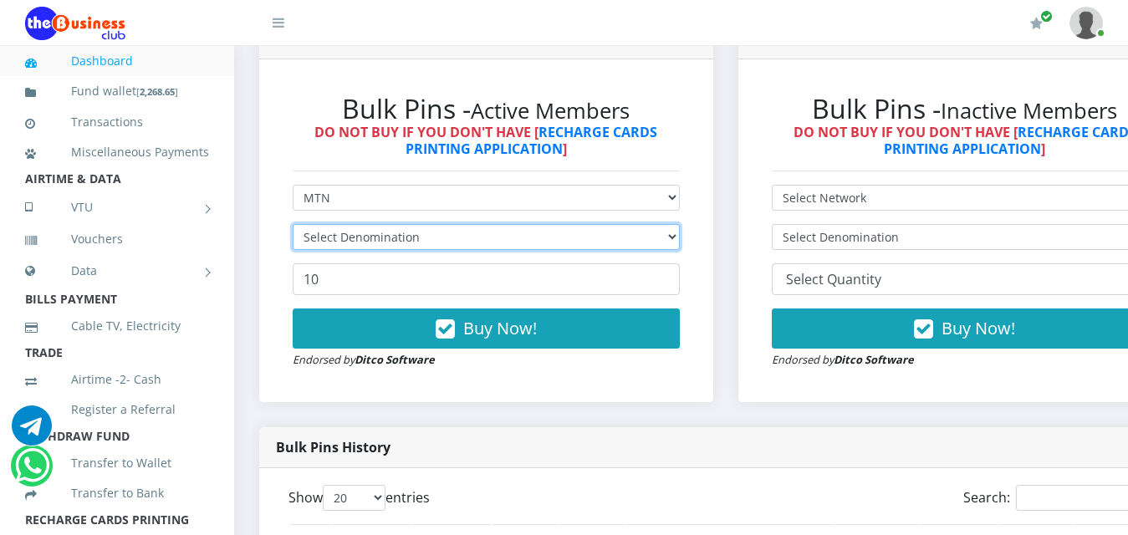
click at [623, 224] on select "Select Denomination" at bounding box center [486, 237] width 387 height 26
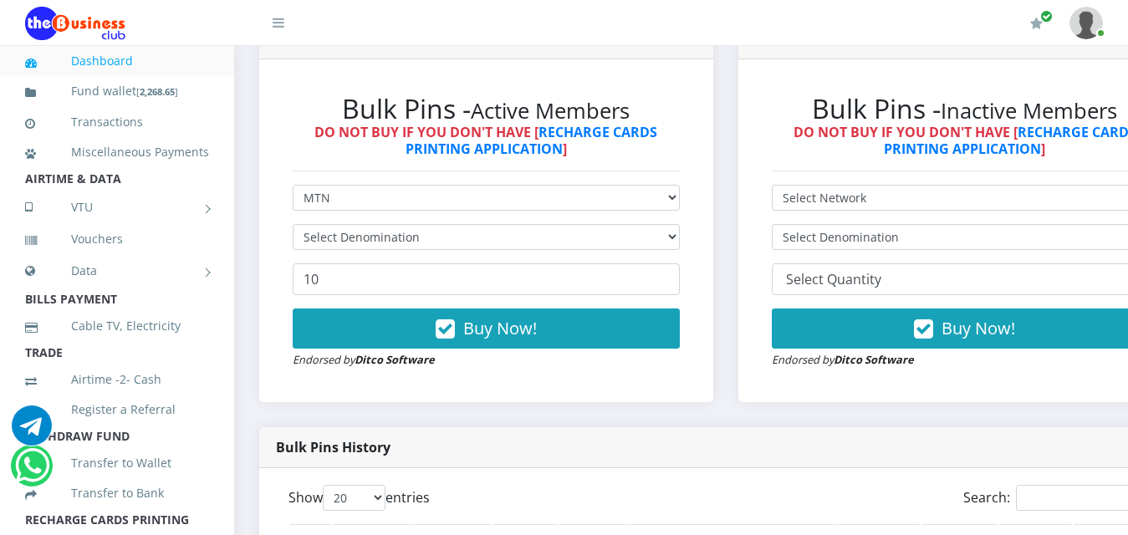
click at [644, 204] on form "Select Network MTN Globacom 9Mobile Airtel Select Denomination 10 Buy Now! Endo…" at bounding box center [486, 277] width 387 height 184
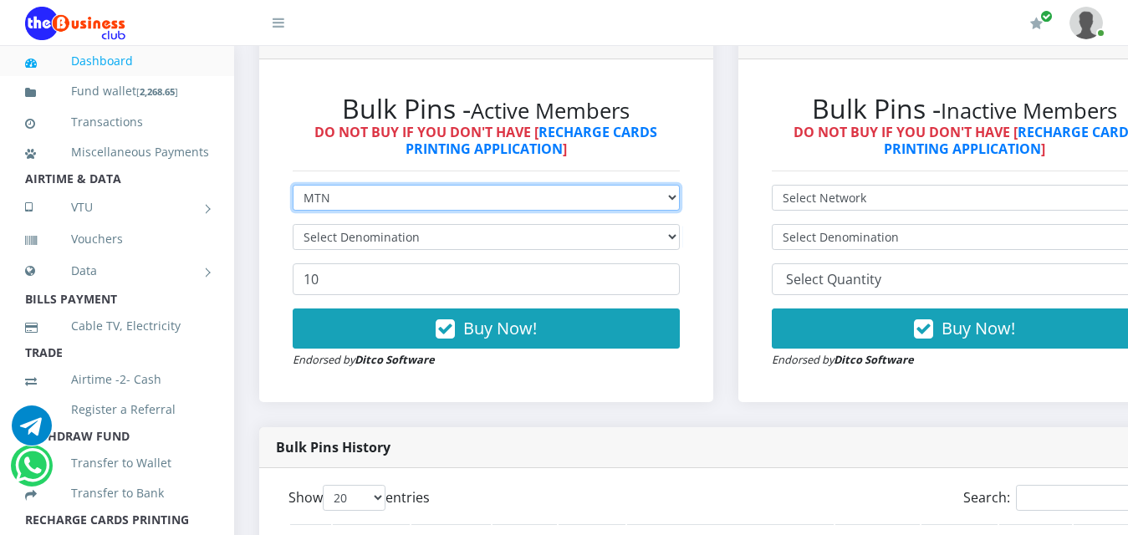
click at [643, 185] on select "Select Network MTN Globacom 9Mobile Airtel" at bounding box center [486, 198] width 387 height 26
select select "9Mobile"
click at [293, 185] on select "Select Network MTN Globacom 9Mobile Airtel" at bounding box center [486, 198] width 387 height 26
click at [616, 185] on select "Select Network MTN Globacom 9Mobile Airtel" at bounding box center [486, 198] width 387 height 26
select select "MTN"
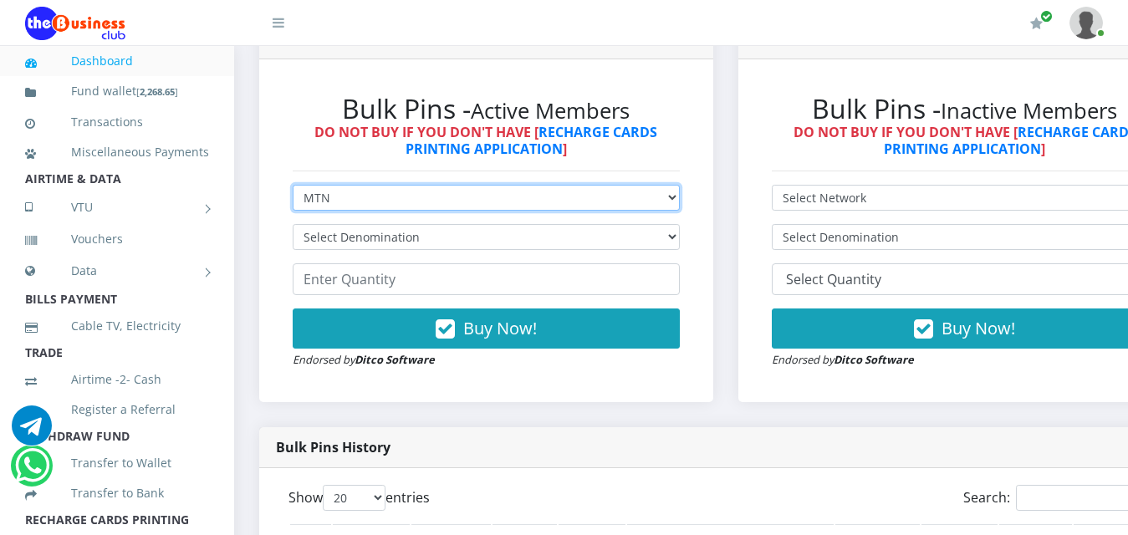
click at [293, 185] on select "Select Network MTN Globacom 9Mobile Airtel" at bounding box center [486, 198] width 387 height 26
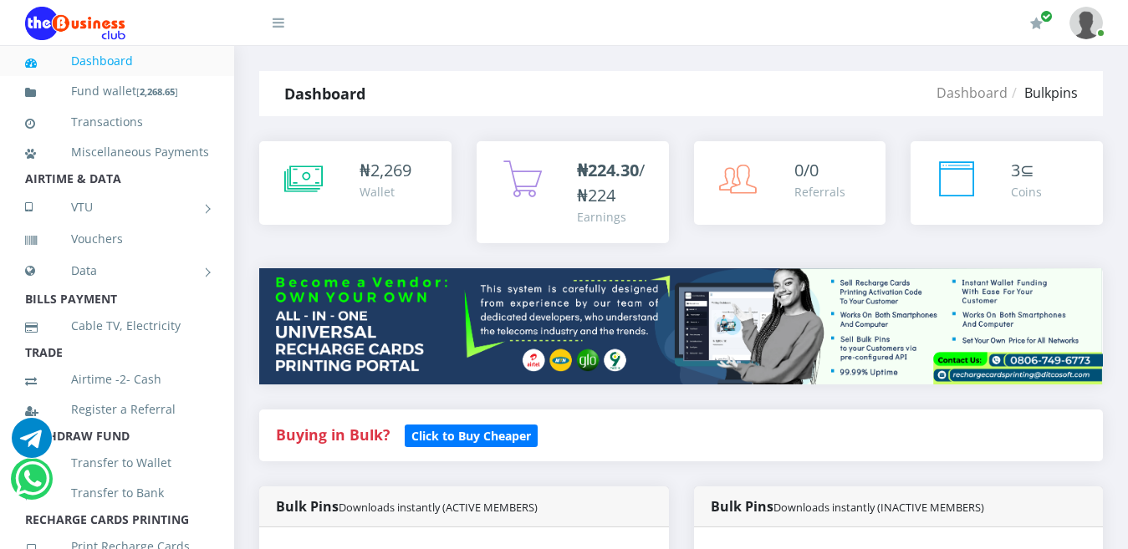
select select "MTN"
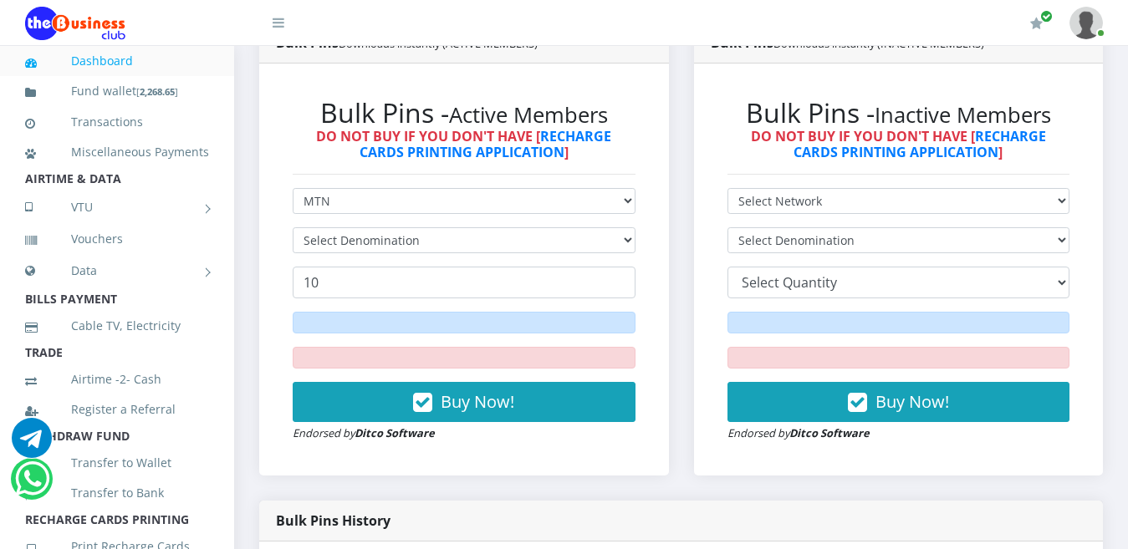
drag, startPoint x: 0, startPoint y: 0, endPoint x: 582, endPoint y: 231, distance: 626.2
click at [582, 231] on select "Select Denomination" at bounding box center [464, 240] width 343 height 26
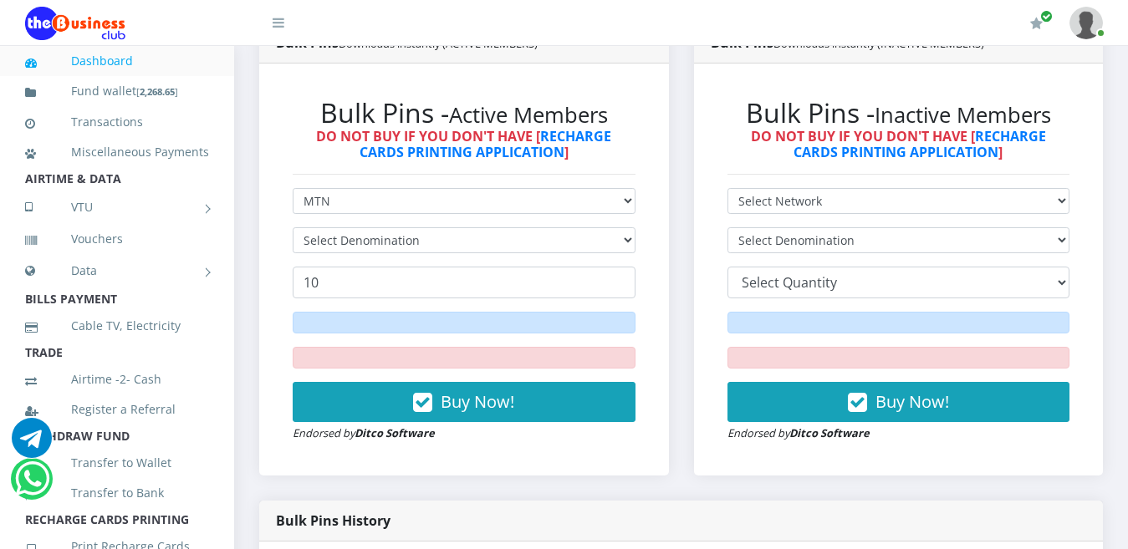
click at [582, 231] on select "Select Denomination" at bounding box center [464, 240] width 343 height 26
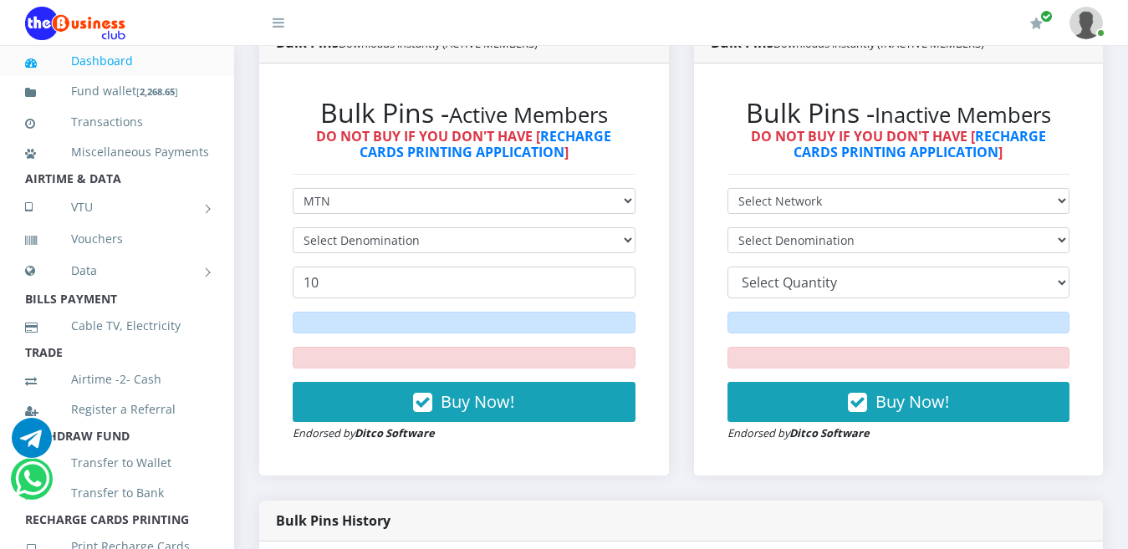
click at [582, 231] on select "Select Denomination" at bounding box center [464, 240] width 343 height 26
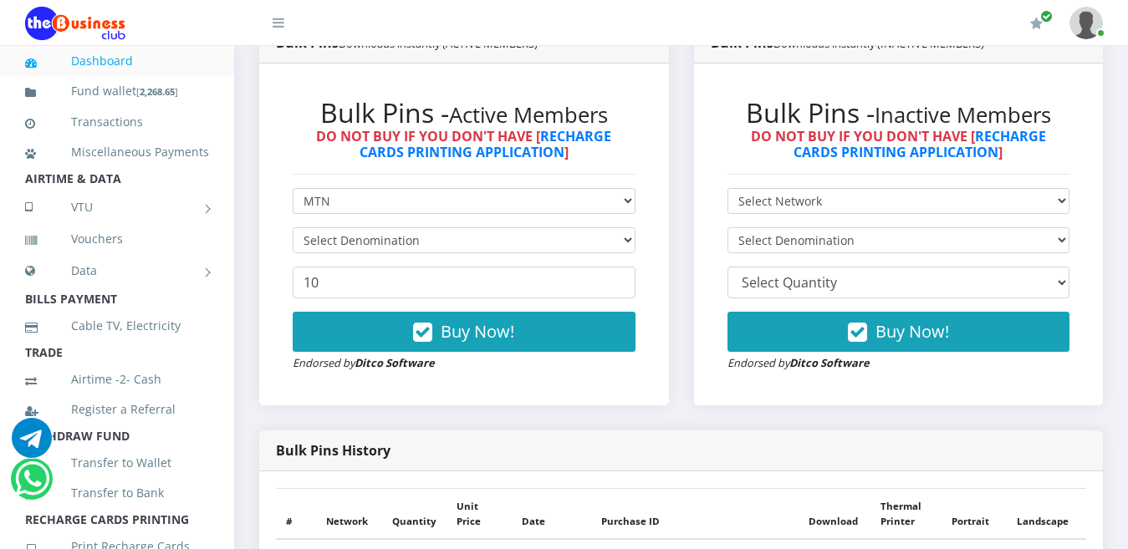
click at [585, 227] on select "Select Denomination" at bounding box center [464, 240] width 343 height 26
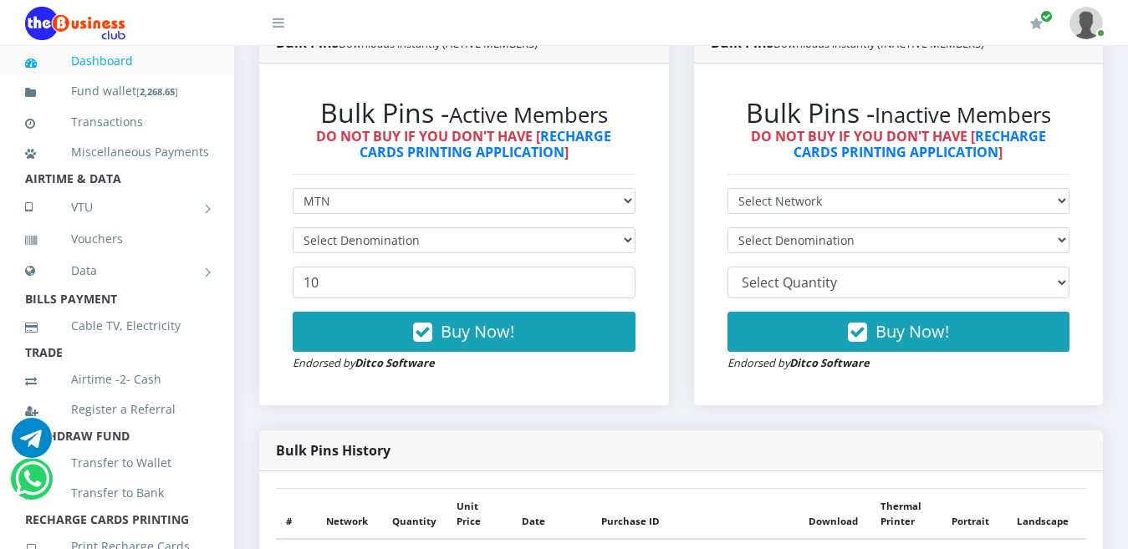
click at [585, 227] on select "Select Denomination" at bounding box center [464, 240] width 343 height 26
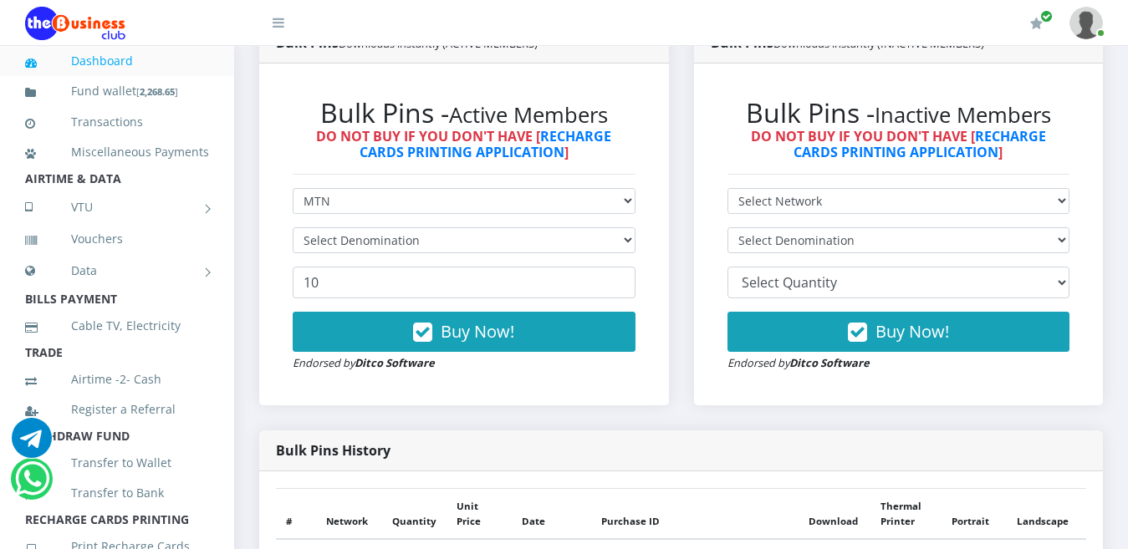
click at [585, 227] on select "Select Denomination" at bounding box center [464, 240] width 343 height 26
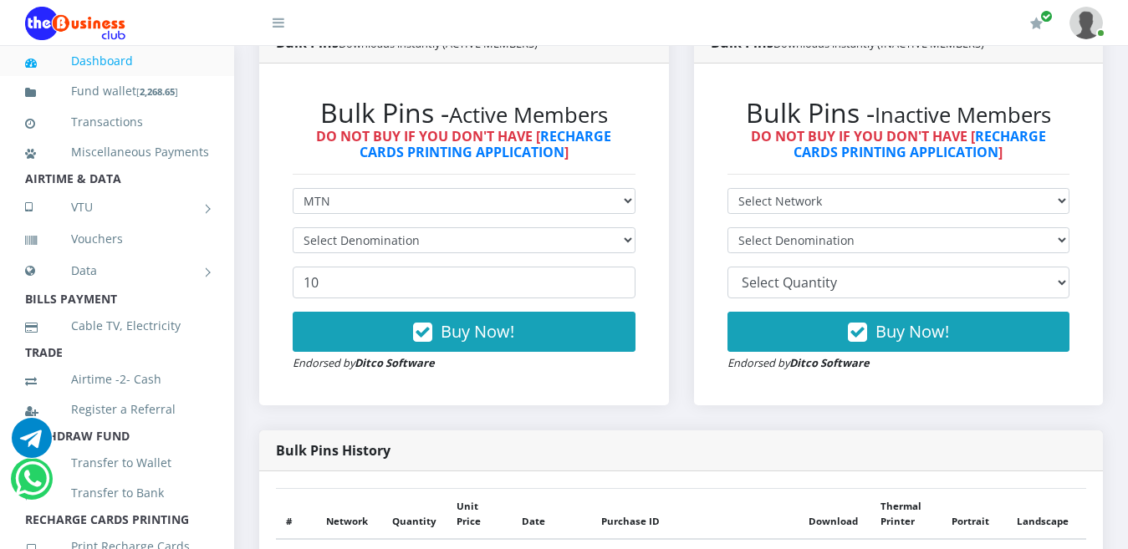
click at [585, 227] on select "Select Denomination" at bounding box center [464, 240] width 343 height 26
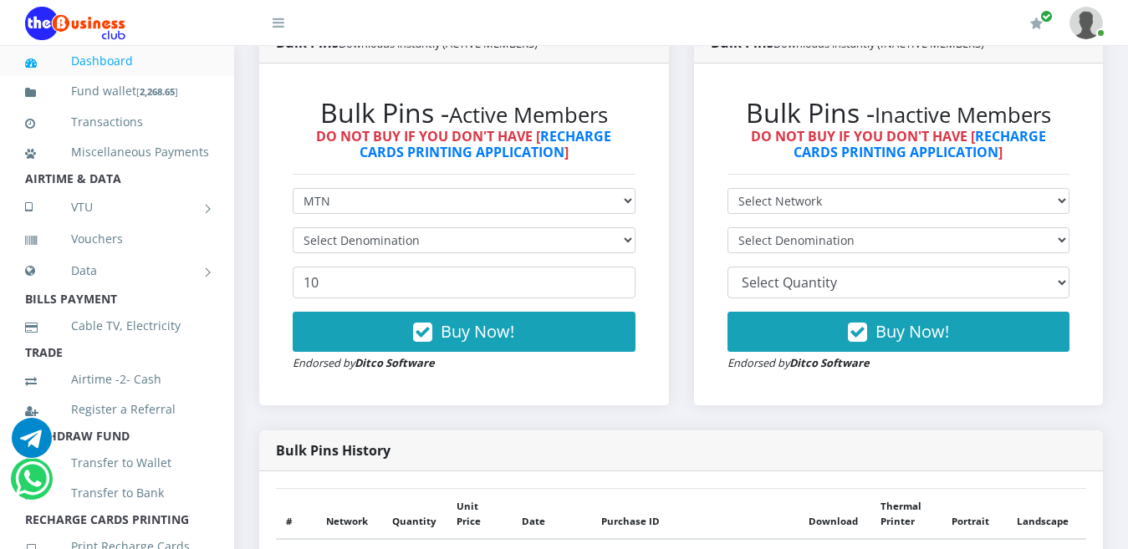
drag, startPoint x: 585, startPoint y: 217, endPoint x: 632, endPoint y: 220, distance: 47.8
click at [632, 227] on select "Select Denomination" at bounding box center [464, 240] width 343 height 26
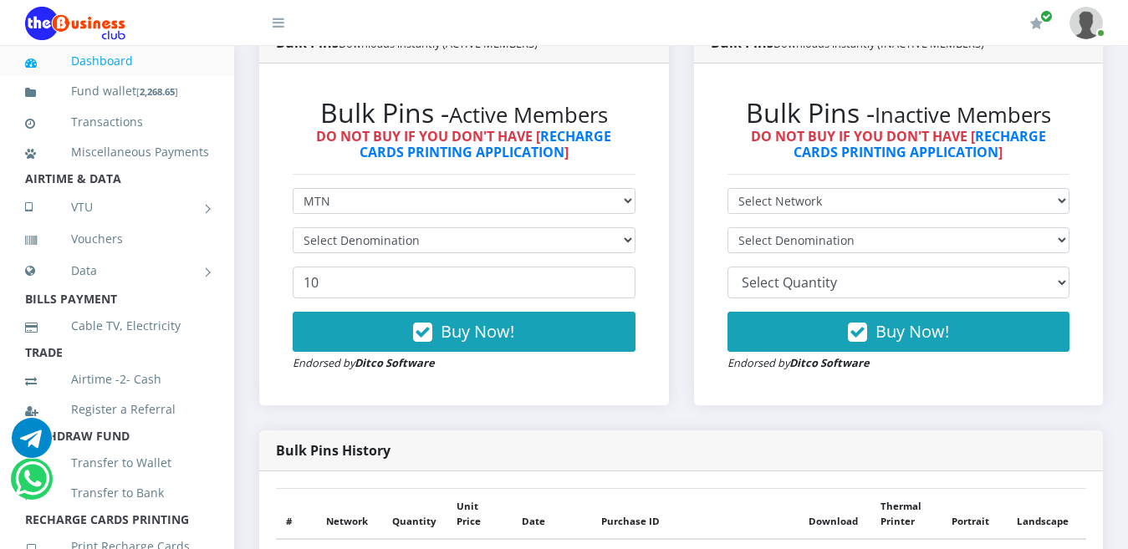
click at [632, 227] on select "Select Denomination" at bounding box center [464, 240] width 343 height 26
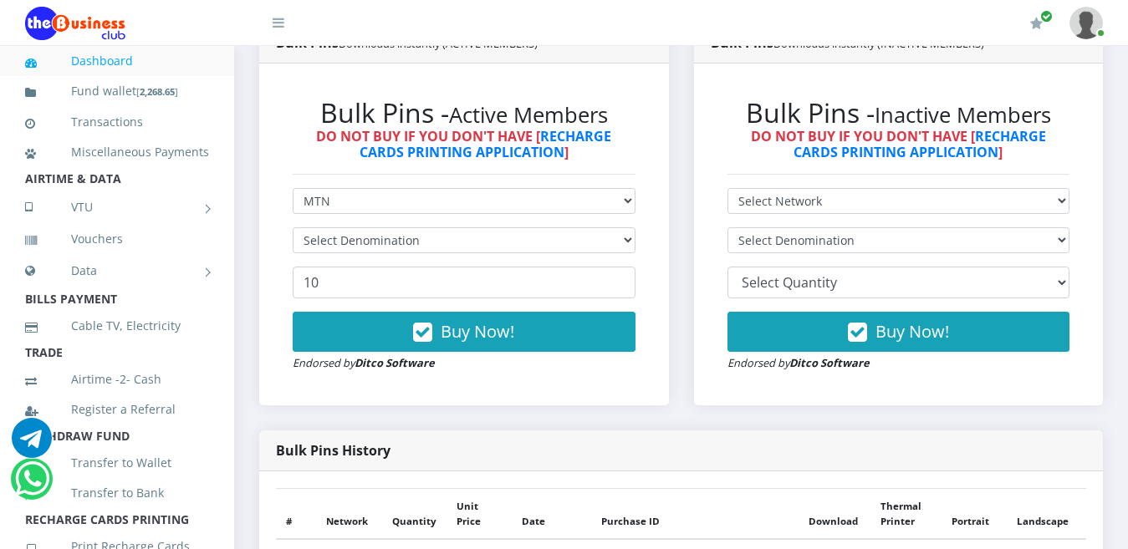
click at [632, 227] on select "Select Denomination" at bounding box center [464, 240] width 343 height 26
click at [617, 267] on input "9" at bounding box center [464, 283] width 343 height 32
click at [545, 267] on input "9" at bounding box center [464, 283] width 343 height 32
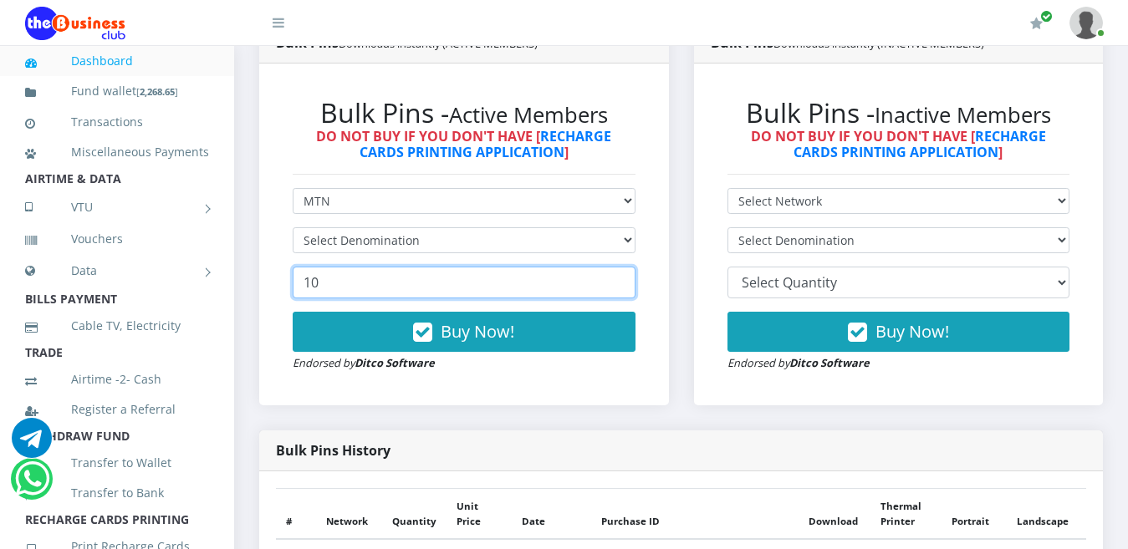
type input "10"
click at [616, 267] on input "10" at bounding box center [464, 283] width 343 height 32
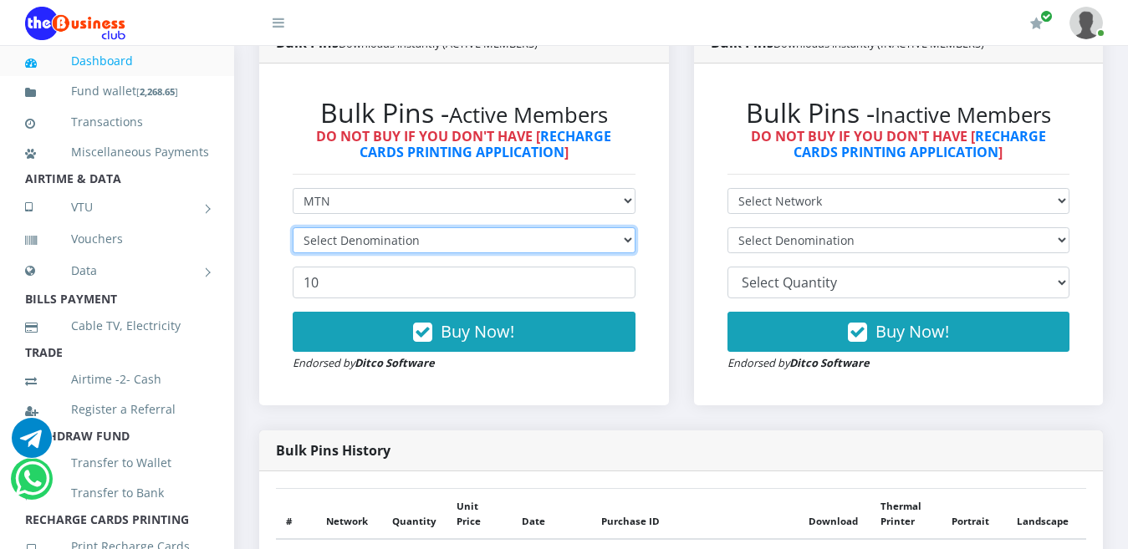
click at [626, 227] on select "Select Denomination" at bounding box center [464, 240] width 343 height 26
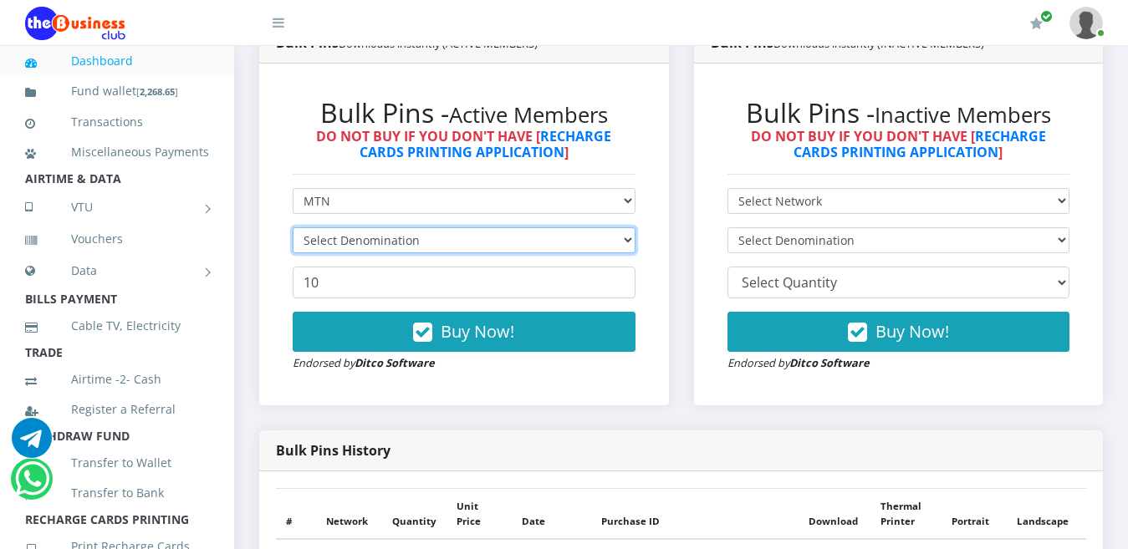
click at [626, 227] on select "Select Denomination" at bounding box center [464, 240] width 343 height 26
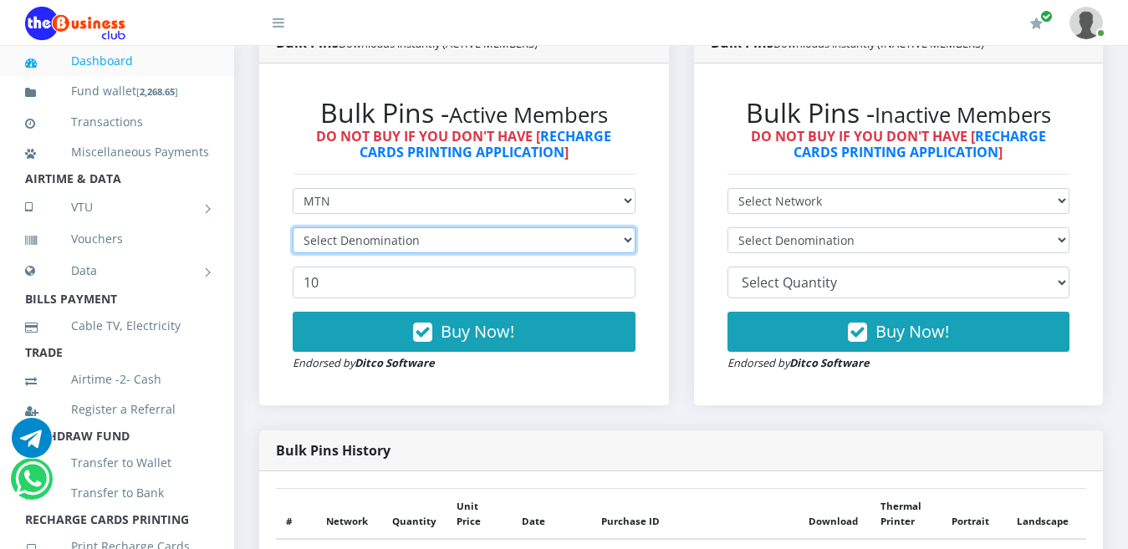
click at [626, 227] on select "Select Denomination" at bounding box center [464, 240] width 343 height 26
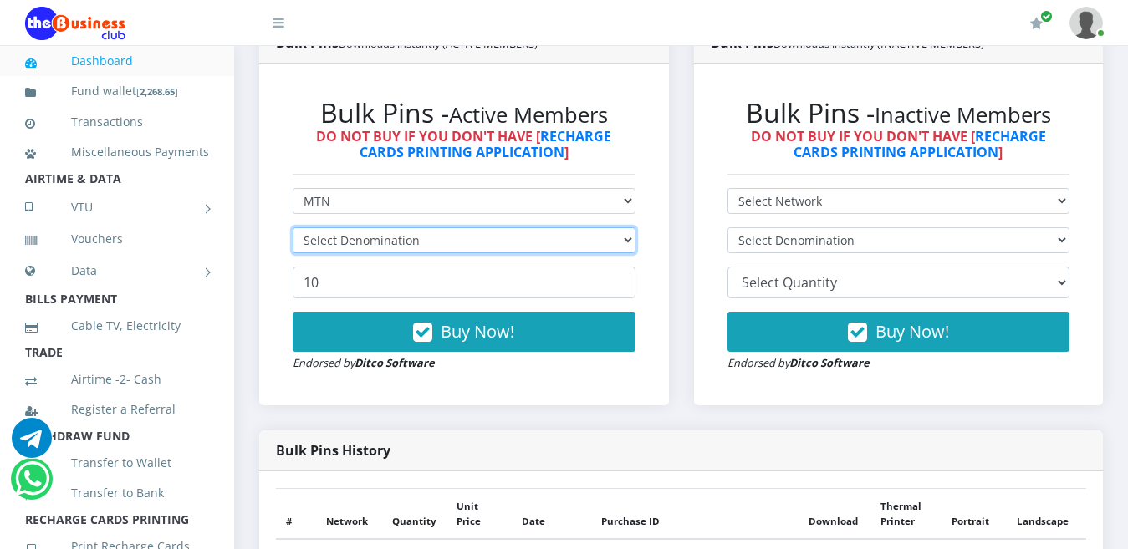
click at [626, 227] on select "Select Denomination" at bounding box center [464, 240] width 343 height 26
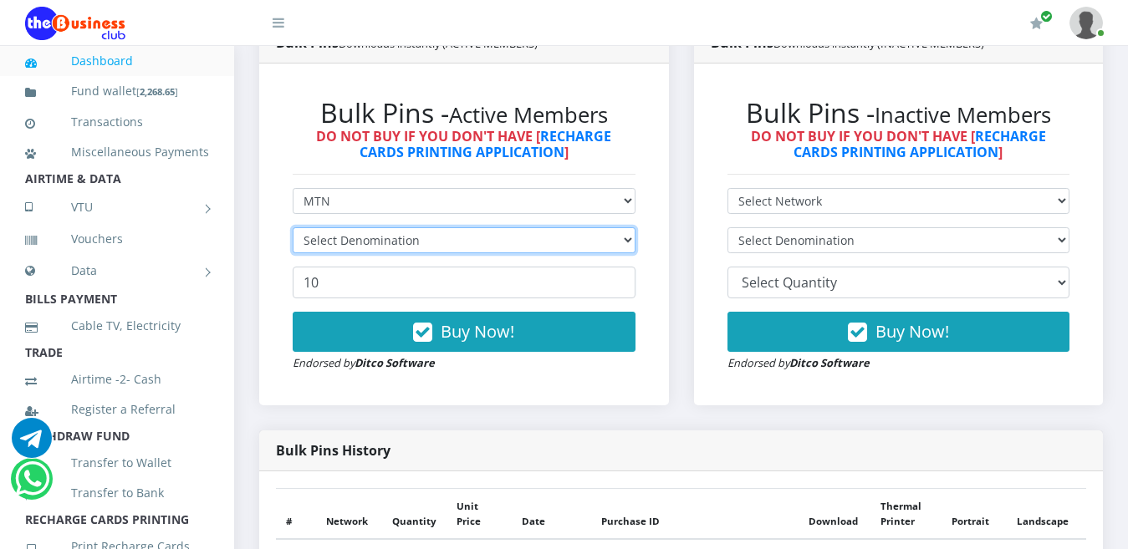
click at [626, 227] on select "Select Denomination" at bounding box center [464, 240] width 343 height 26
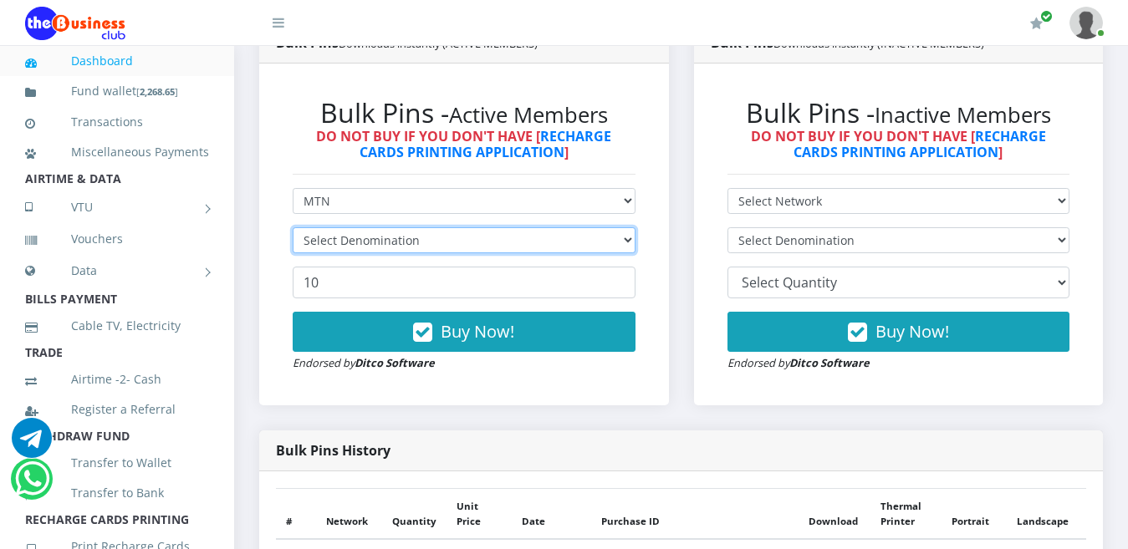
click at [626, 227] on select "Select Denomination" at bounding box center [464, 240] width 343 height 26
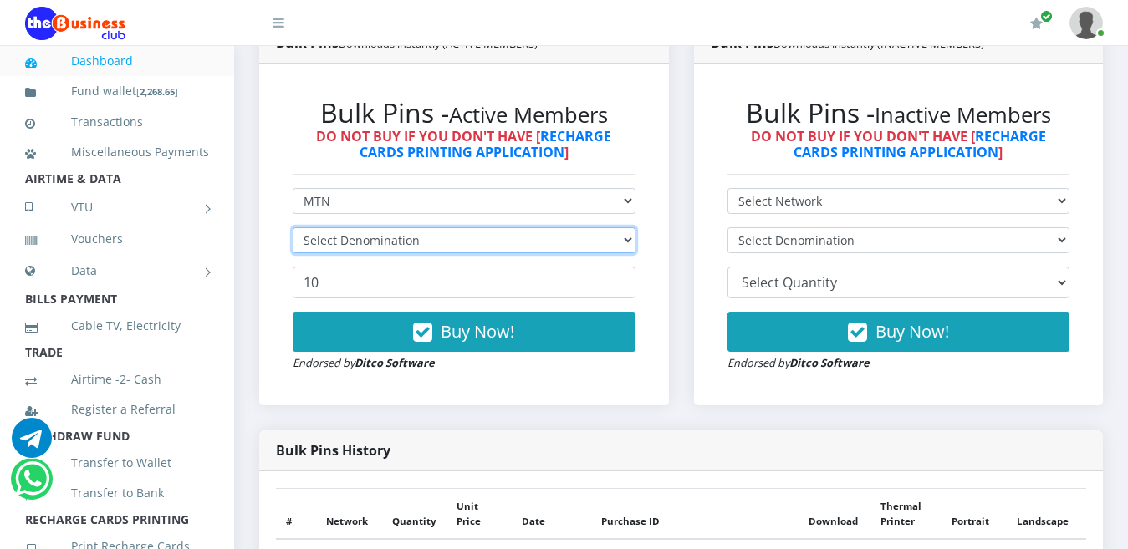
click at [626, 227] on select "Select Denomination" at bounding box center [464, 240] width 343 height 26
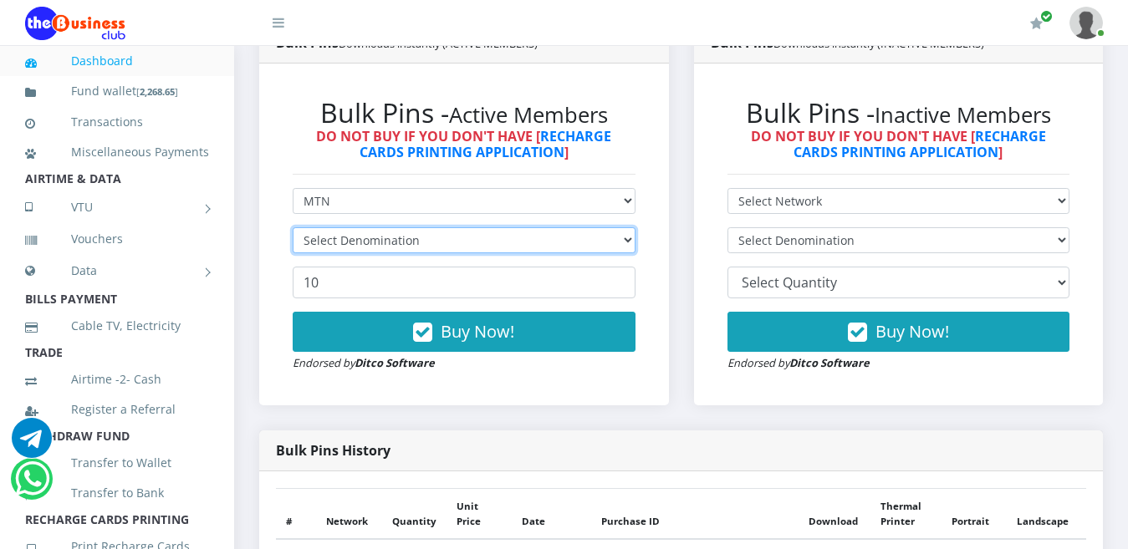
click at [626, 227] on select "Select Denomination" at bounding box center [464, 240] width 343 height 26
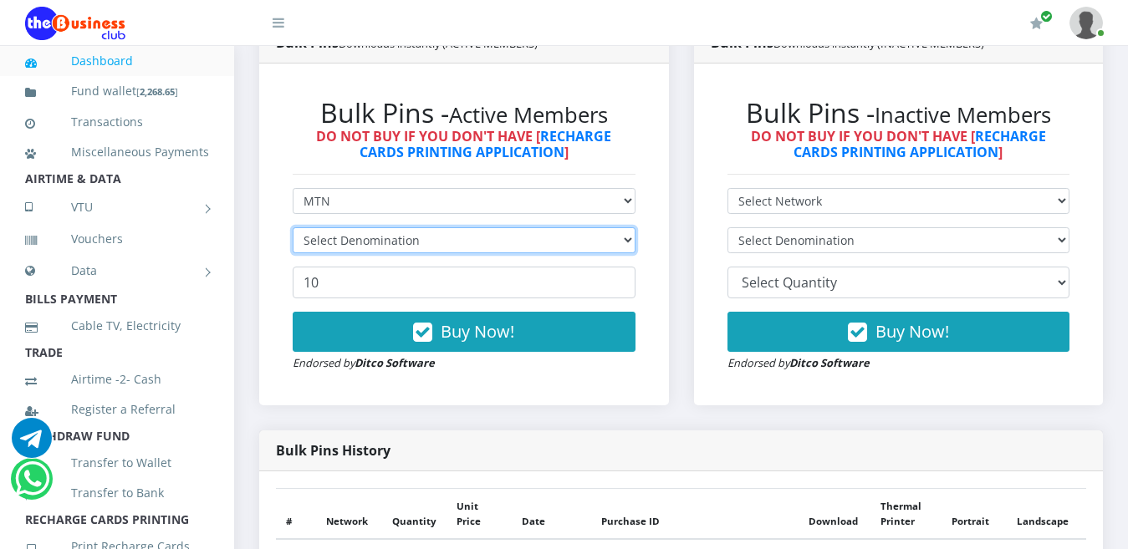
click at [626, 227] on select "Select Denomination" at bounding box center [464, 240] width 343 height 26
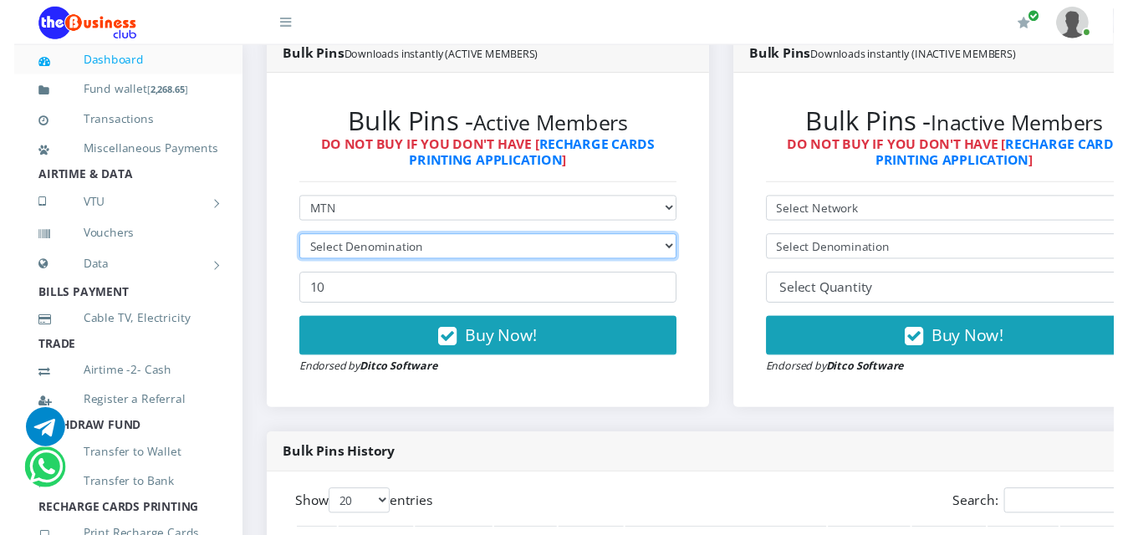
scroll to position [480, 0]
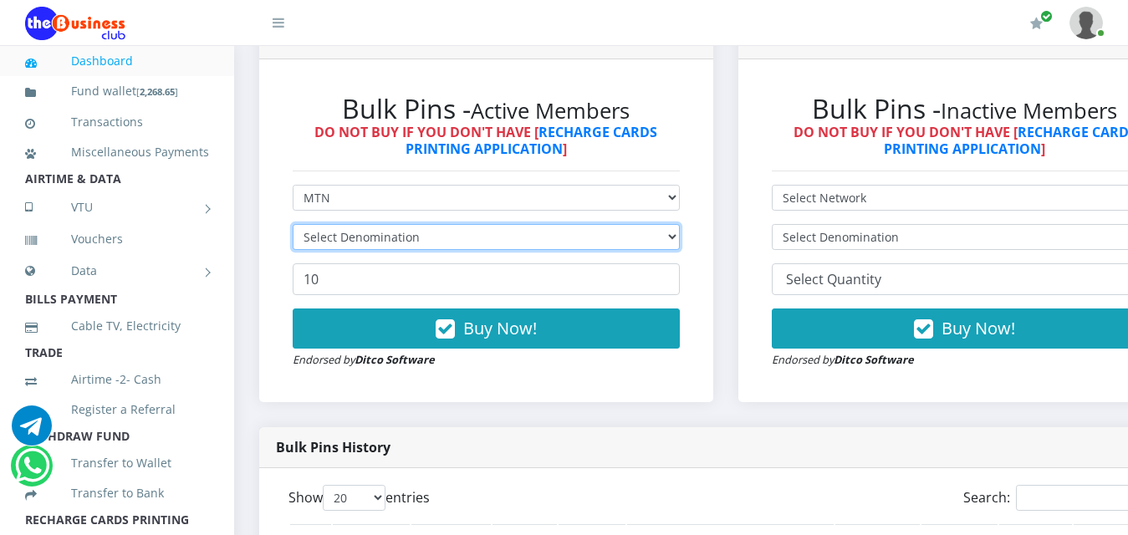
click at [626, 224] on select "Select Denomination" at bounding box center [486, 237] width 387 height 26
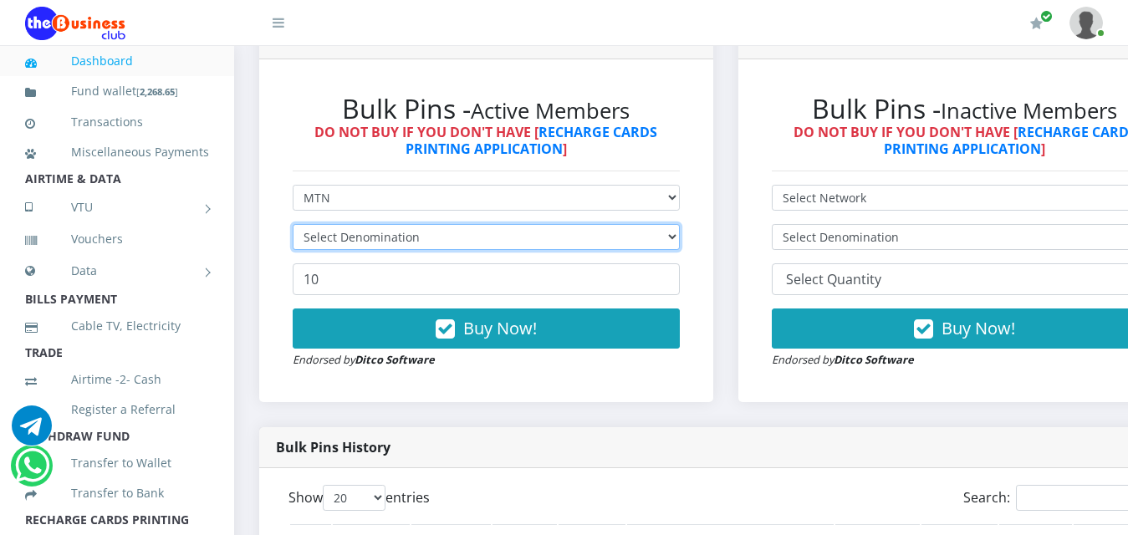
click at [626, 224] on select "Select Denomination" at bounding box center [486, 237] width 387 height 26
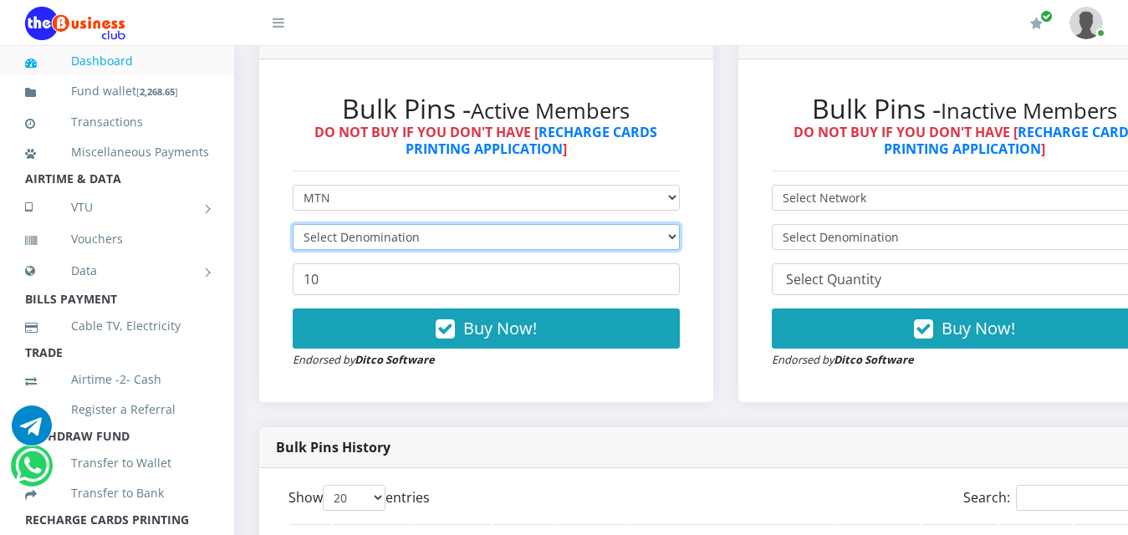
click at [626, 224] on select "Select Denomination" at bounding box center [486, 237] width 387 height 26
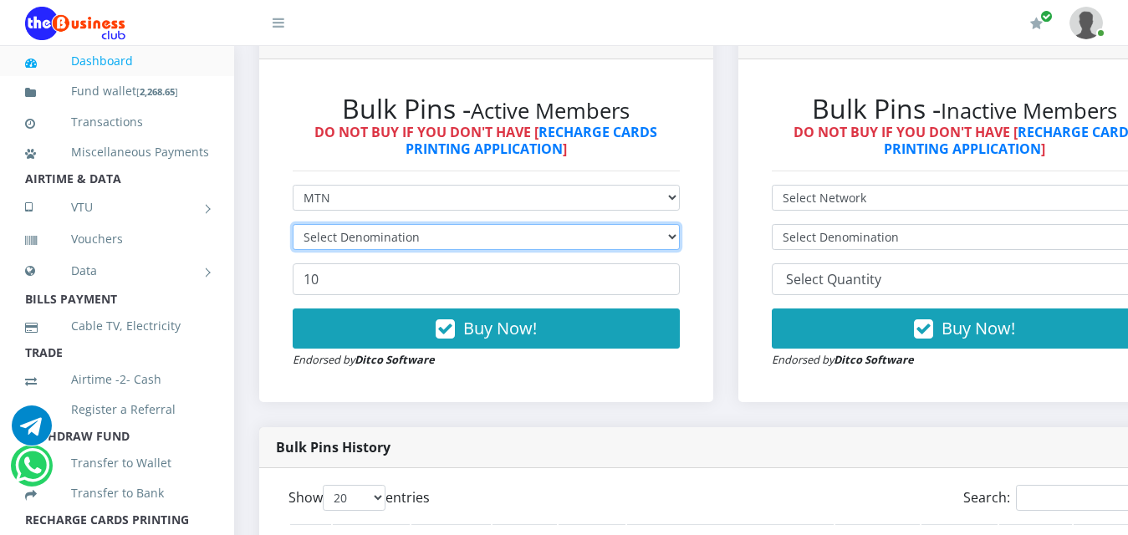
click at [626, 224] on select "Select Denomination" at bounding box center [486, 237] width 387 height 26
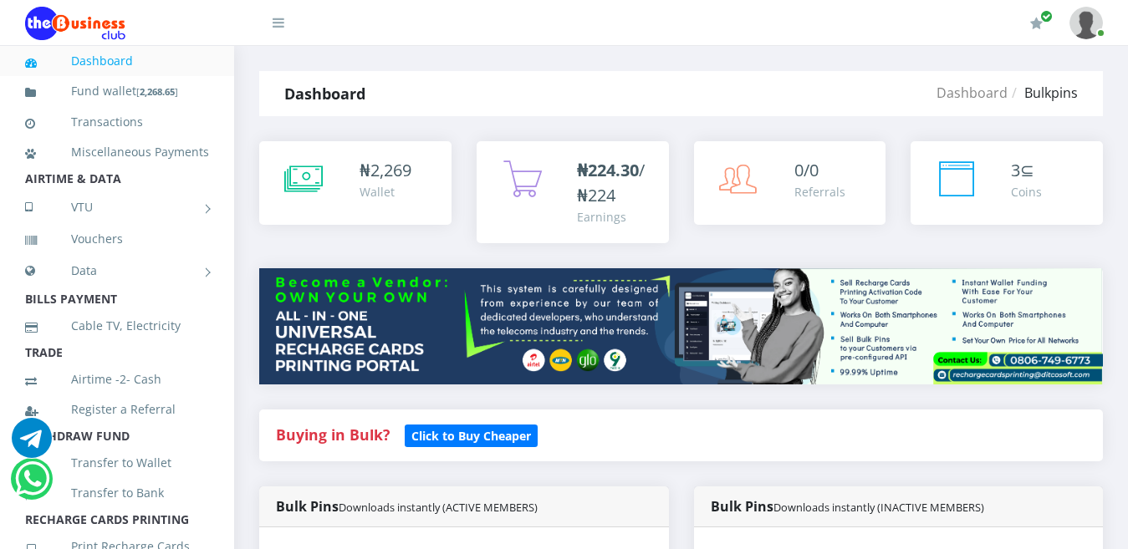
select select "MTN"
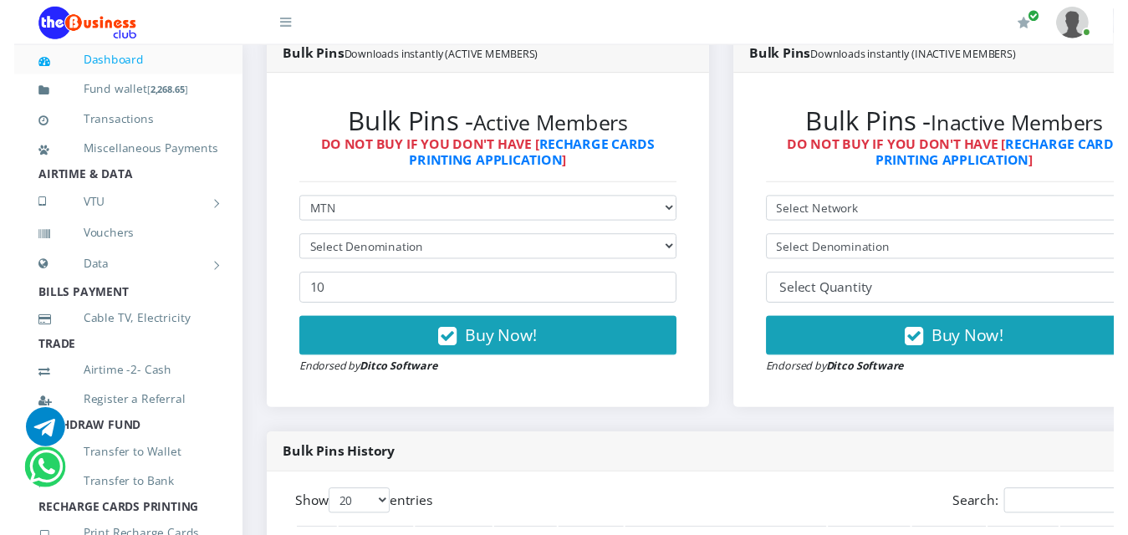
scroll to position [480, 0]
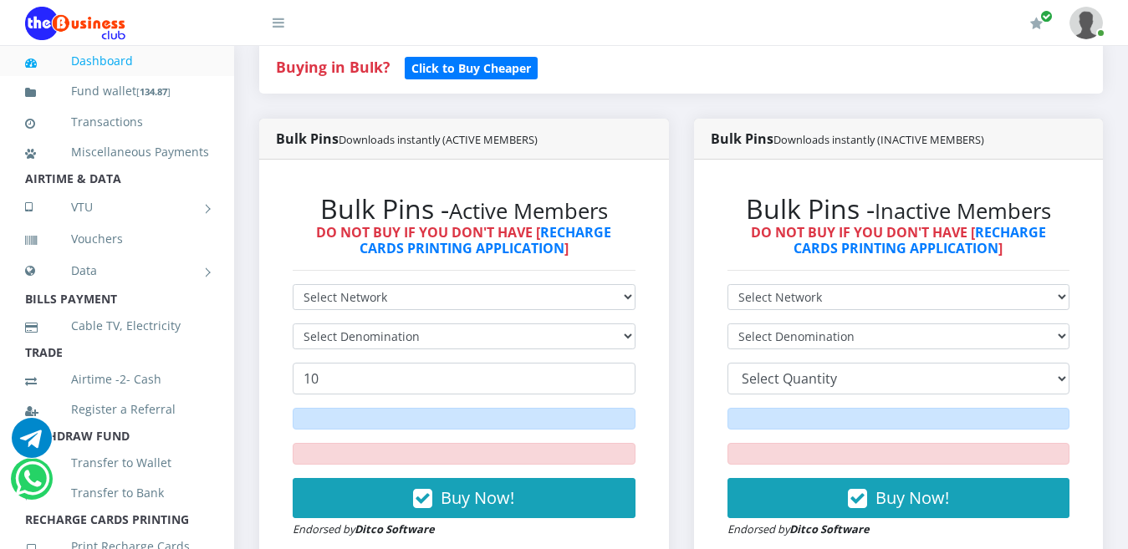
scroll to position [464, 0]
